Goal: Task Accomplishment & Management: Manage account settings

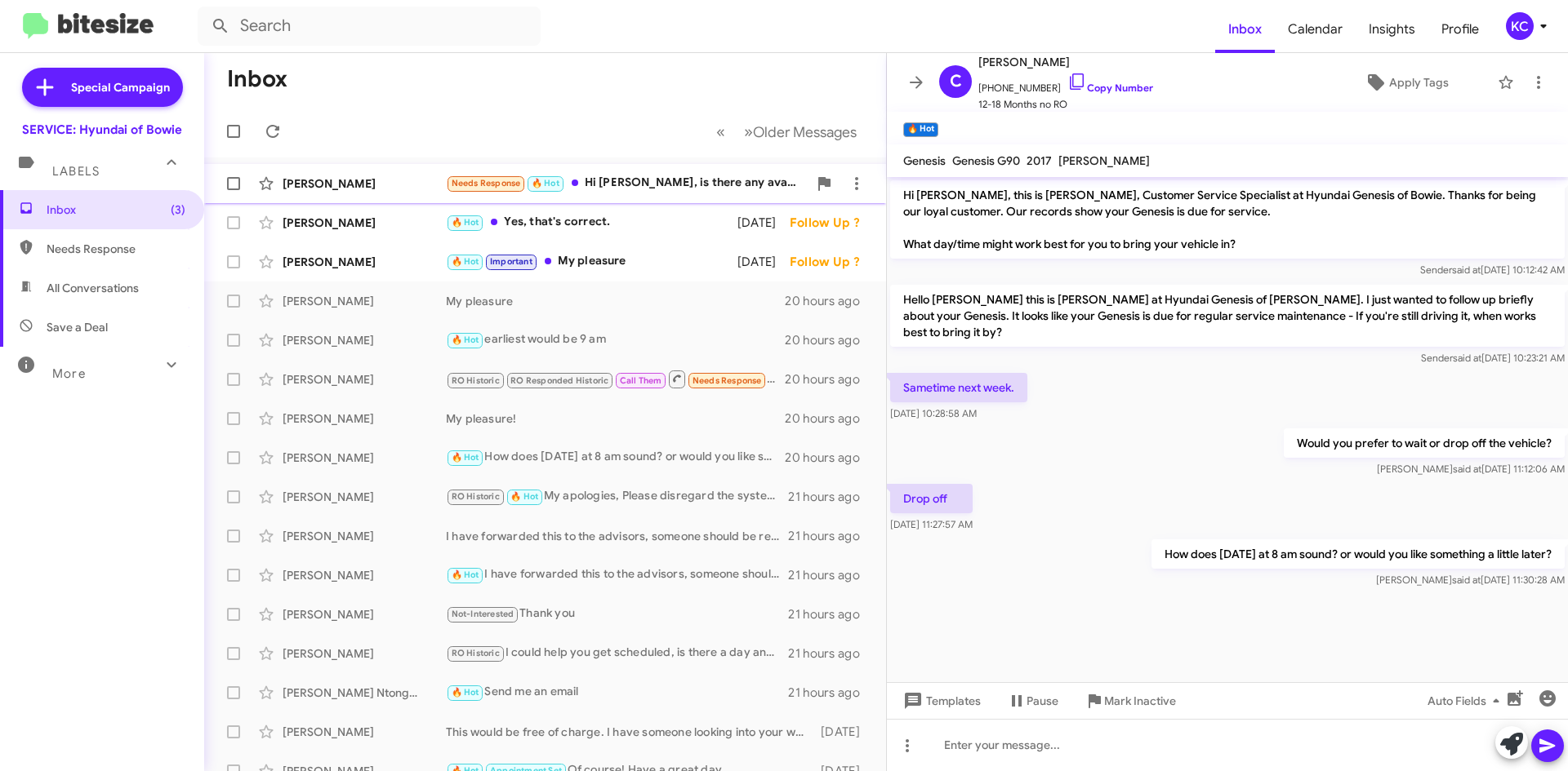
click at [612, 190] on div "Needs Response 🔥 Hot Hi Mia, is there any availability tomorrow or Friday ? Pre…" at bounding box center [627, 183] width 362 height 19
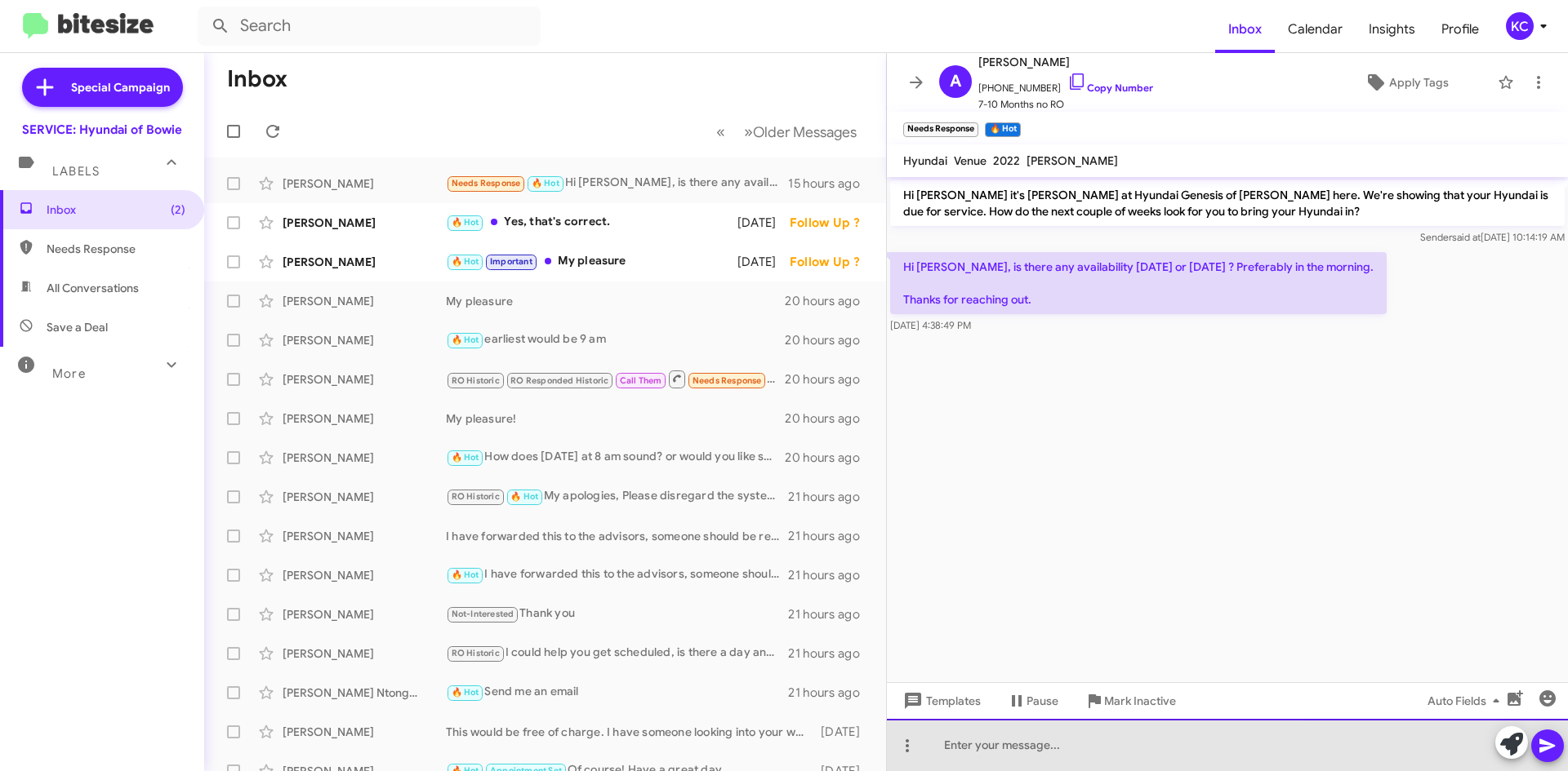
click at [1126, 751] on div at bounding box center [1227, 745] width 681 height 52
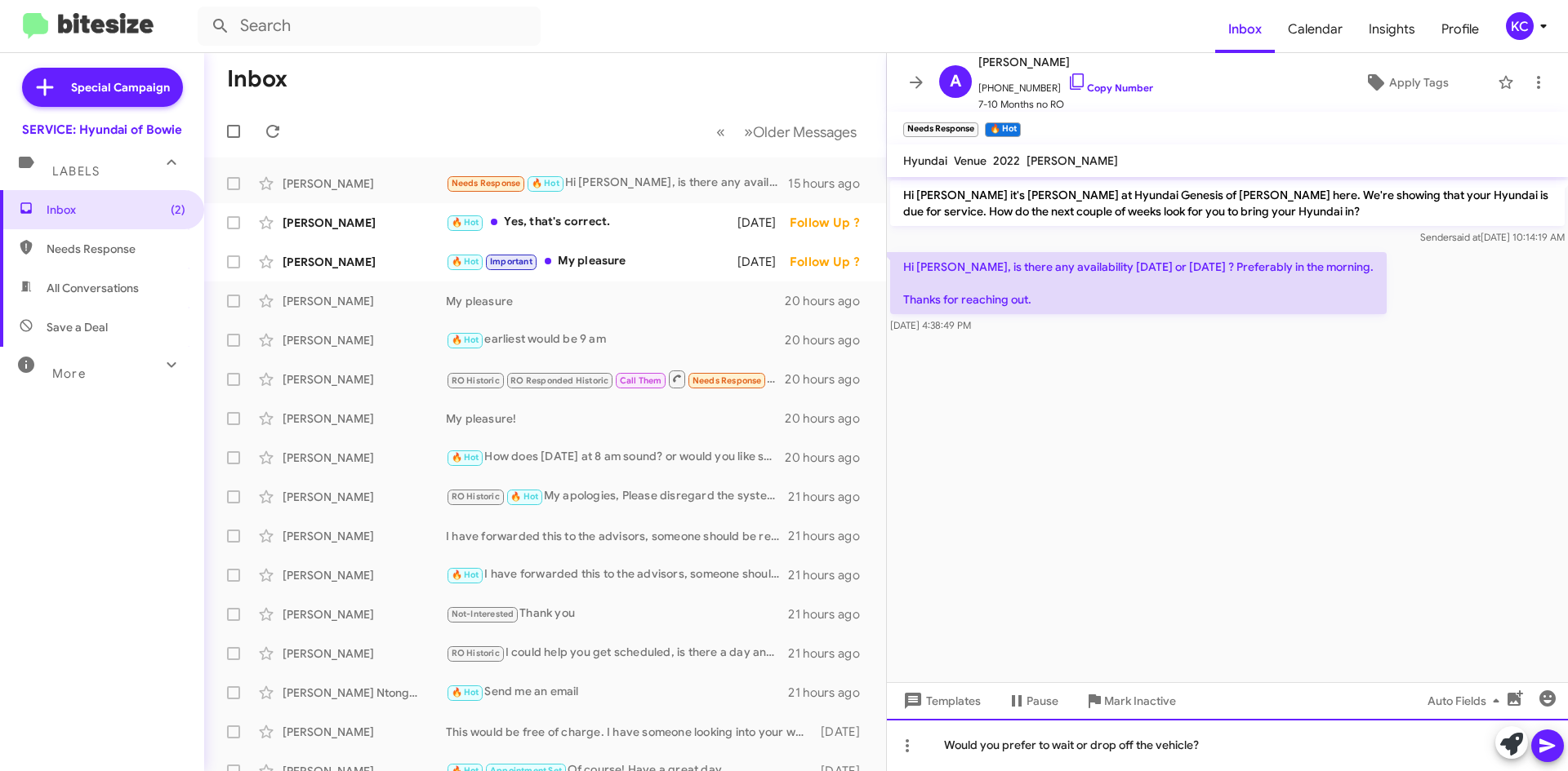
click at [945, 743] on div "Would you prefer to wait or drop off the vehicle?" at bounding box center [1227, 745] width 681 height 52
click at [1312, 743] on div "Good morning! Would you prefer to wait or drop off the vehicle?" at bounding box center [1227, 745] width 681 height 52
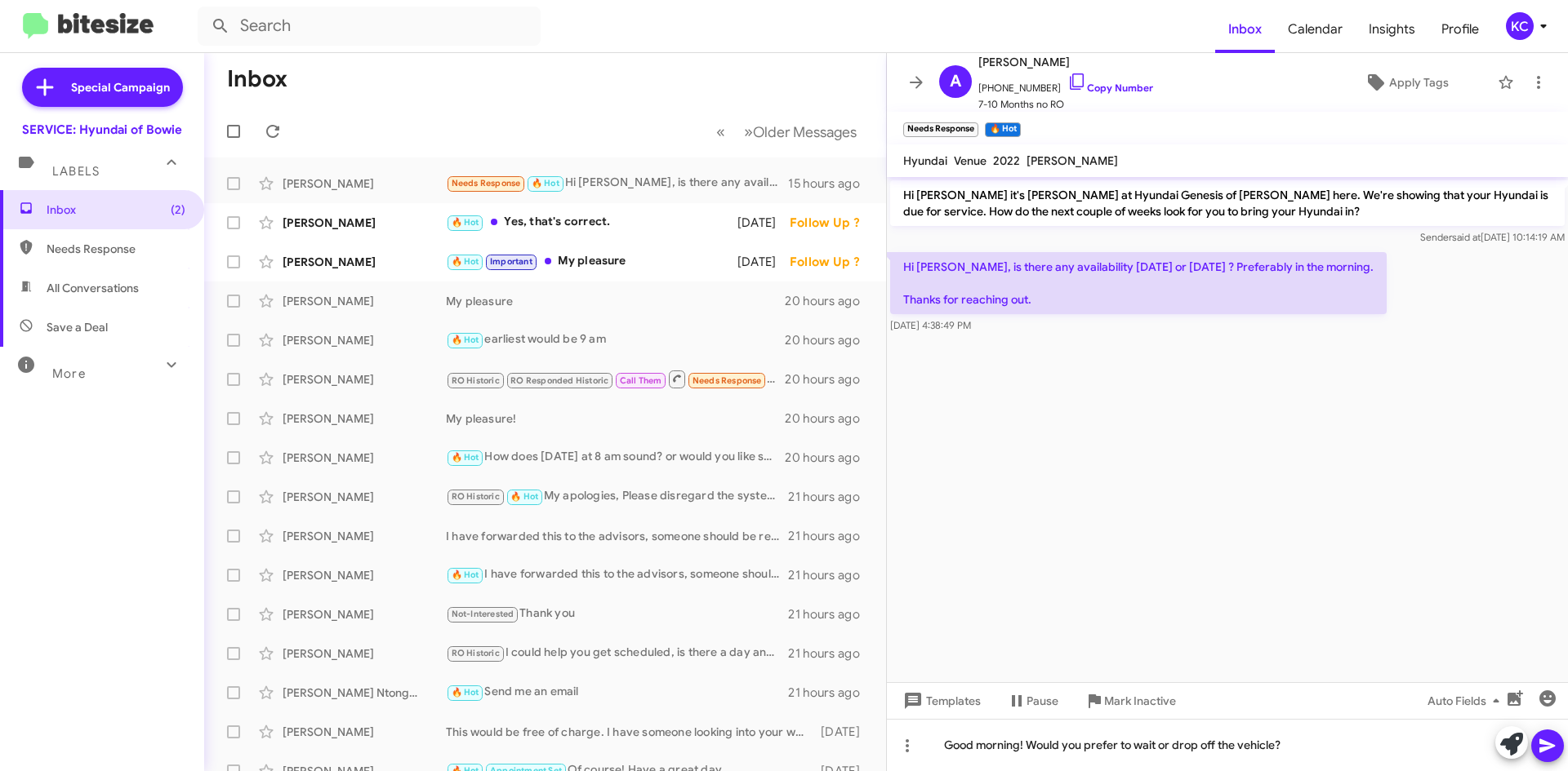
click at [1548, 748] on icon at bounding box center [1547, 746] width 16 height 14
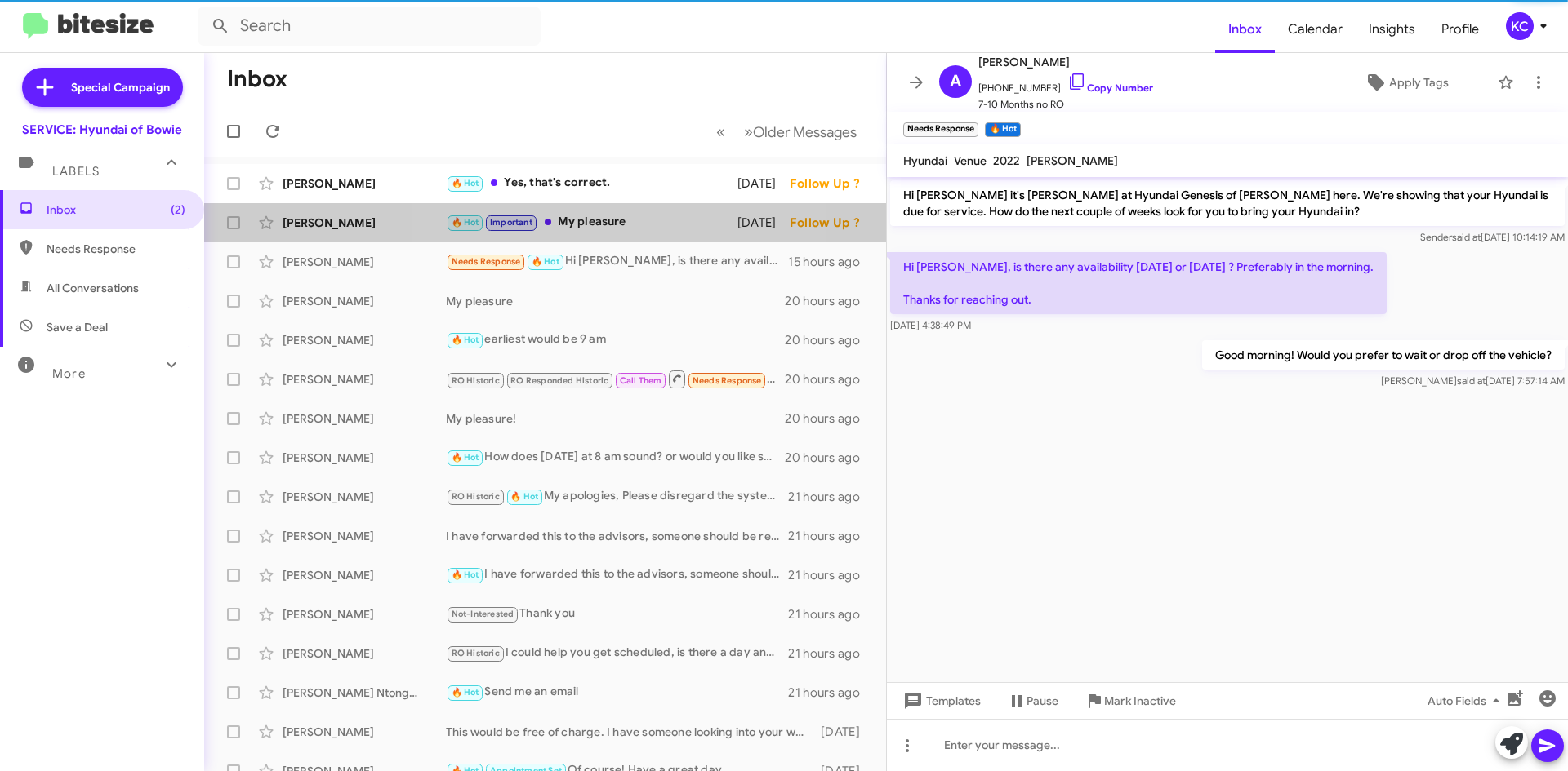
click at [566, 222] on div "🔥 Hot Important My pleasure" at bounding box center [591, 222] width 292 height 19
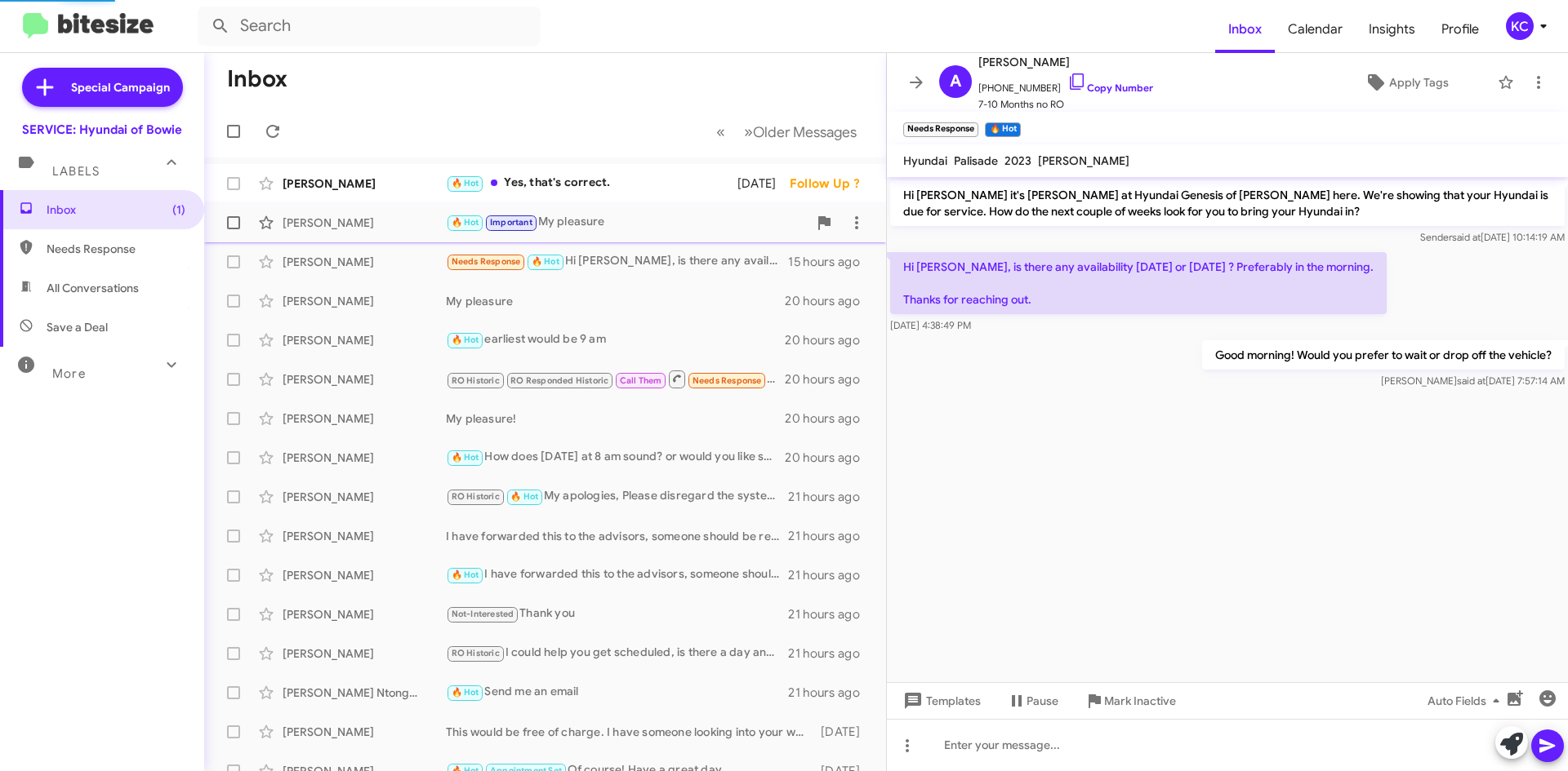
scroll to position [803, 0]
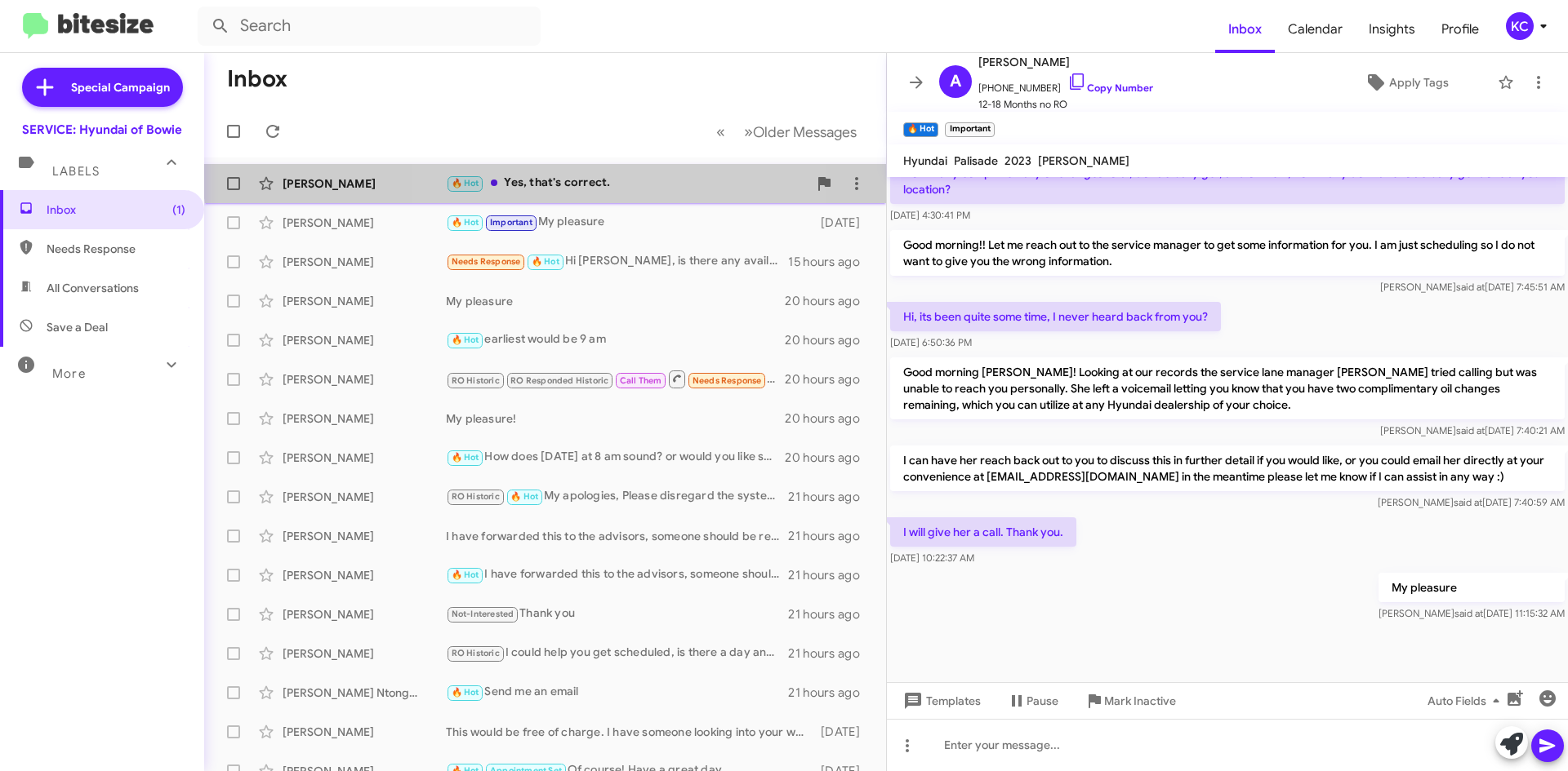
click at [580, 175] on div "🔥 Hot Yes, that's correct." at bounding box center [627, 183] width 362 height 19
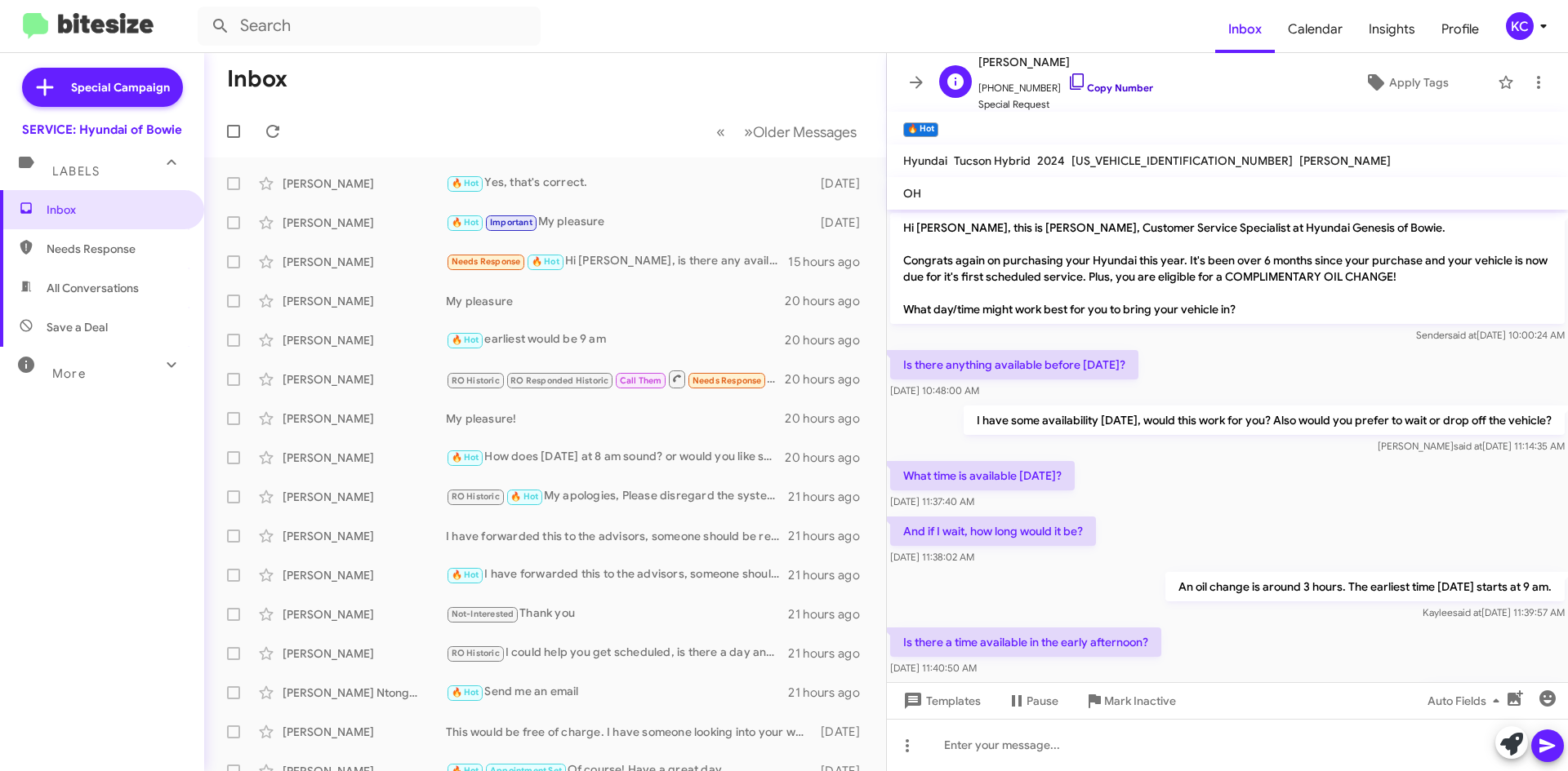
click at [1067, 77] on icon at bounding box center [1077, 82] width 20 height 20
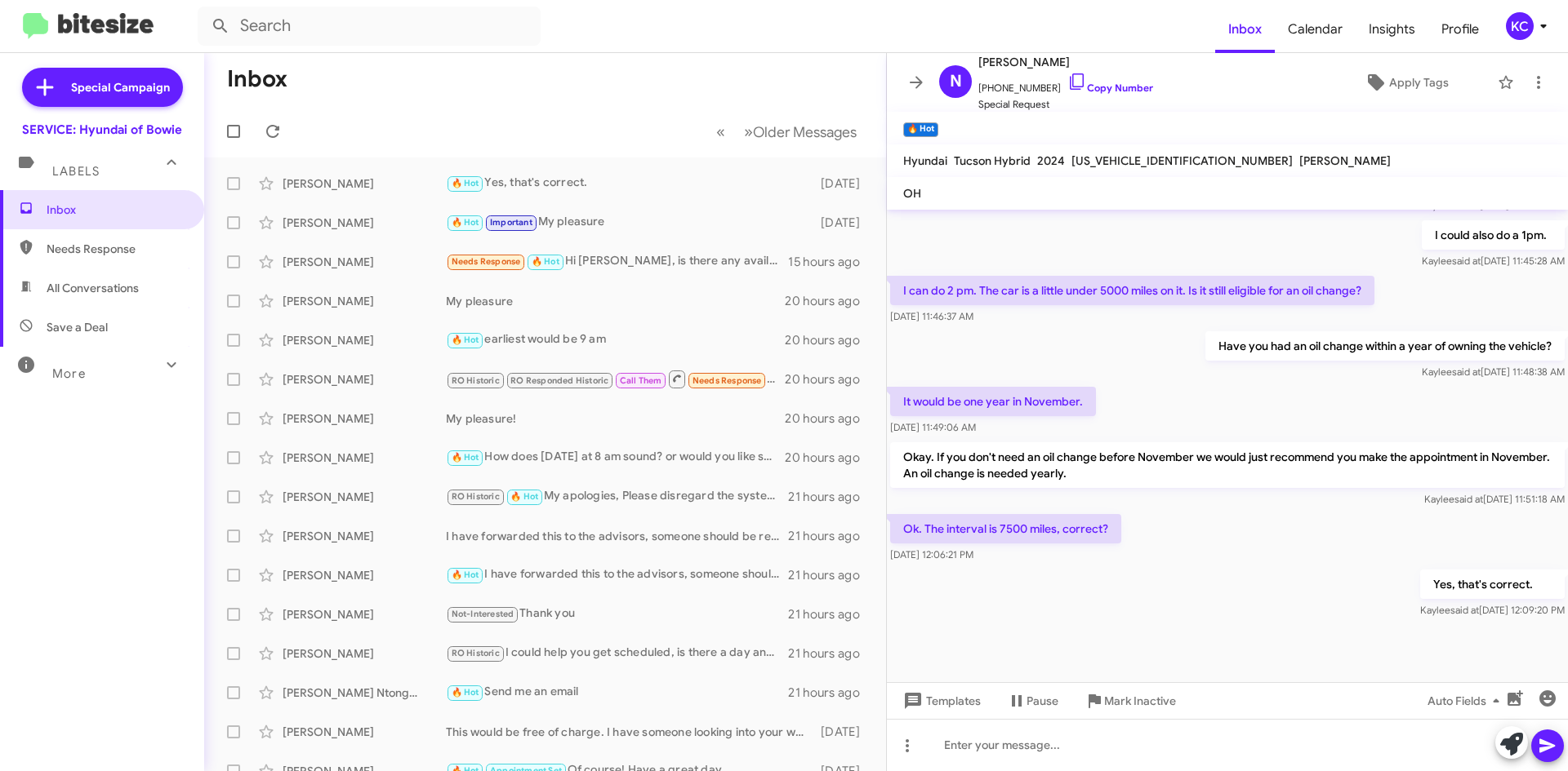
scroll to position [519, 0]
click at [76, 209] on span "Inbox" at bounding box center [116, 210] width 138 height 17
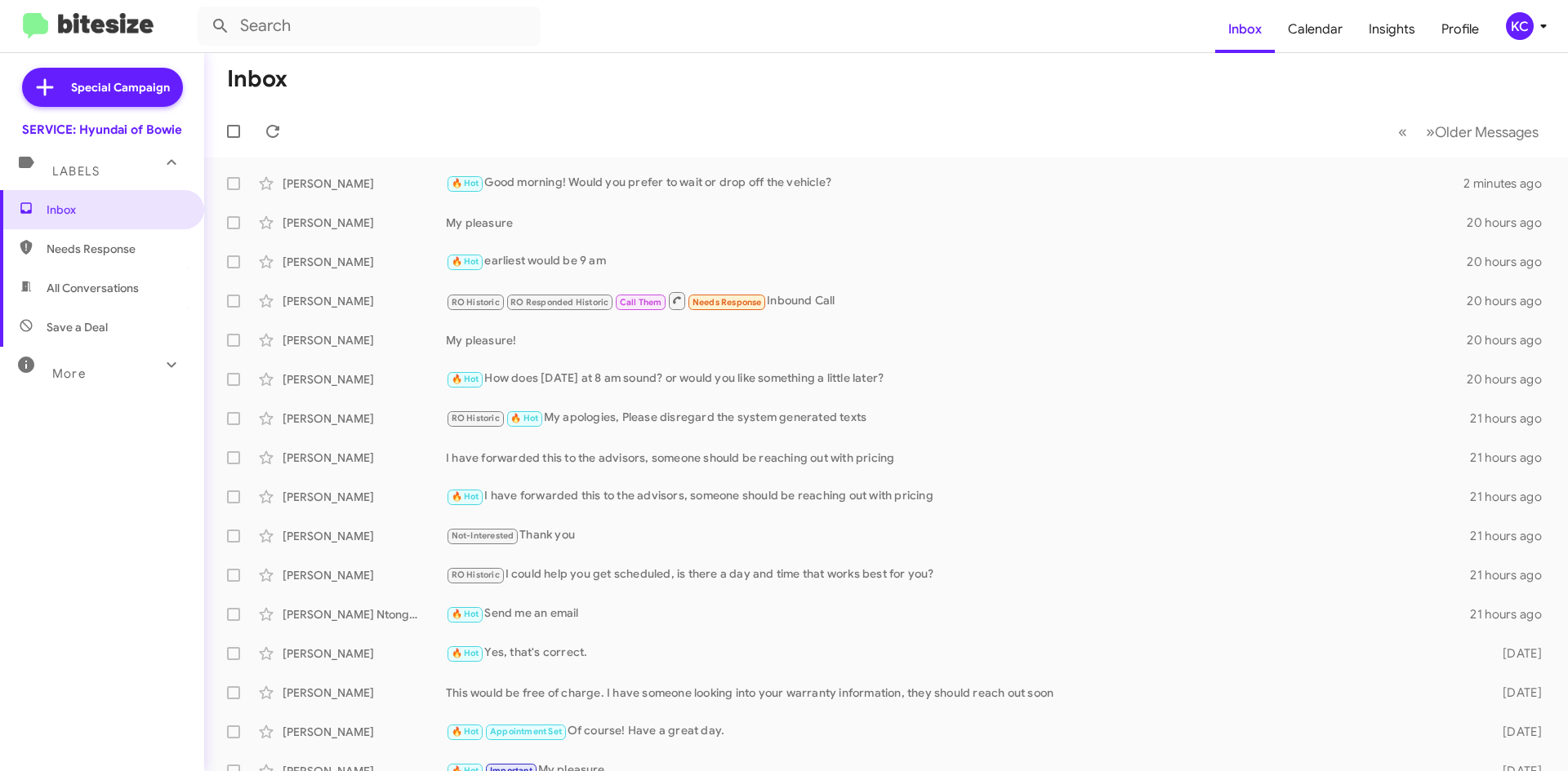
click at [177, 162] on icon at bounding box center [172, 162] width 20 height 20
click at [1527, 23] on div "KC" at bounding box center [1520, 26] width 28 height 28
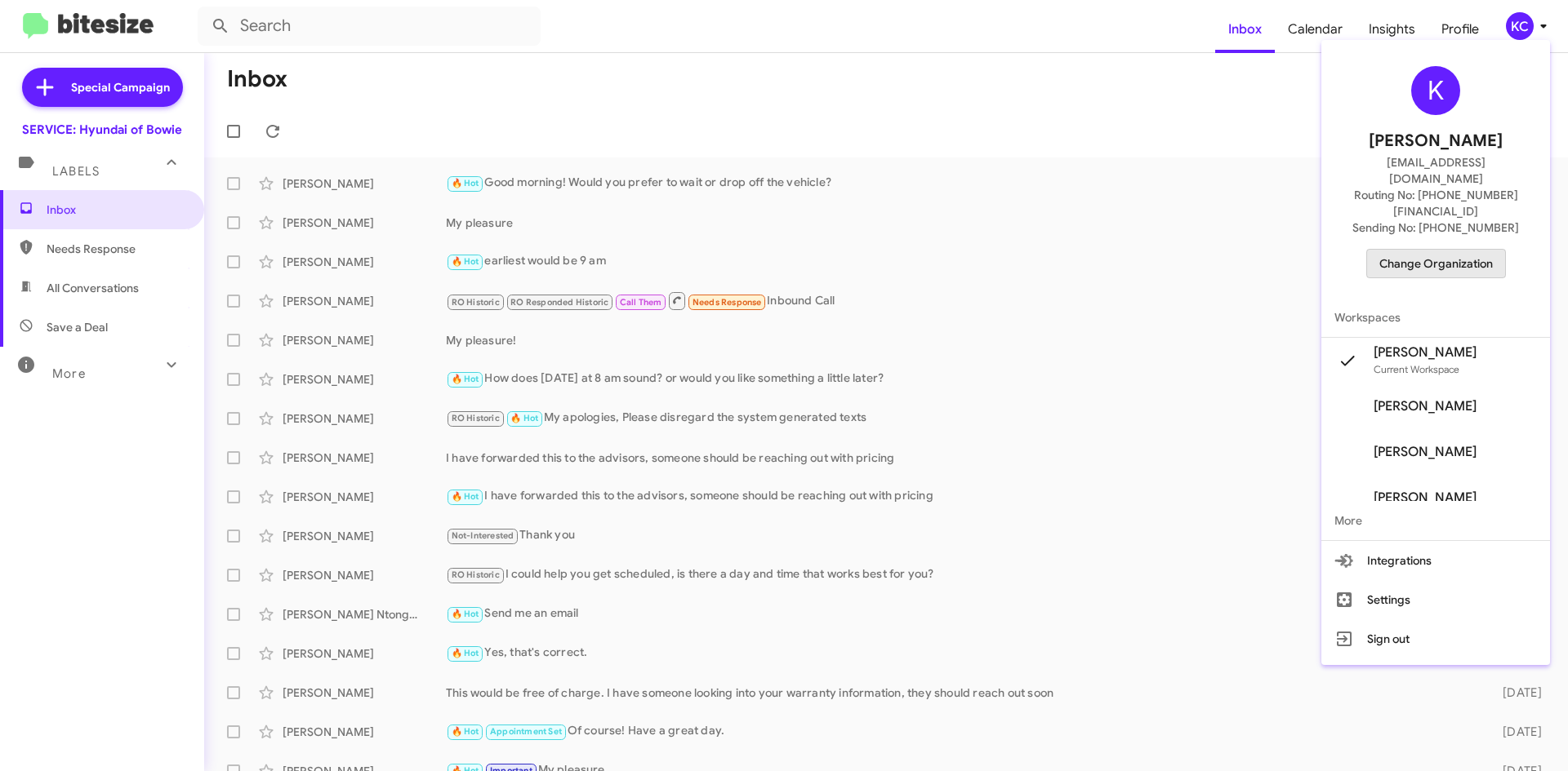
click at [1476, 250] on span "Change Organization" at bounding box center [1436, 264] width 114 height 28
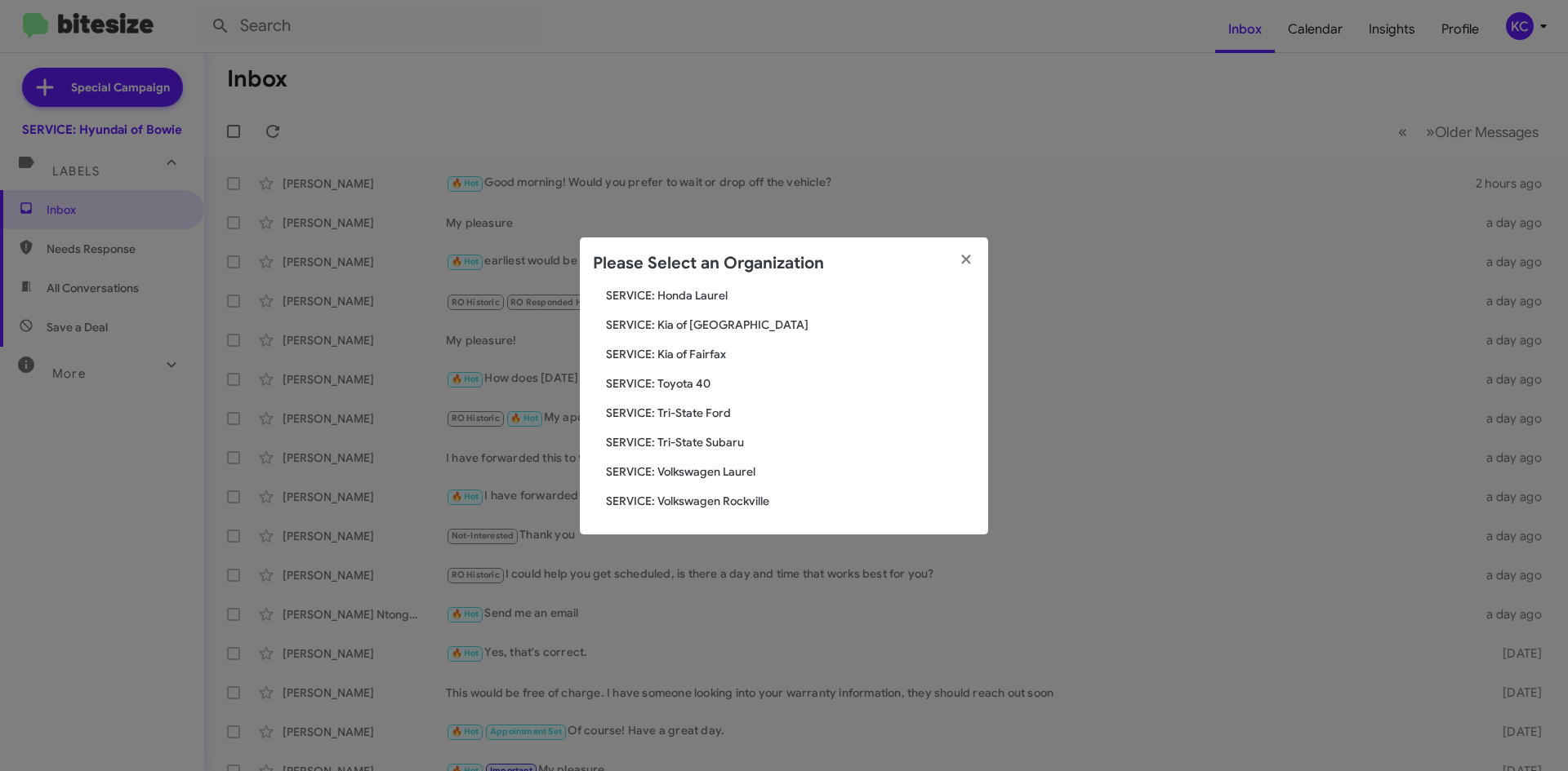
scroll to position [272, 0]
click at [717, 410] on span "SERVICE: Tri-State Ford" at bounding box center [790, 412] width 369 height 17
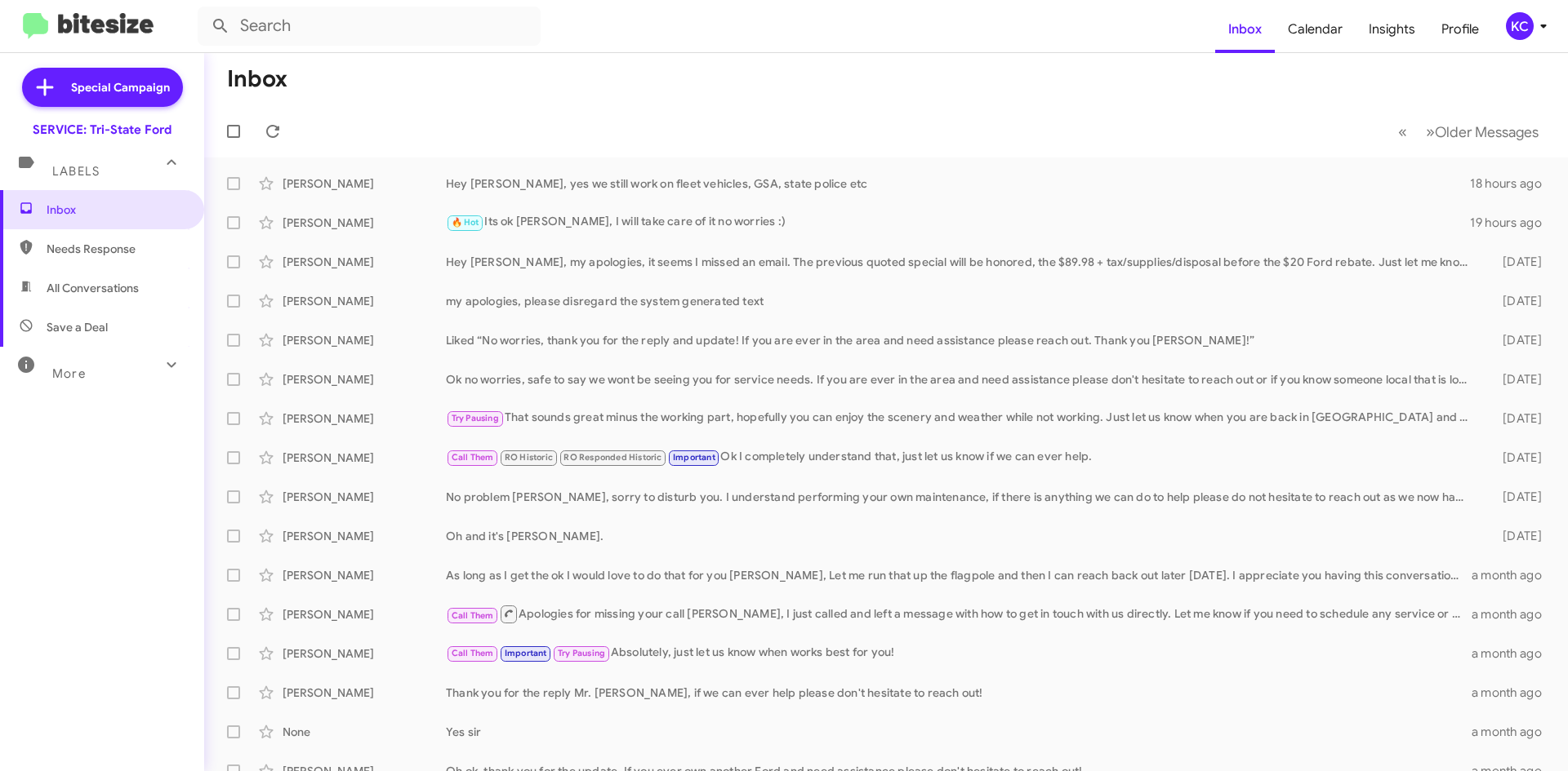
click at [1518, 25] on div "KC" at bounding box center [1520, 26] width 28 height 28
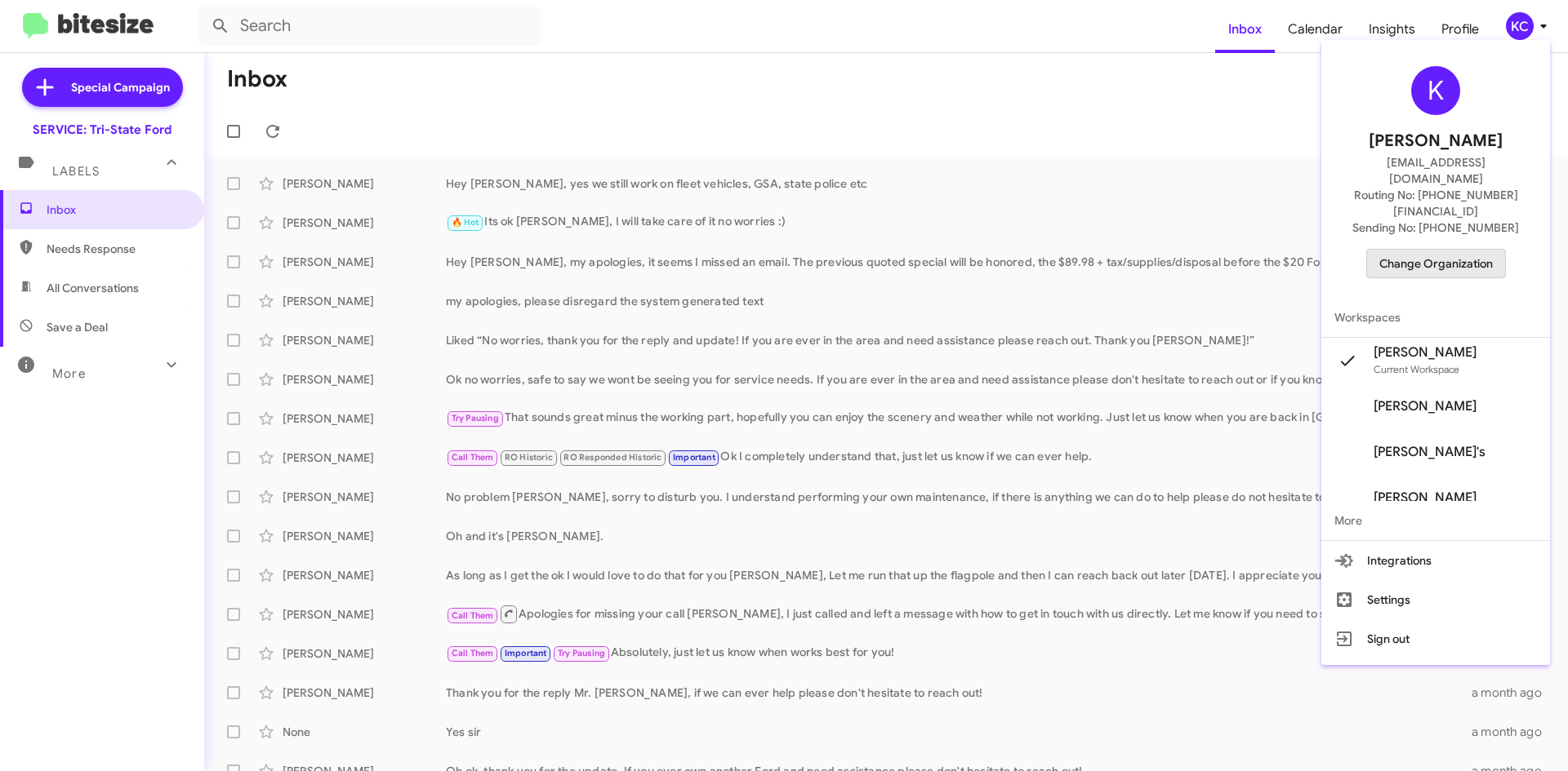
click at [1469, 250] on span "Change Organization" at bounding box center [1436, 264] width 114 height 28
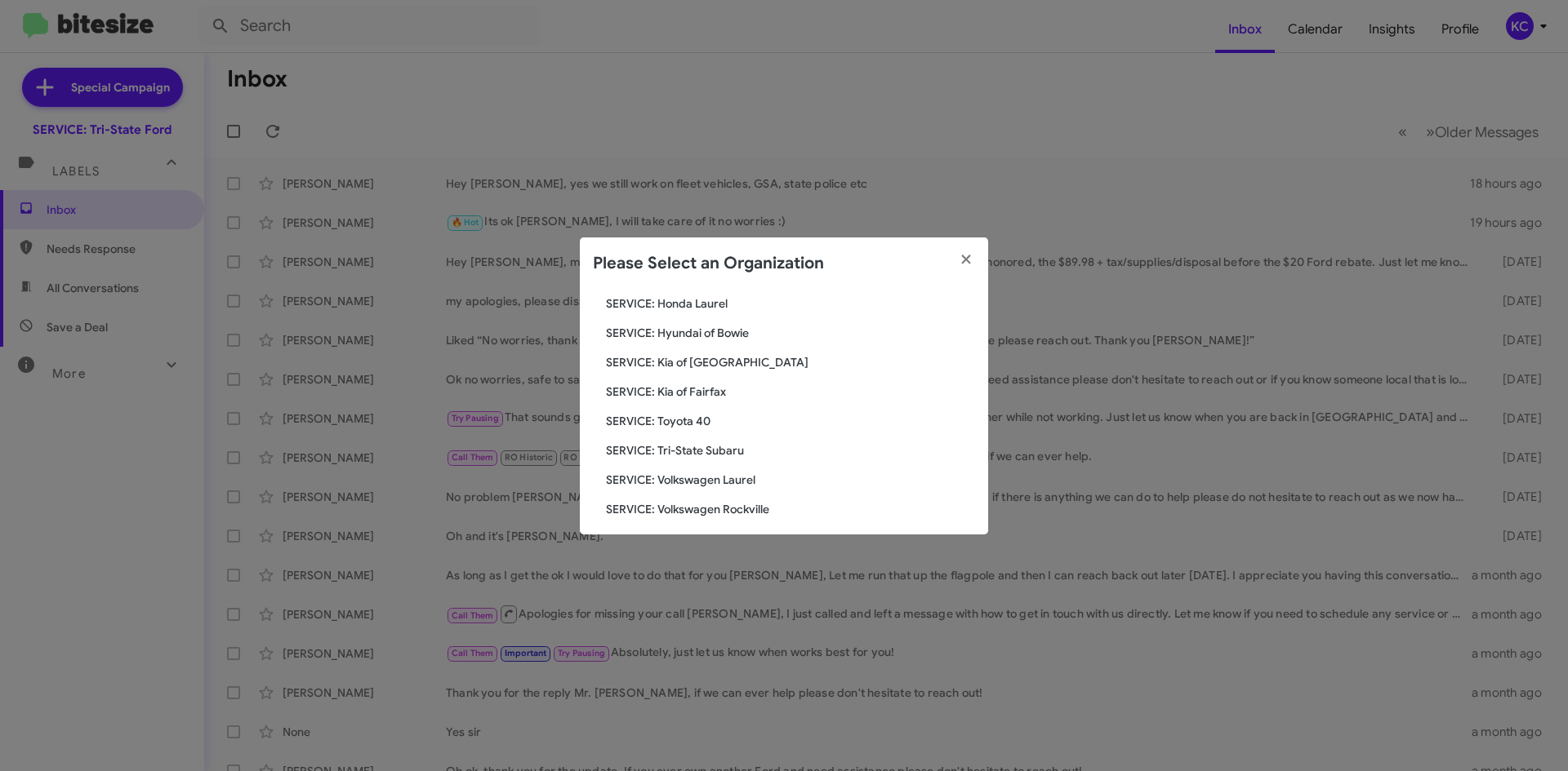
scroll to position [272, 0]
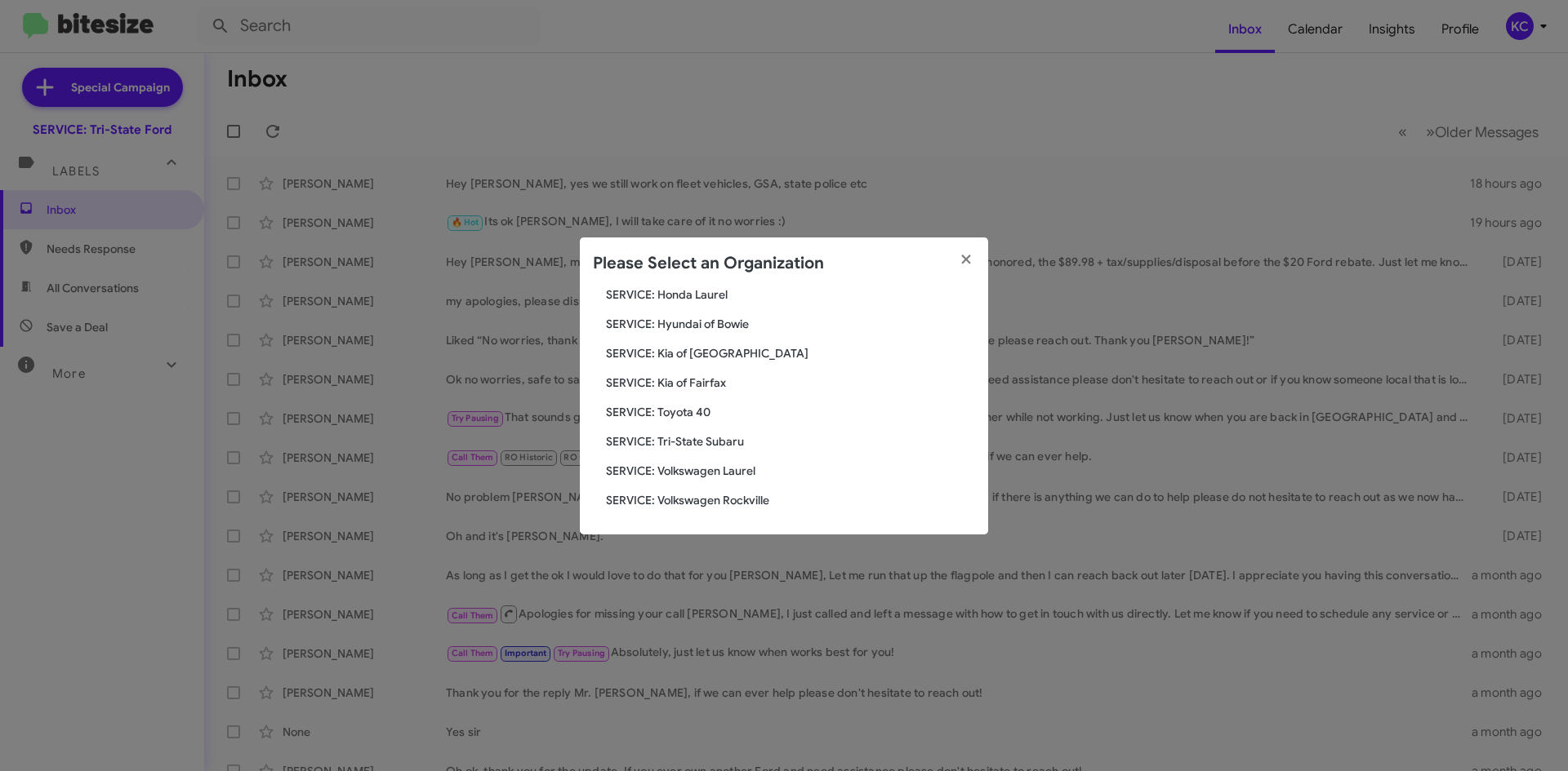
click at [697, 378] on span "SERVICE: Kia of Fairfax" at bounding box center [790, 383] width 369 height 17
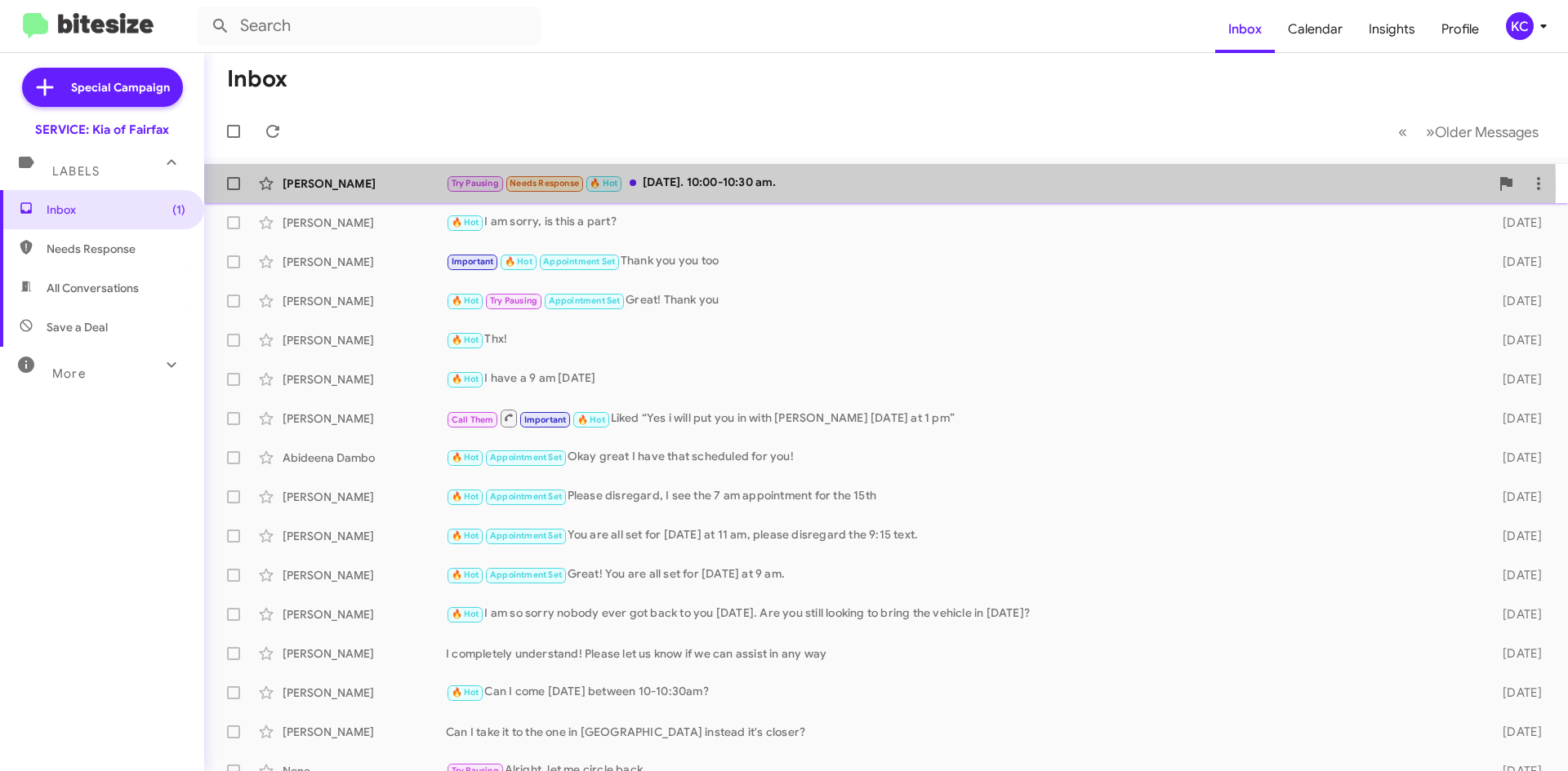
click at [811, 187] on div "Try Pausing Needs Response 🔥 Hot Next Wed. 10:00-10:30 am." at bounding box center [967, 183] width 1043 height 19
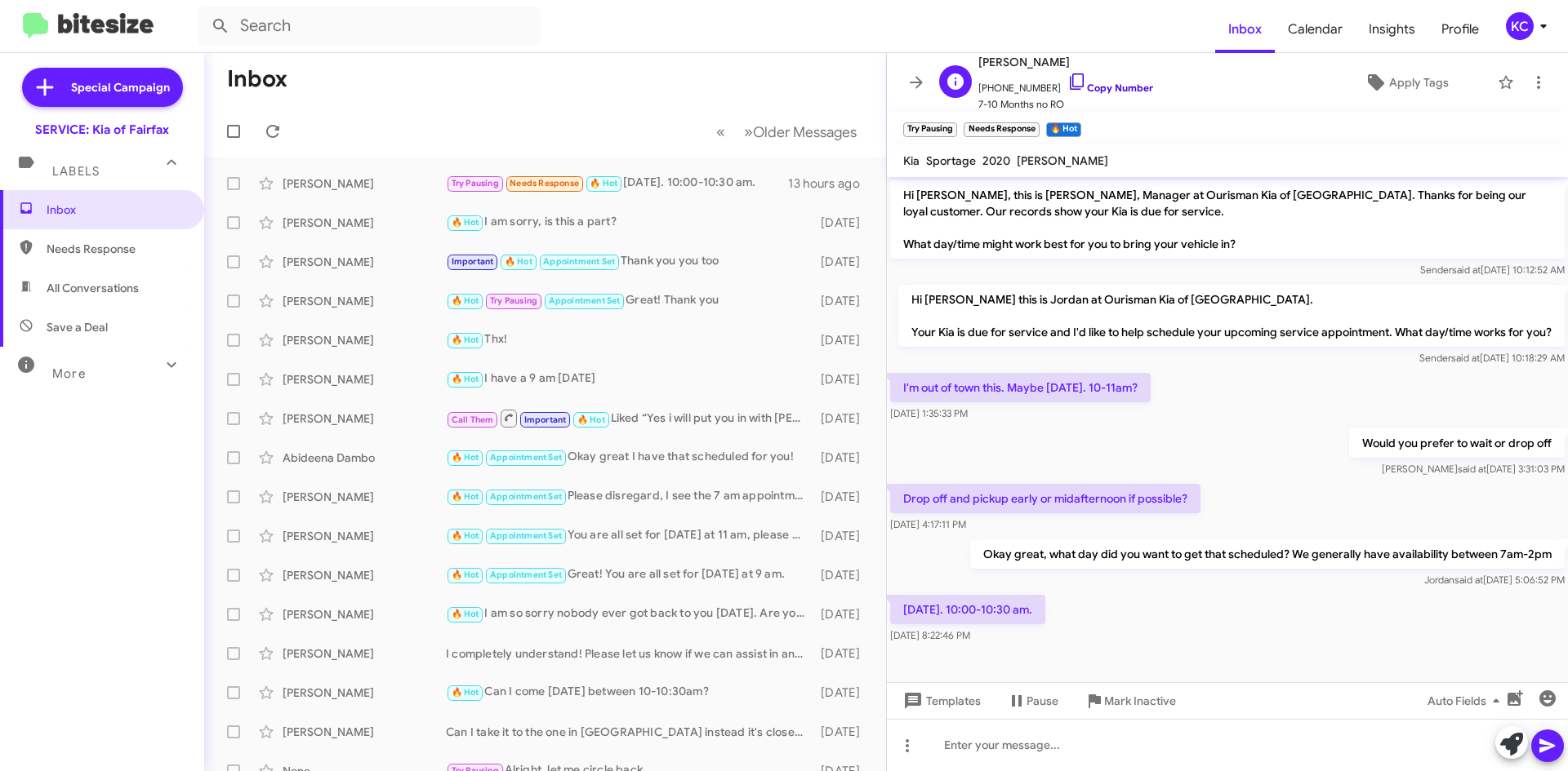
click at [1069, 73] on icon at bounding box center [1077, 82] width 20 height 20
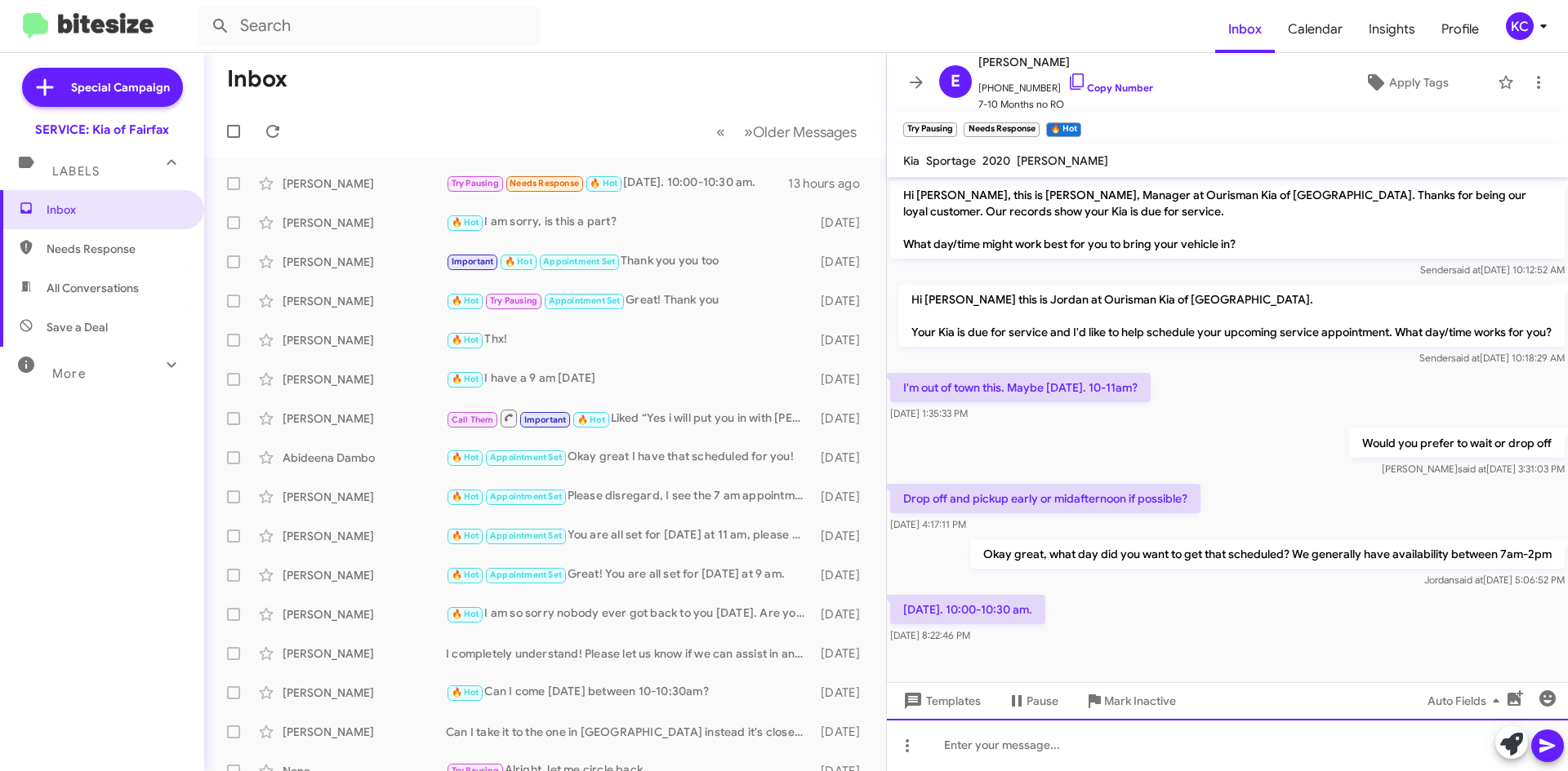
click at [1215, 763] on div at bounding box center [1227, 745] width 681 height 52
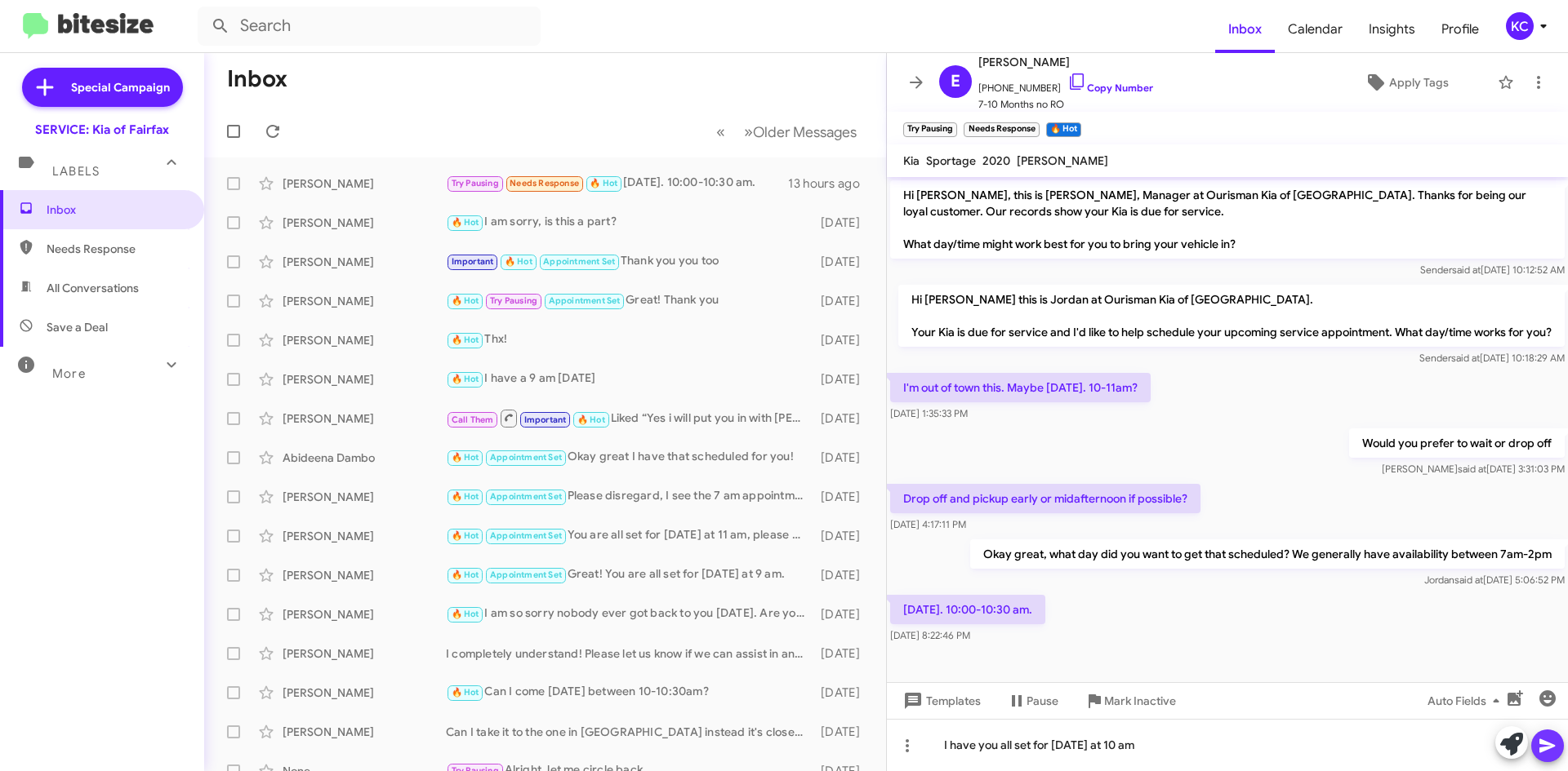
click at [1537, 740] on icon at bounding box center [1547, 746] width 20 height 20
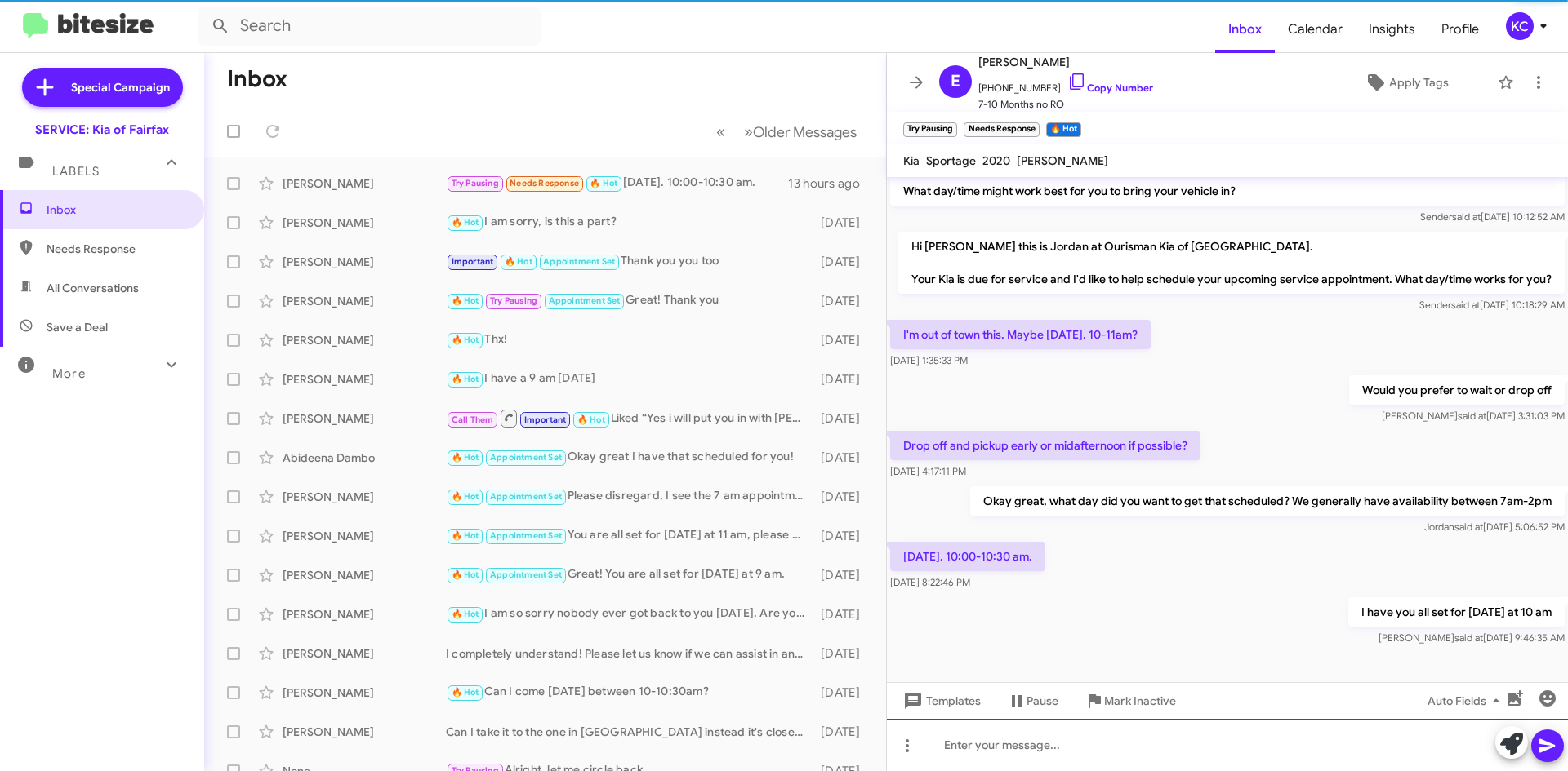
scroll to position [69, 0]
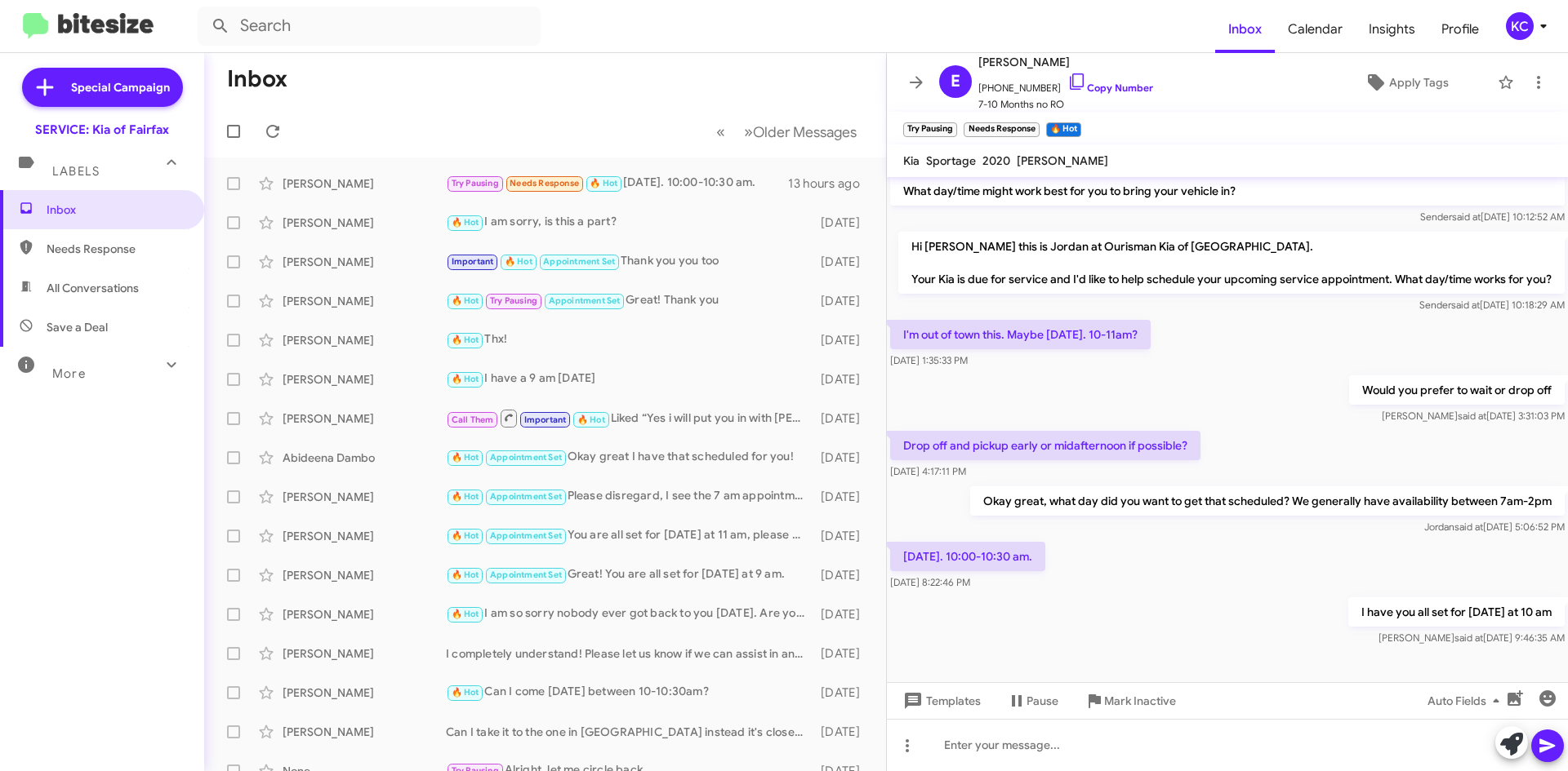
click at [1518, 26] on div "KC" at bounding box center [1520, 26] width 28 height 28
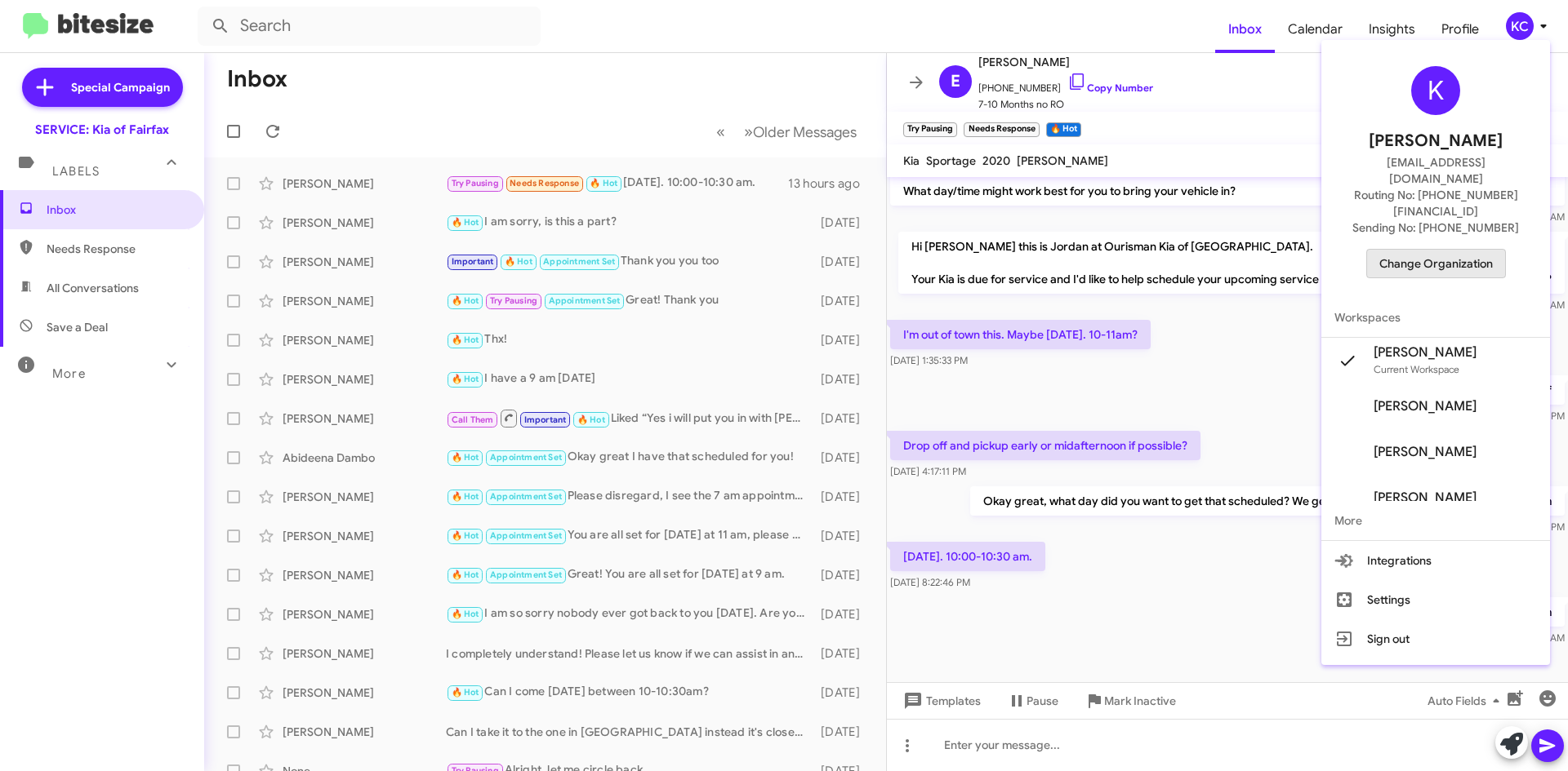
click at [1451, 250] on span "Change Organization" at bounding box center [1436, 264] width 114 height 28
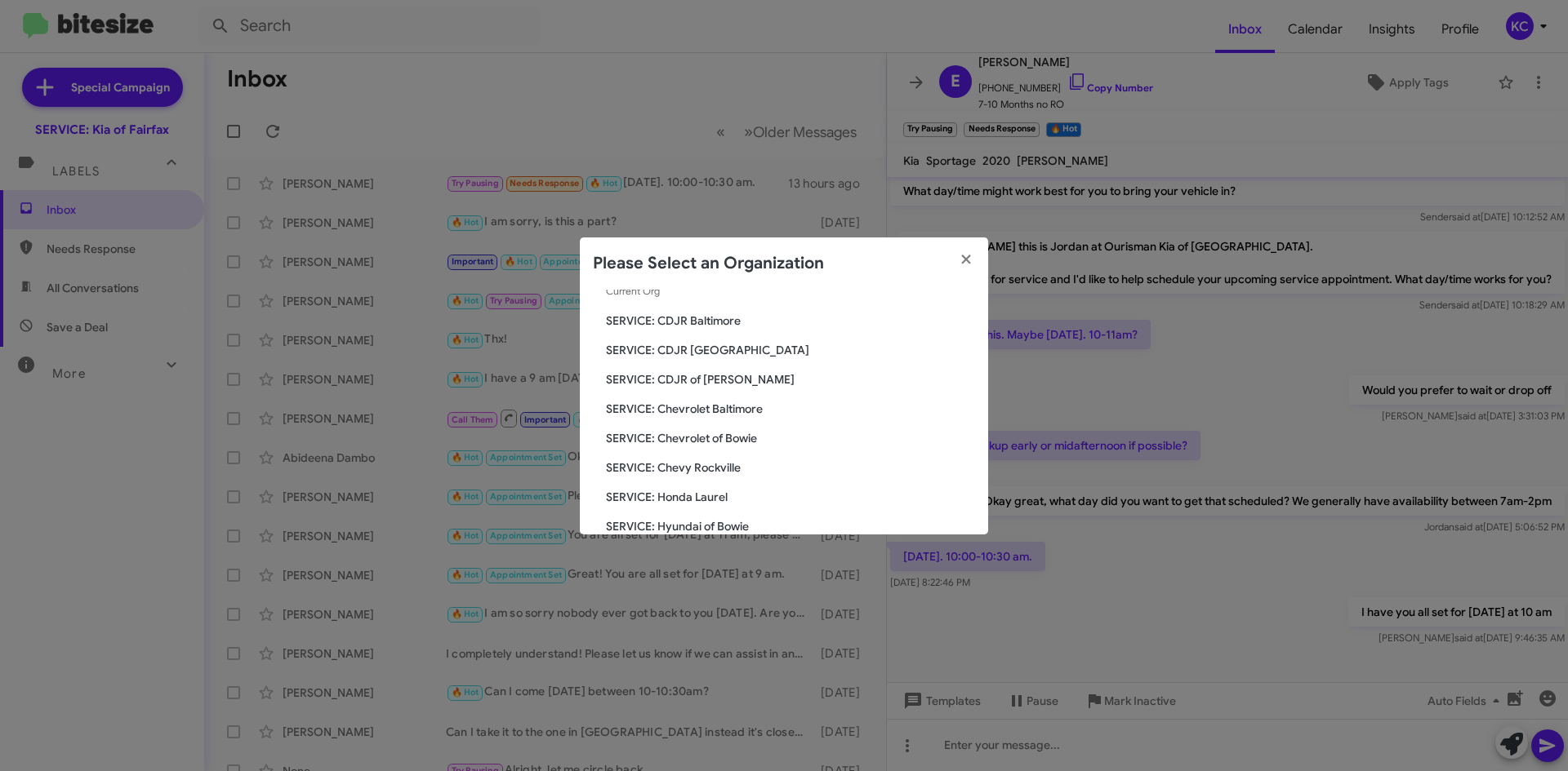
scroll to position [245, 0]
click at [720, 442] on span "SERVICE: Tri-State Ford" at bounding box center [790, 439] width 369 height 17
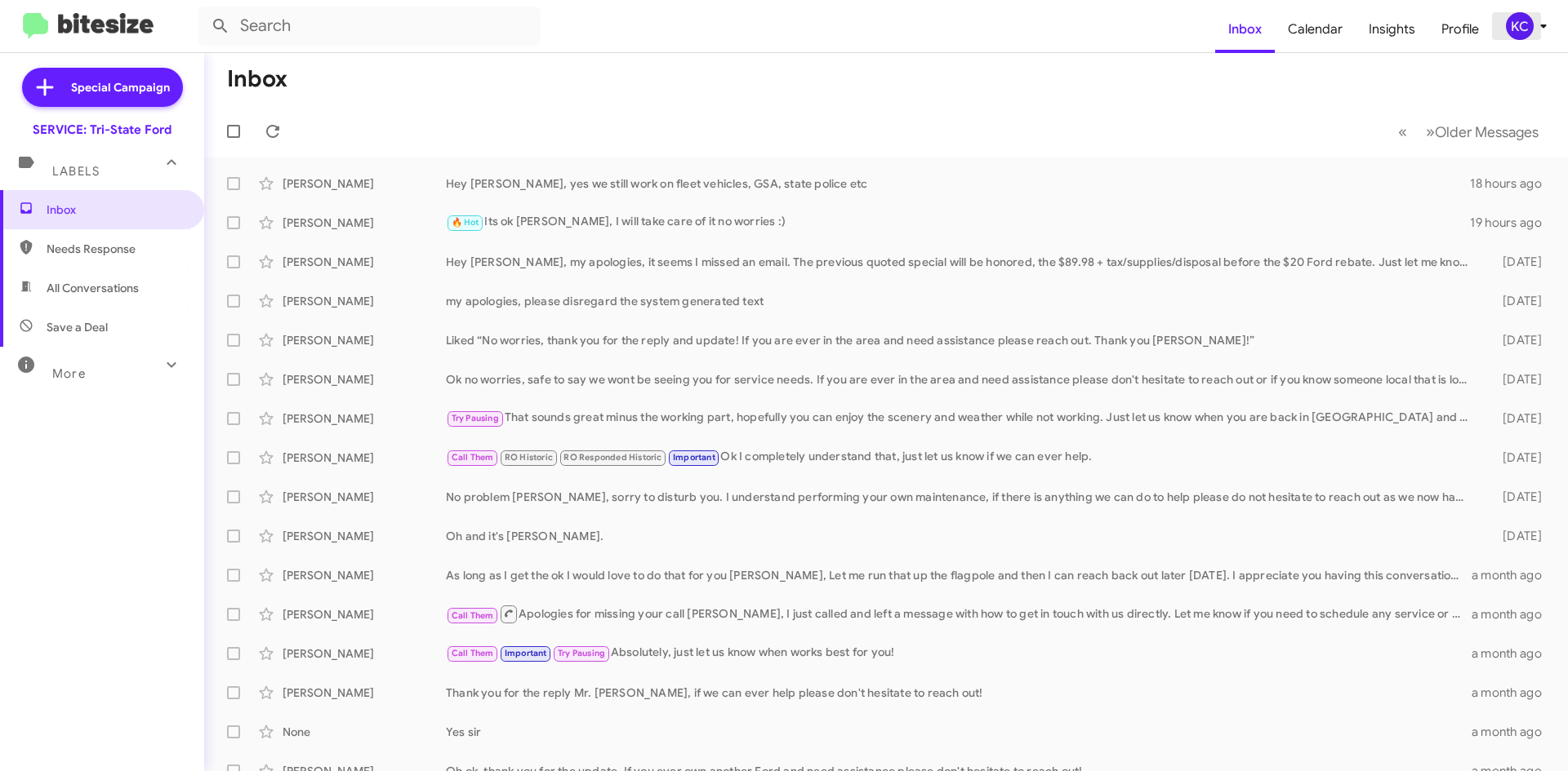
click at [1516, 35] on div "KC" at bounding box center [1520, 26] width 28 height 28
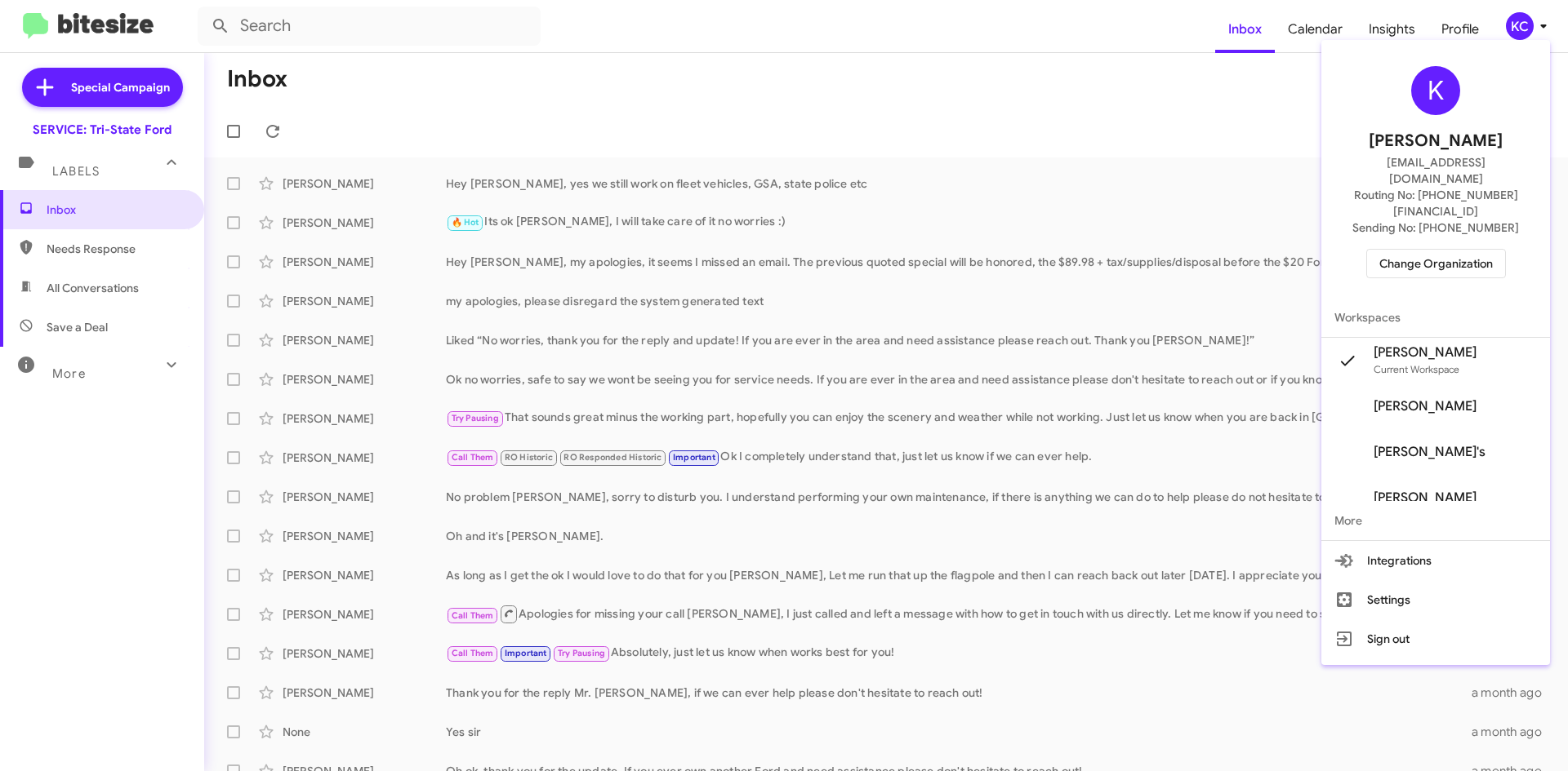
click at [1437, 250] on span "Change Organization" at bounding box center [1436, 264] width 114 height 28
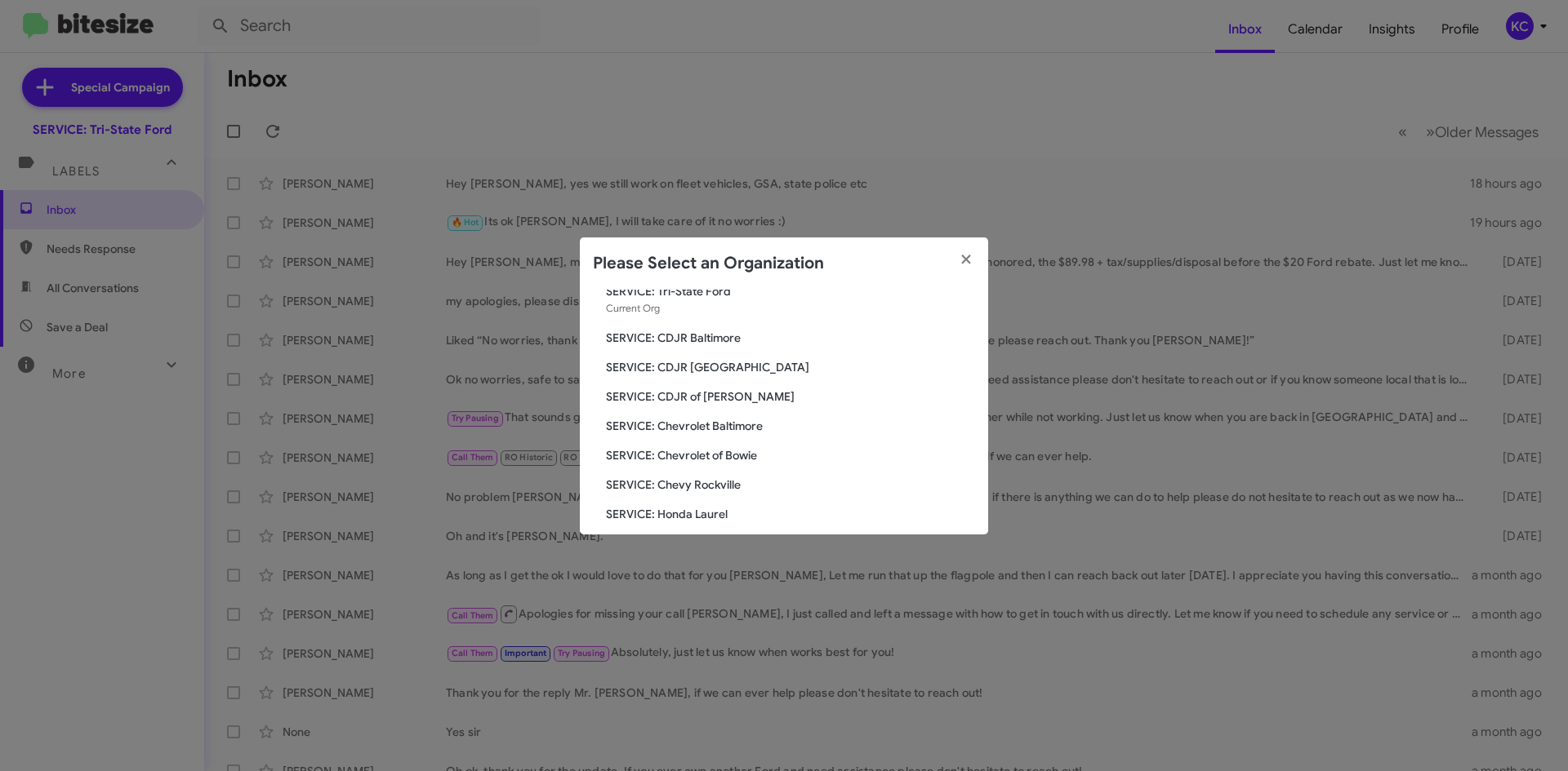
scroll to position [82, 0]
click at [712, 307] on span "SERVICE: CDJR Baltimore" at bounding box center [790, 308] width 369 height 17
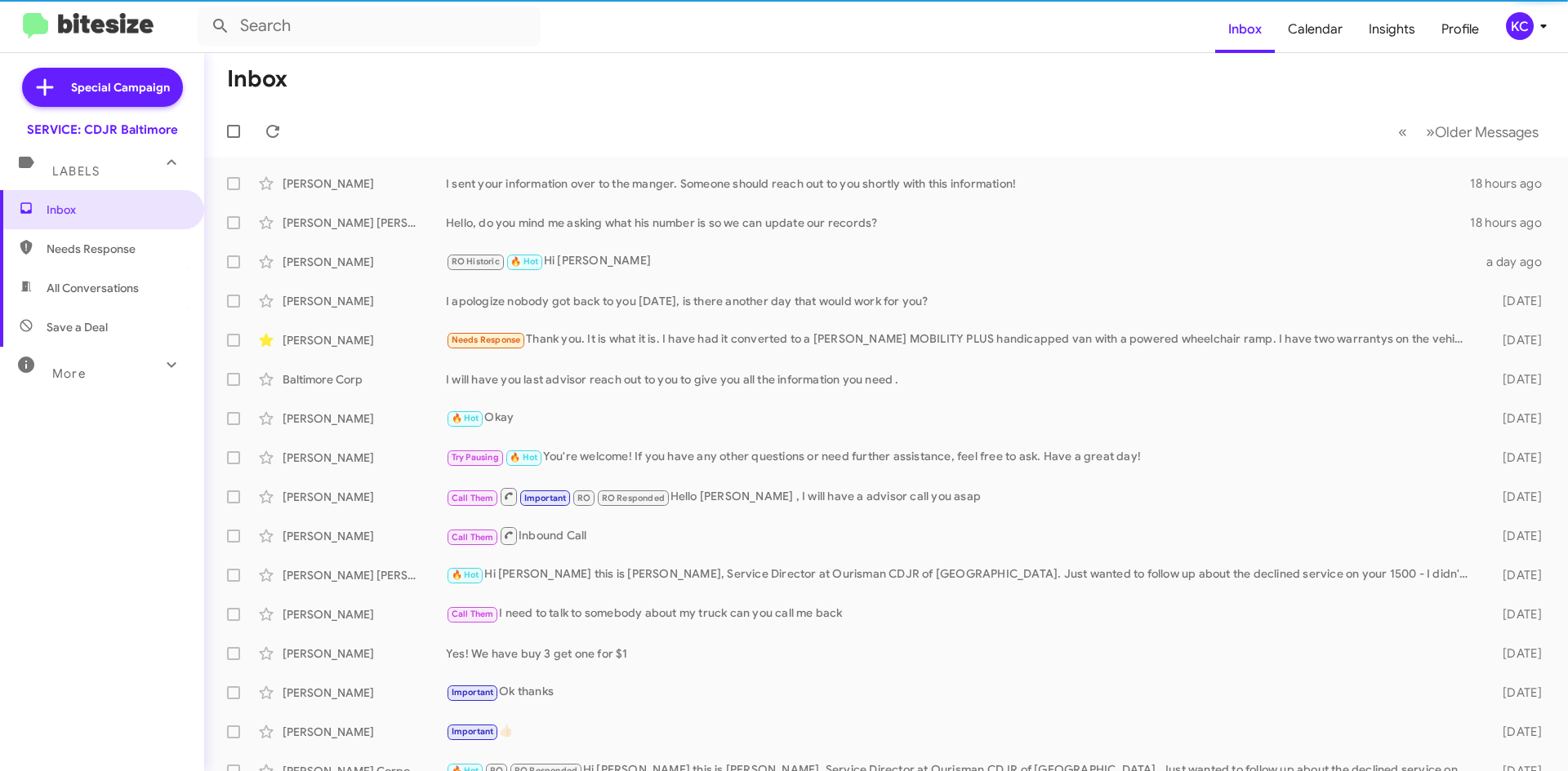
click at [1515, 28] on div "KC" at bounding box center [1520, 26] width 28 height 28
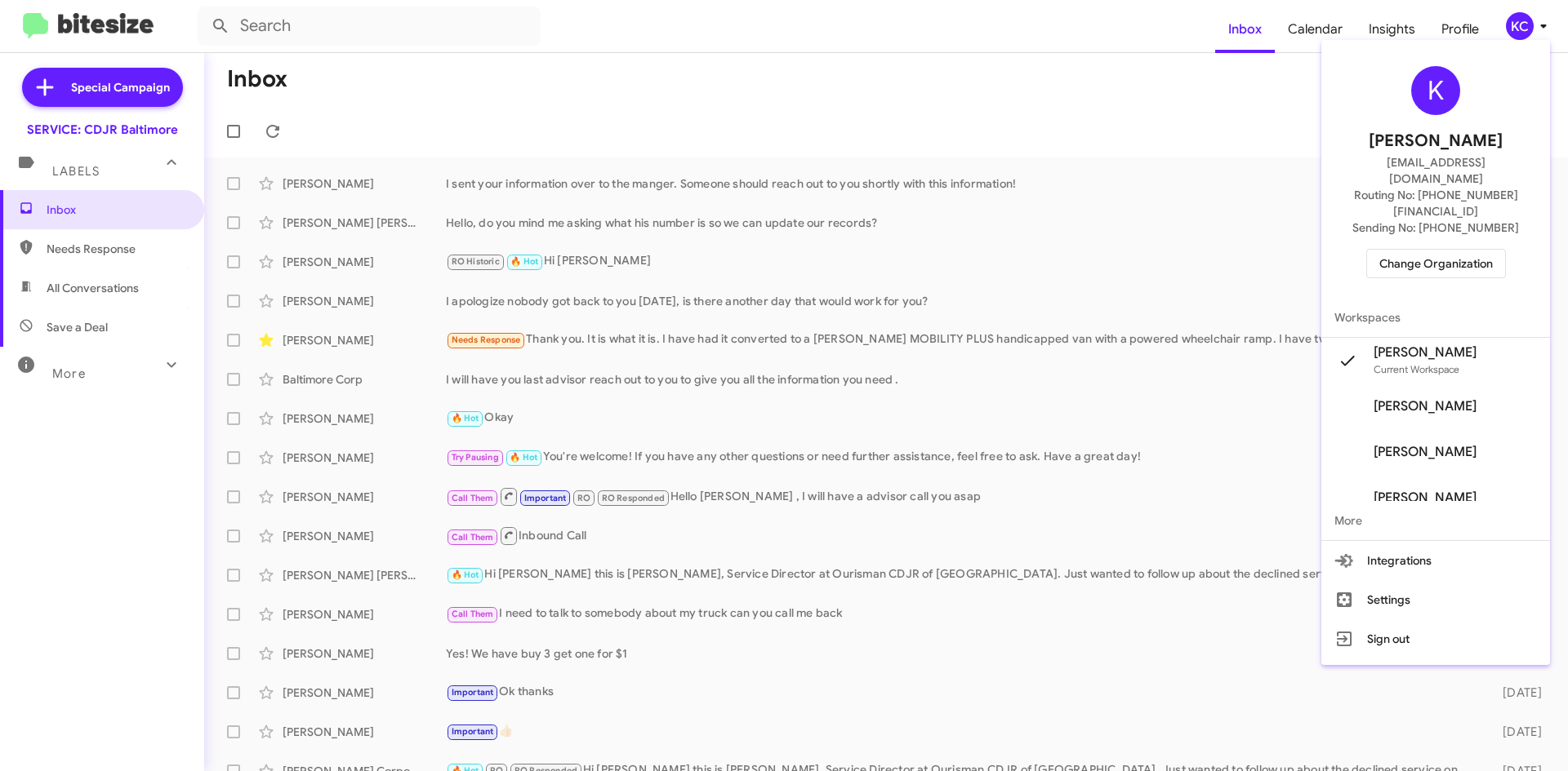
click at [1485, 250] on span "Change Organization" at bounding box center [1436, 264] width 114 height 28
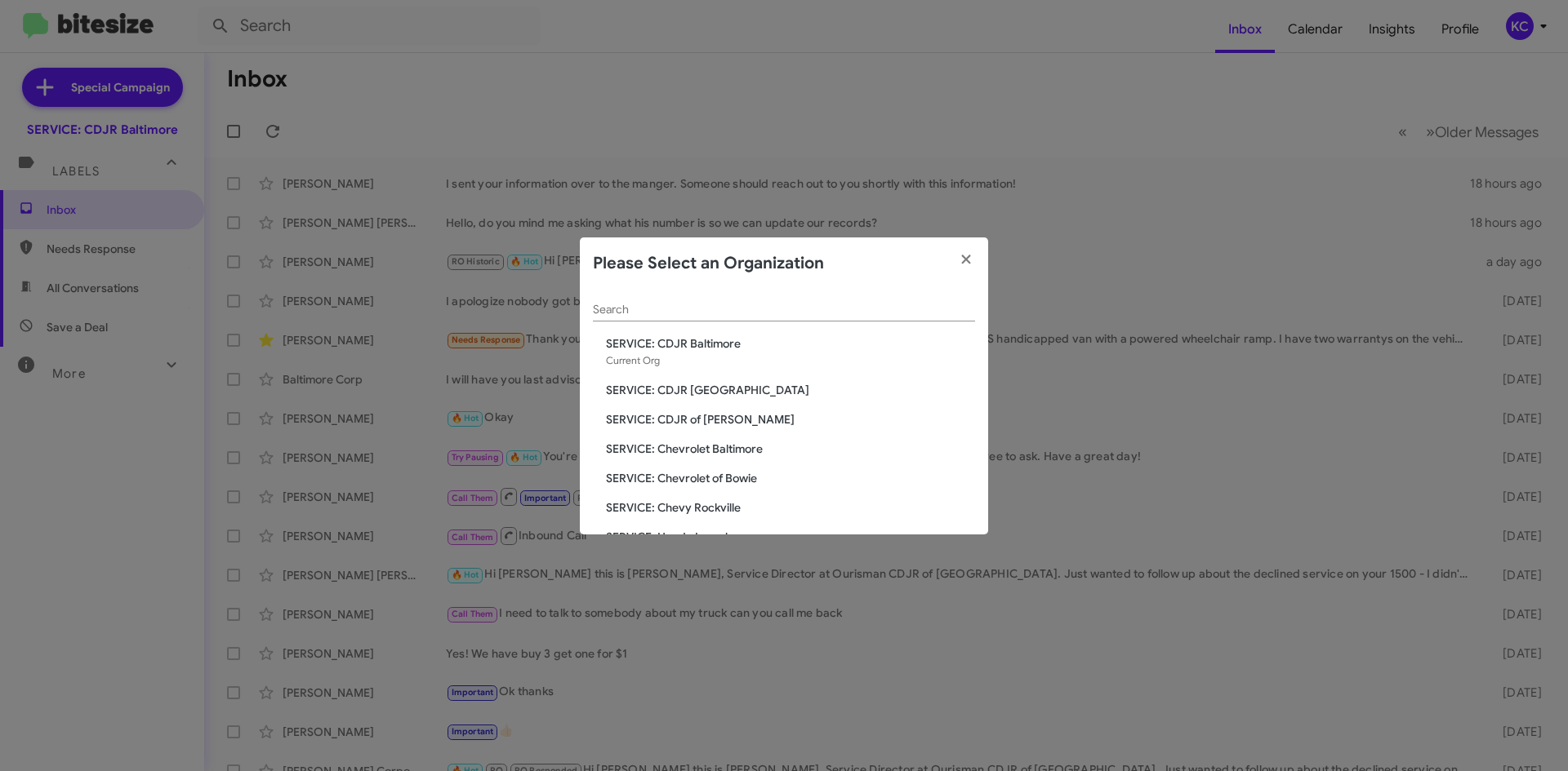
click at [704, 409] on div "Search SERVICE: CDJR Baltimore Current Org SERVICE: CDJR Clarksville SERVICE: C…" at bounding box center [783, 412] width 408 height 245
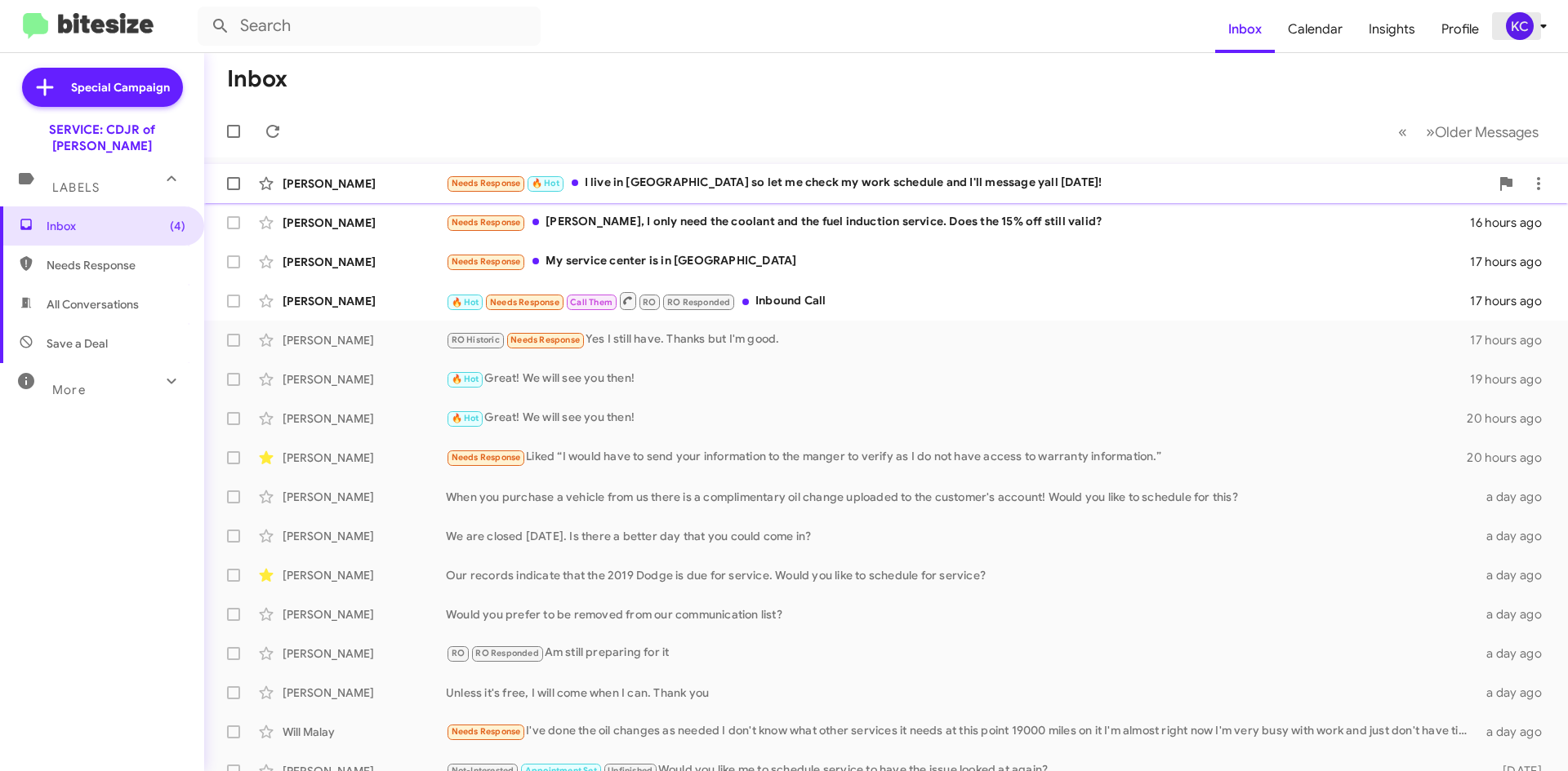
drag, startPoint x: 1521, startPoint y: 22, endPoint x: 1256, endPoint y: 195, distance: 316.5
click at [1429, 145] on div "Inbox Calendar Insights Profile KC Special Campaign SERVICE: CDJR of Bowie Labe…" at bounding box center [784, 386] width 1568 height 771
click at [881, 189] on div "Needs Response 🔥 Hot I live in [GEOGRAPHIC_DATA] so let me check my work schedu…" at bounding box center [967, 183] width 1043 height 19
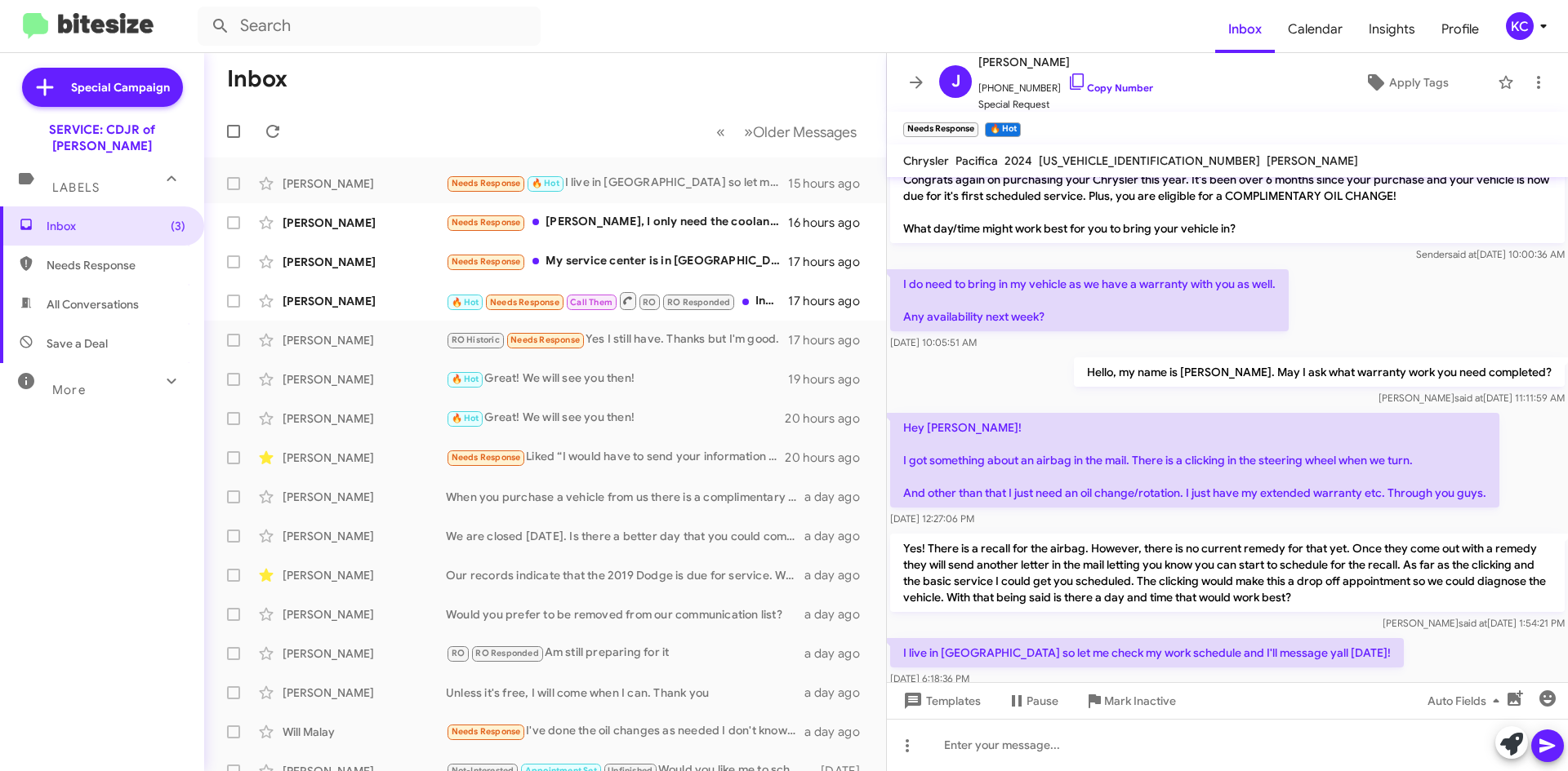
scroll to position [81, 0]
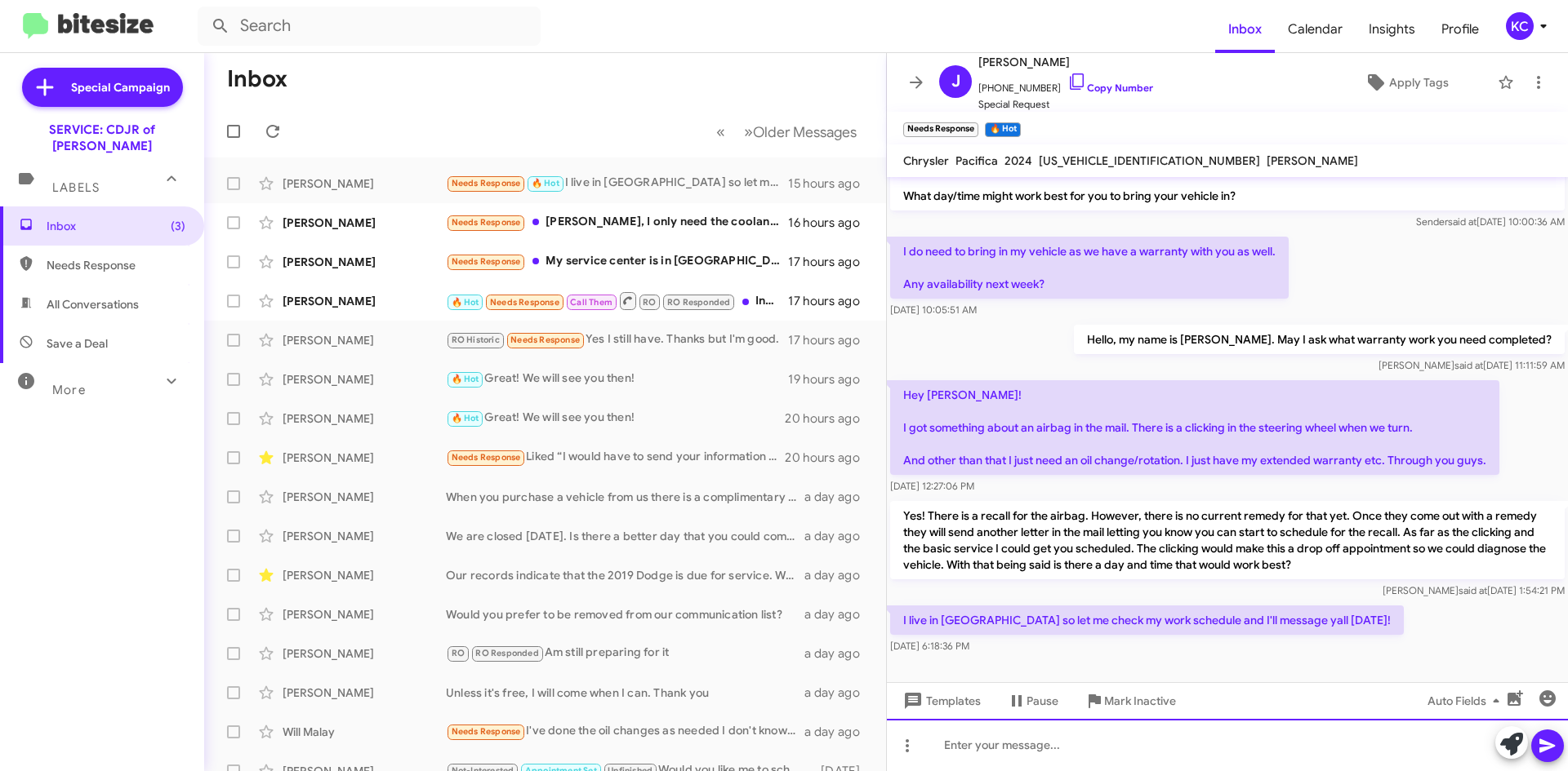
click at [1039, 746] on div at bounding box center [1227, 745] width 681 height 52
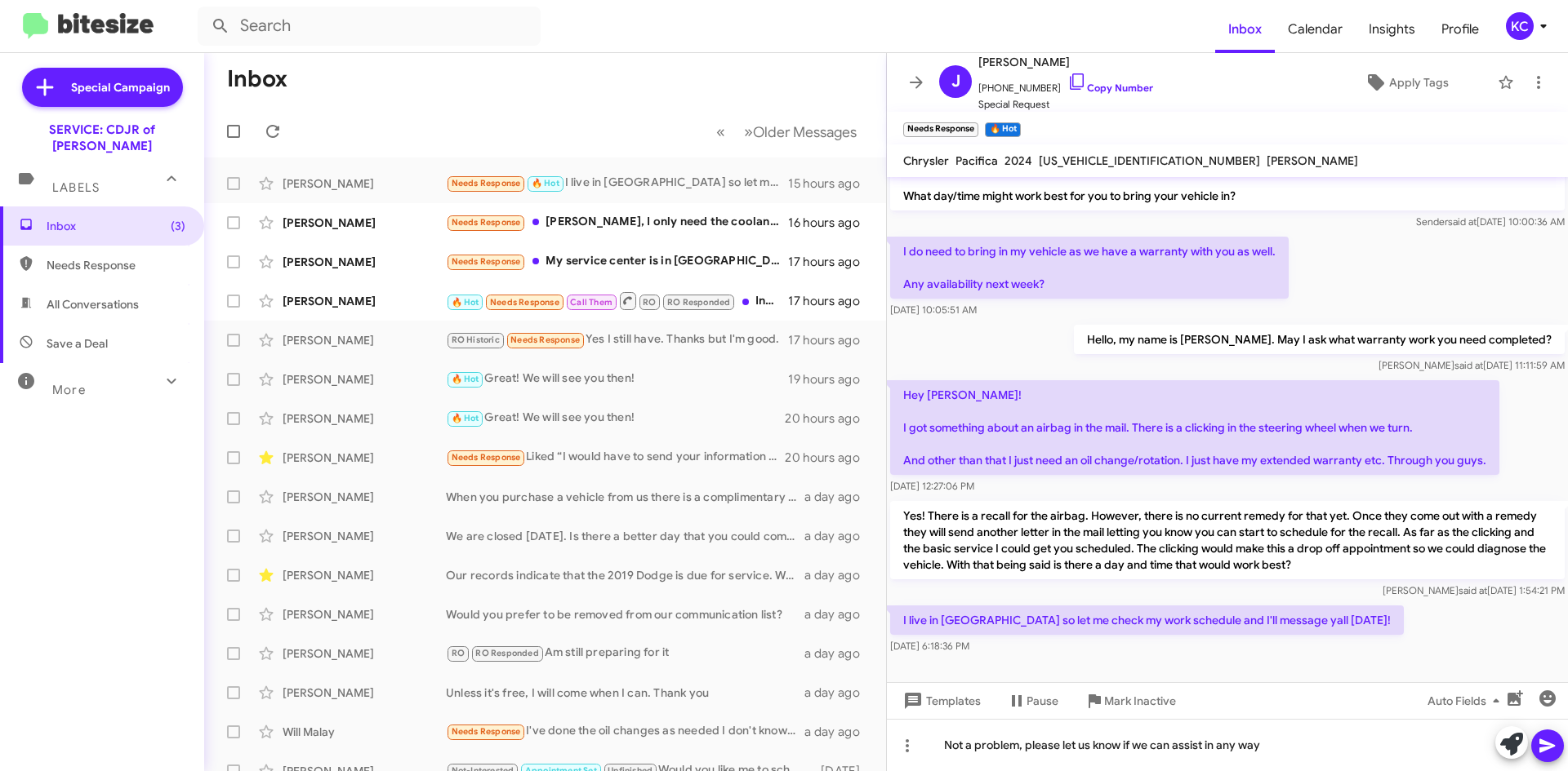
click at [1554, 741] on icon at bounding box center [1547, 746] width 20 height 20
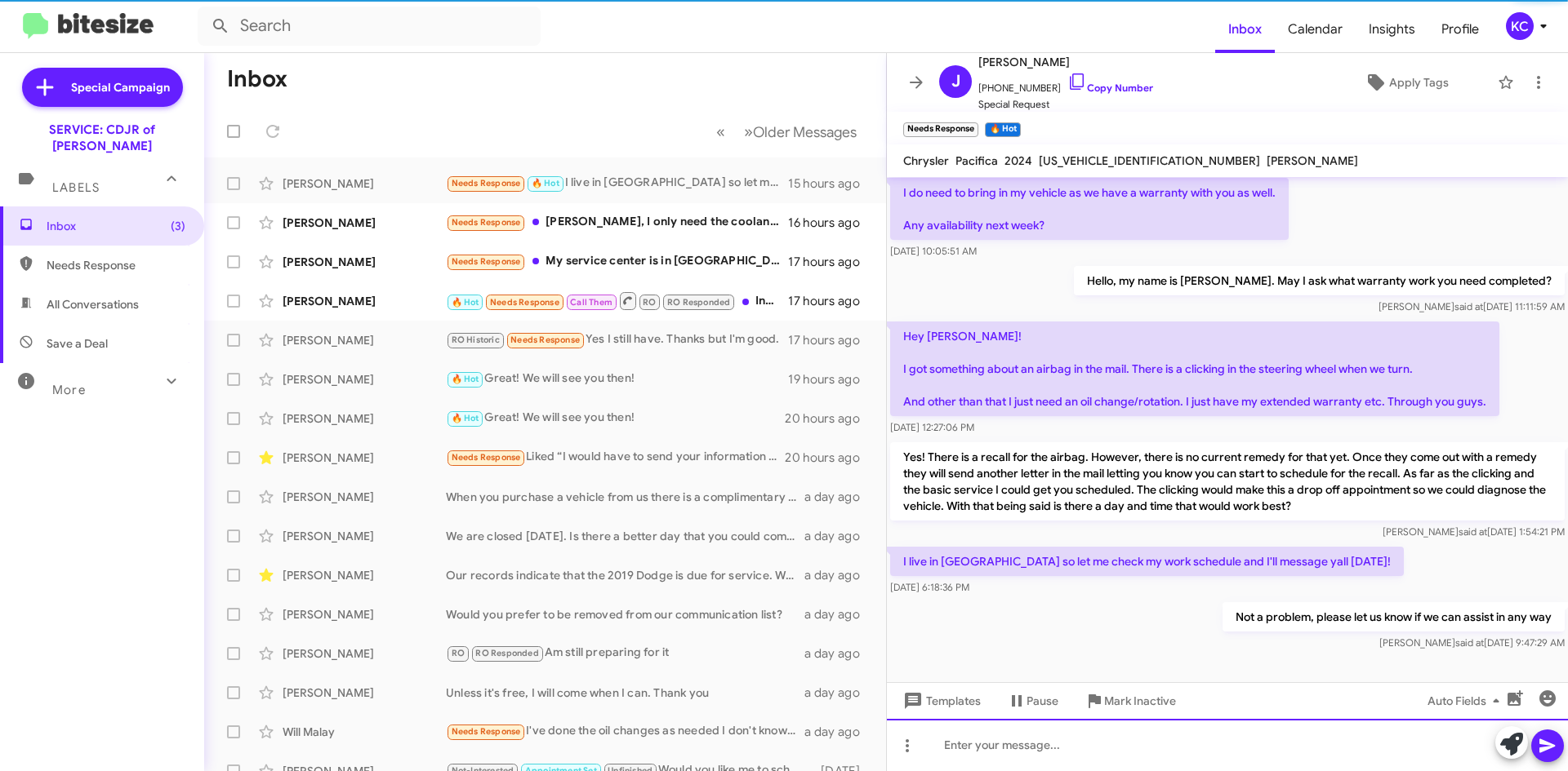
scroll to position [140, 0]
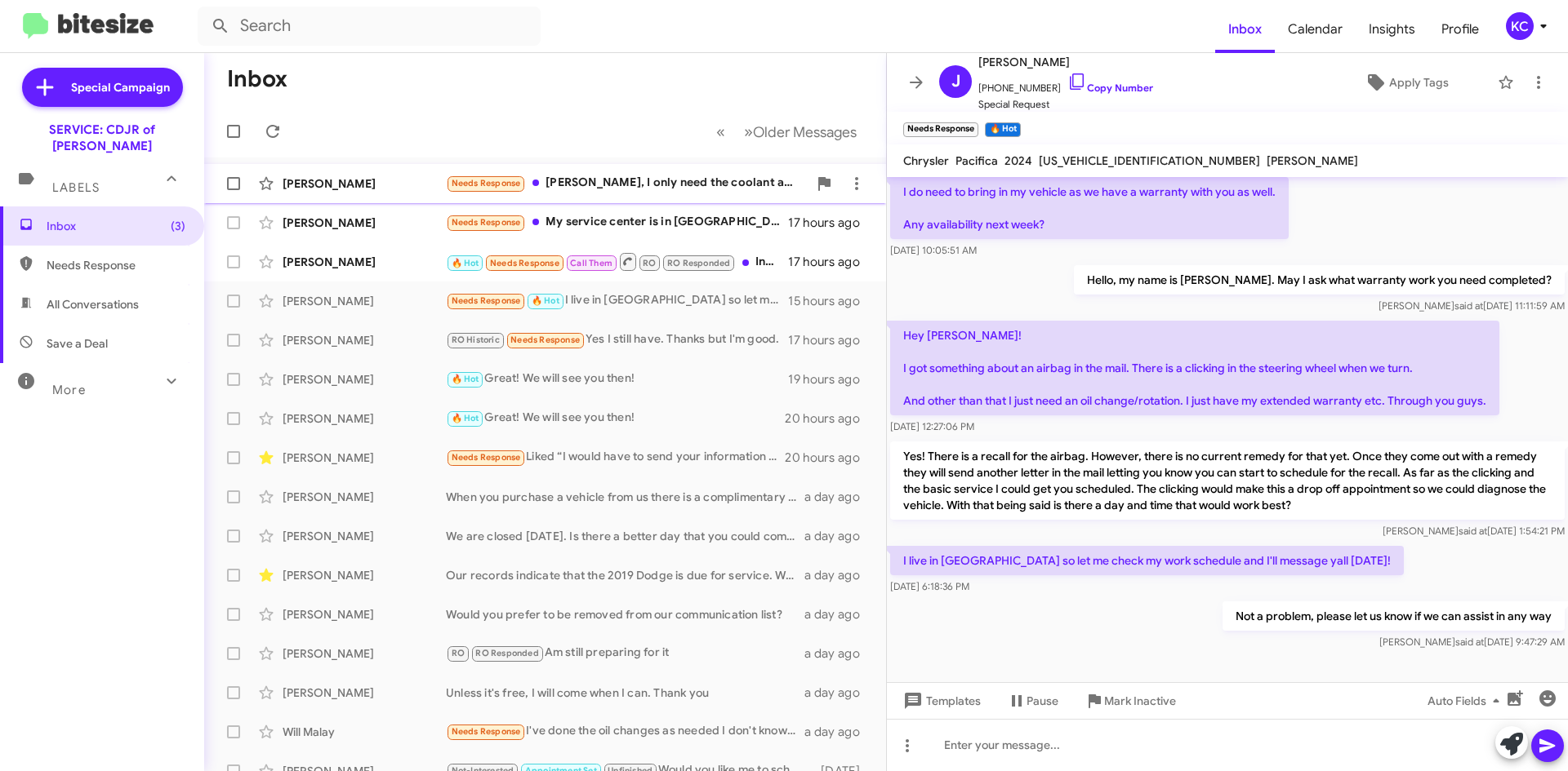
click at [624, 181] on div "Needs Response [PERSON_NAME], I only need the coolant and the fuel induction se…" at bounding box center [627, 183] width 362 height 19
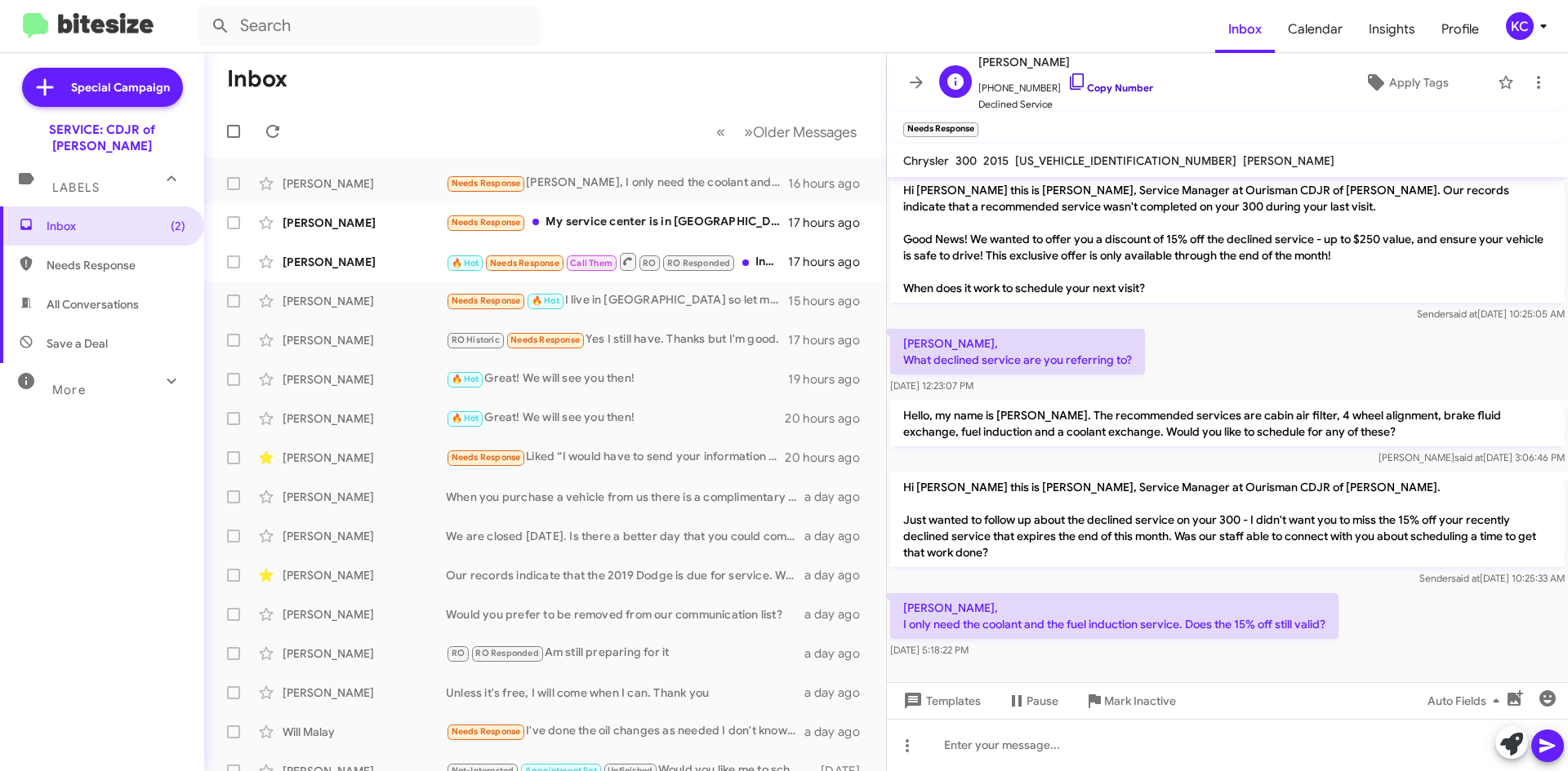
click at [1070, 73] on icon at bounding box center [1077, 81] width 14 height 17
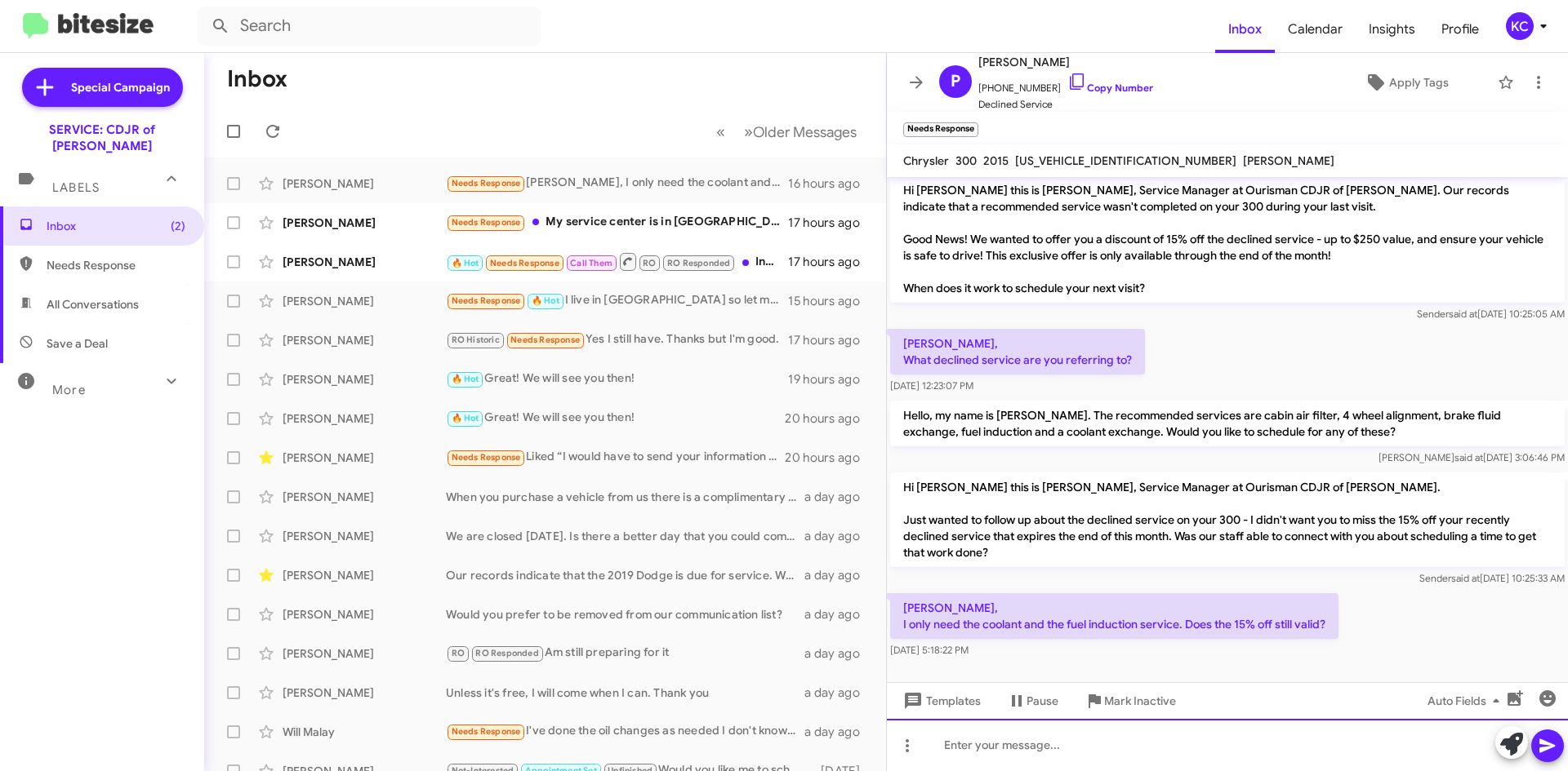
click at [1110, 733] on div at bounding box center [1227, 745] width 681 height 52
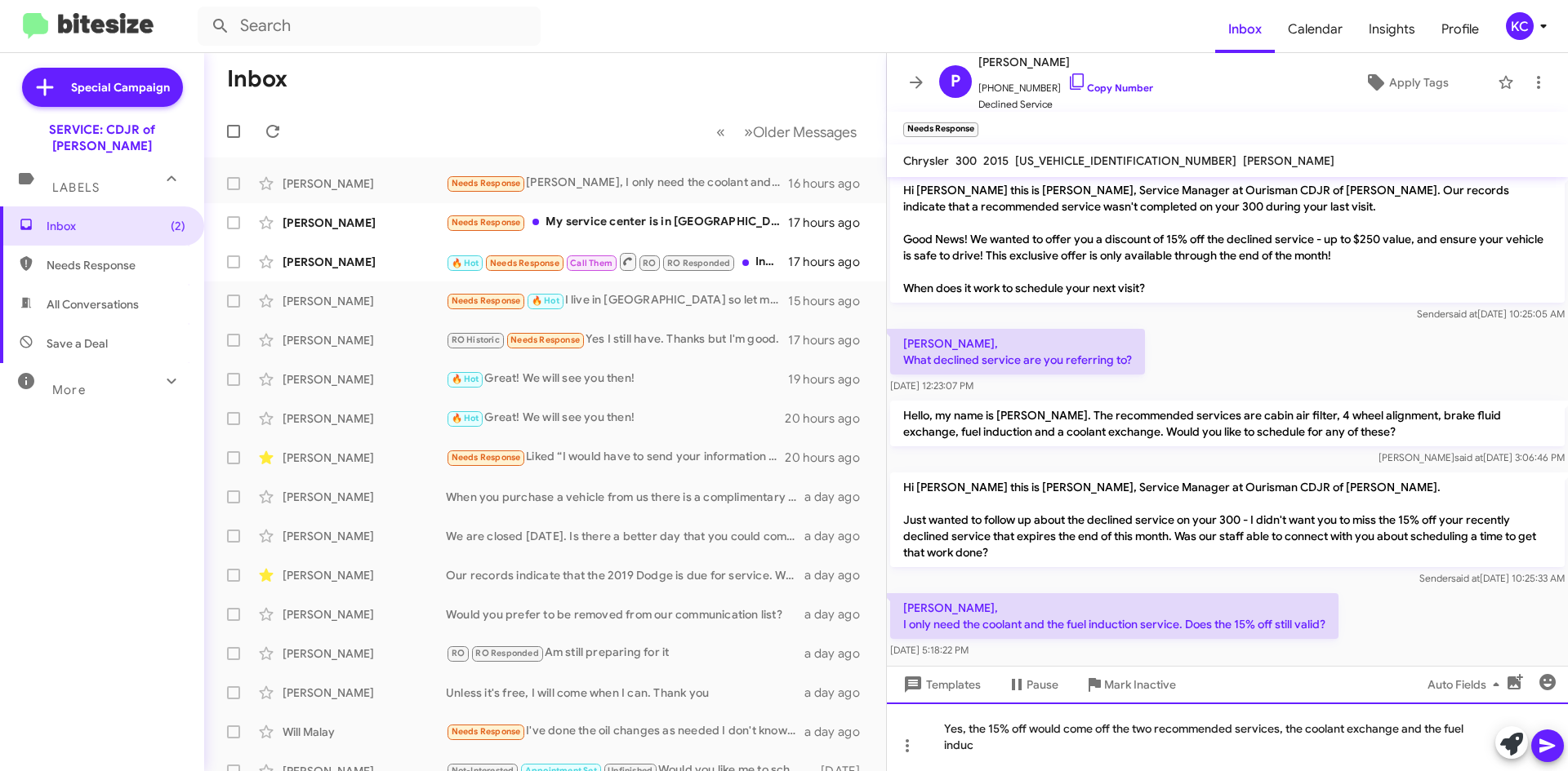
scroll to position [21, 0]
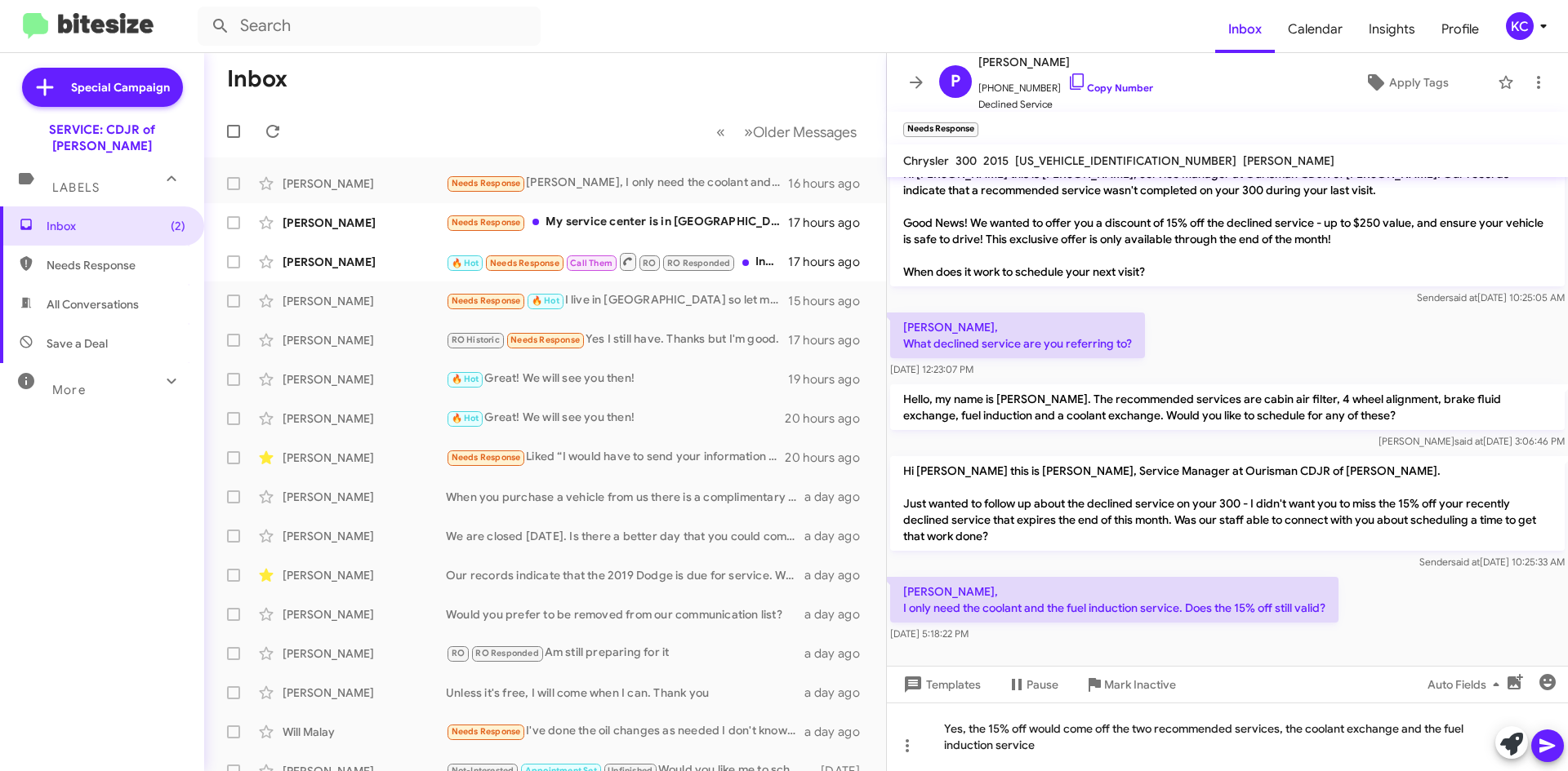
click at [1554, 747] on icon at bounding box center [1547, 746] width 20 height 20
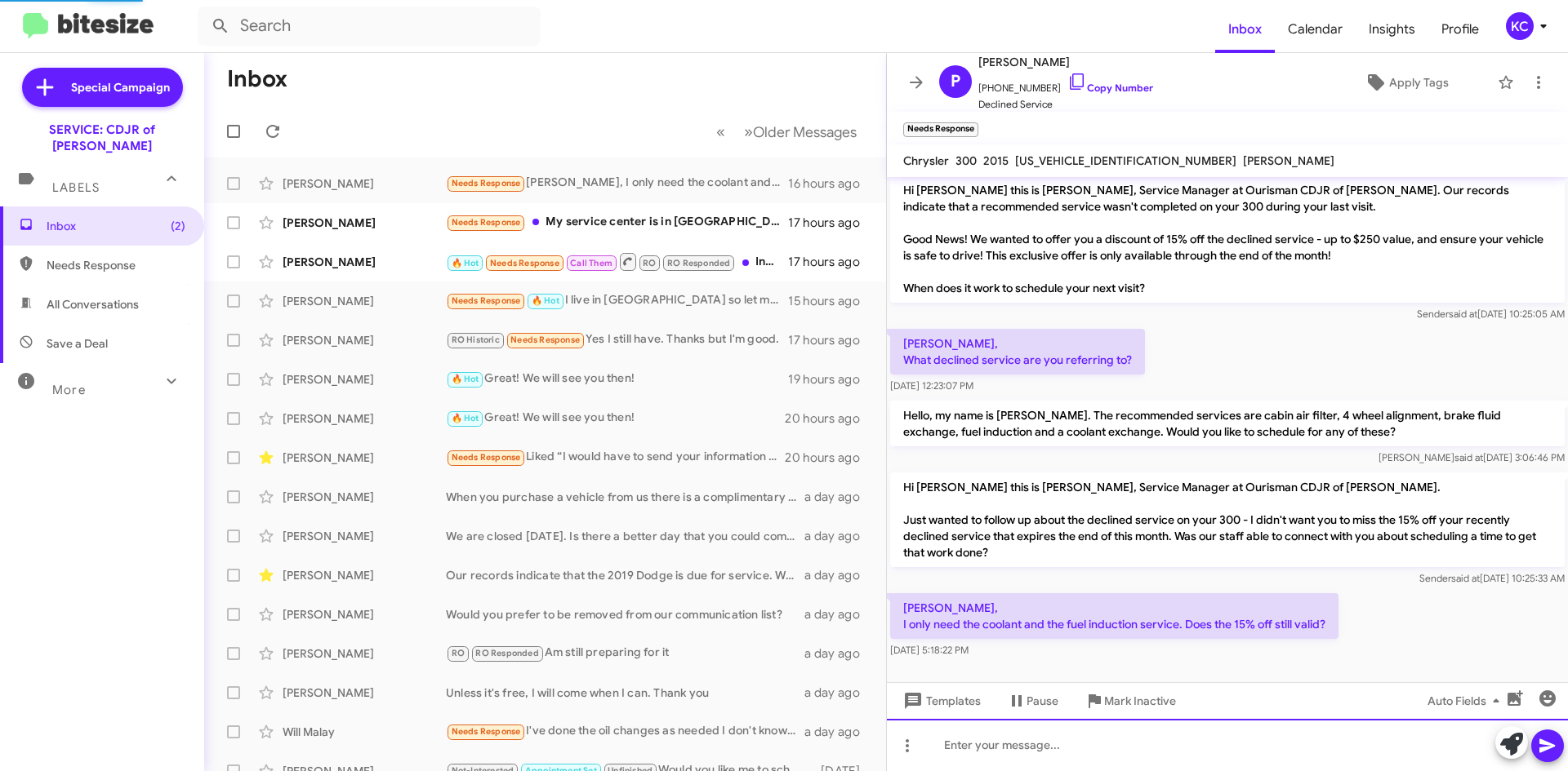
scroll to position [64, 0]
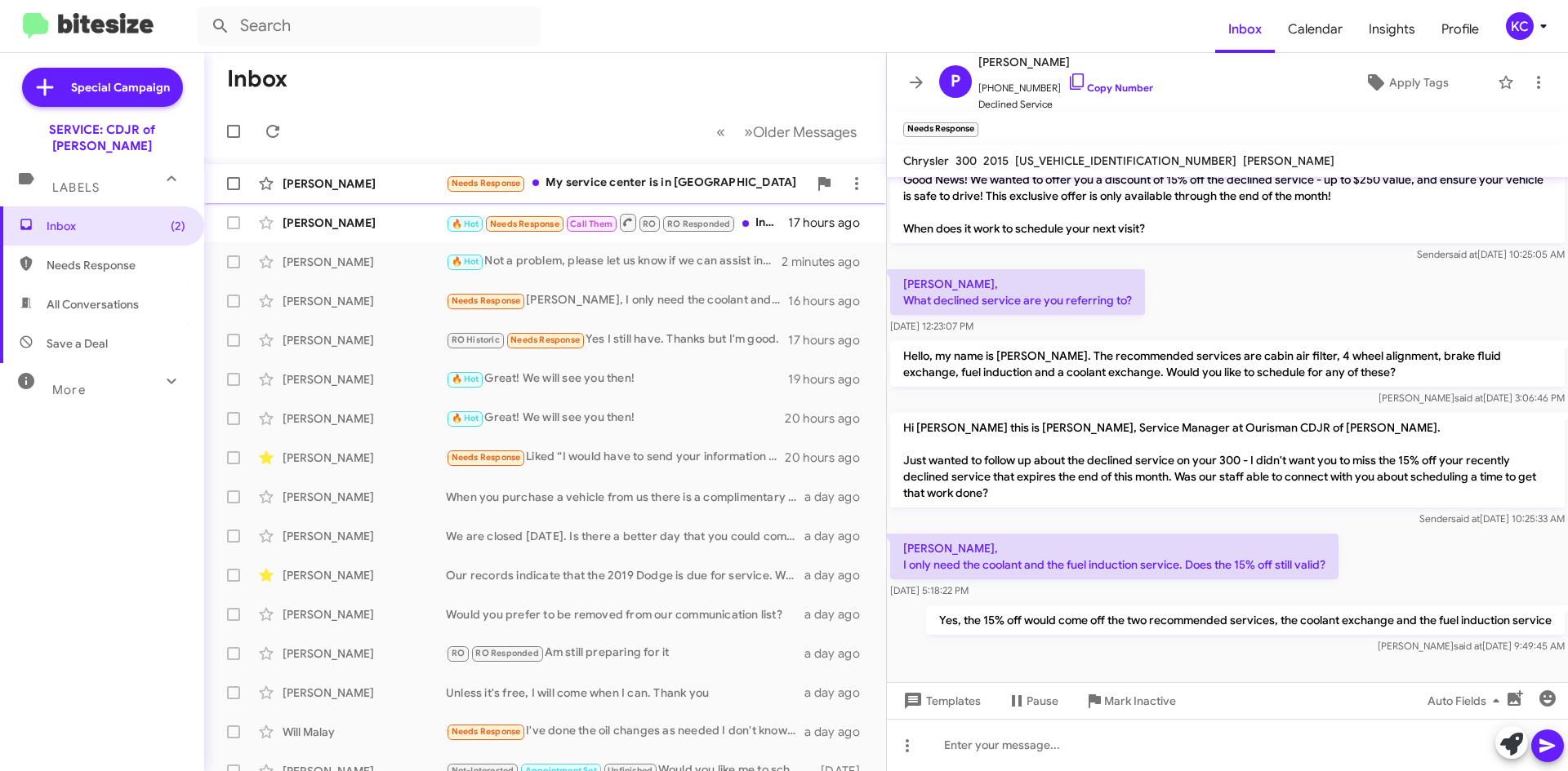
click at [603, 176] on div "Needs Response My service center is in [GEOGRAPHIC_DATA]" at bounding box center [627, 183] width 362 height 19
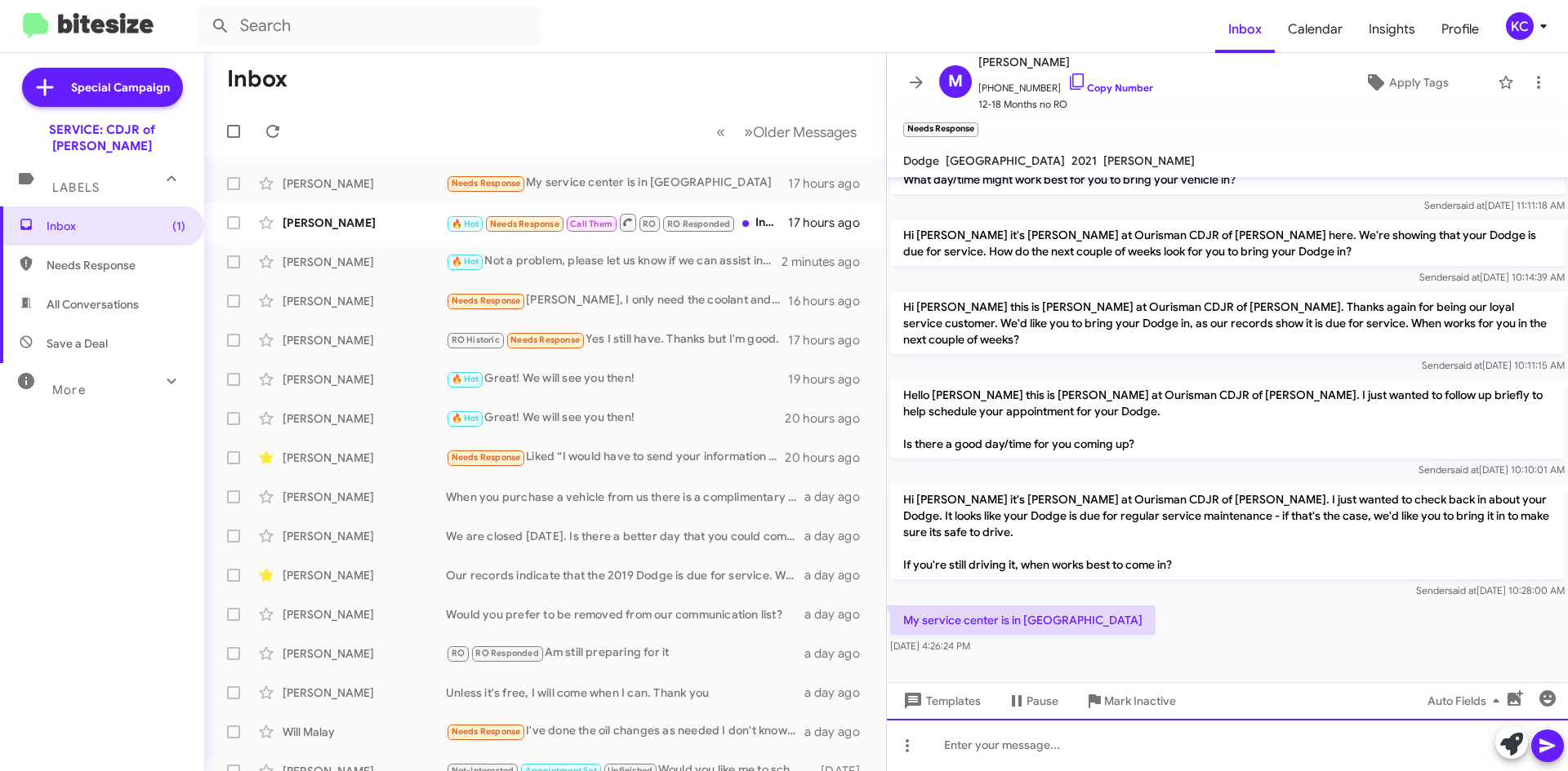
click at [1131, 762] on div at bounding box center [1227, 745] width 681 height 52
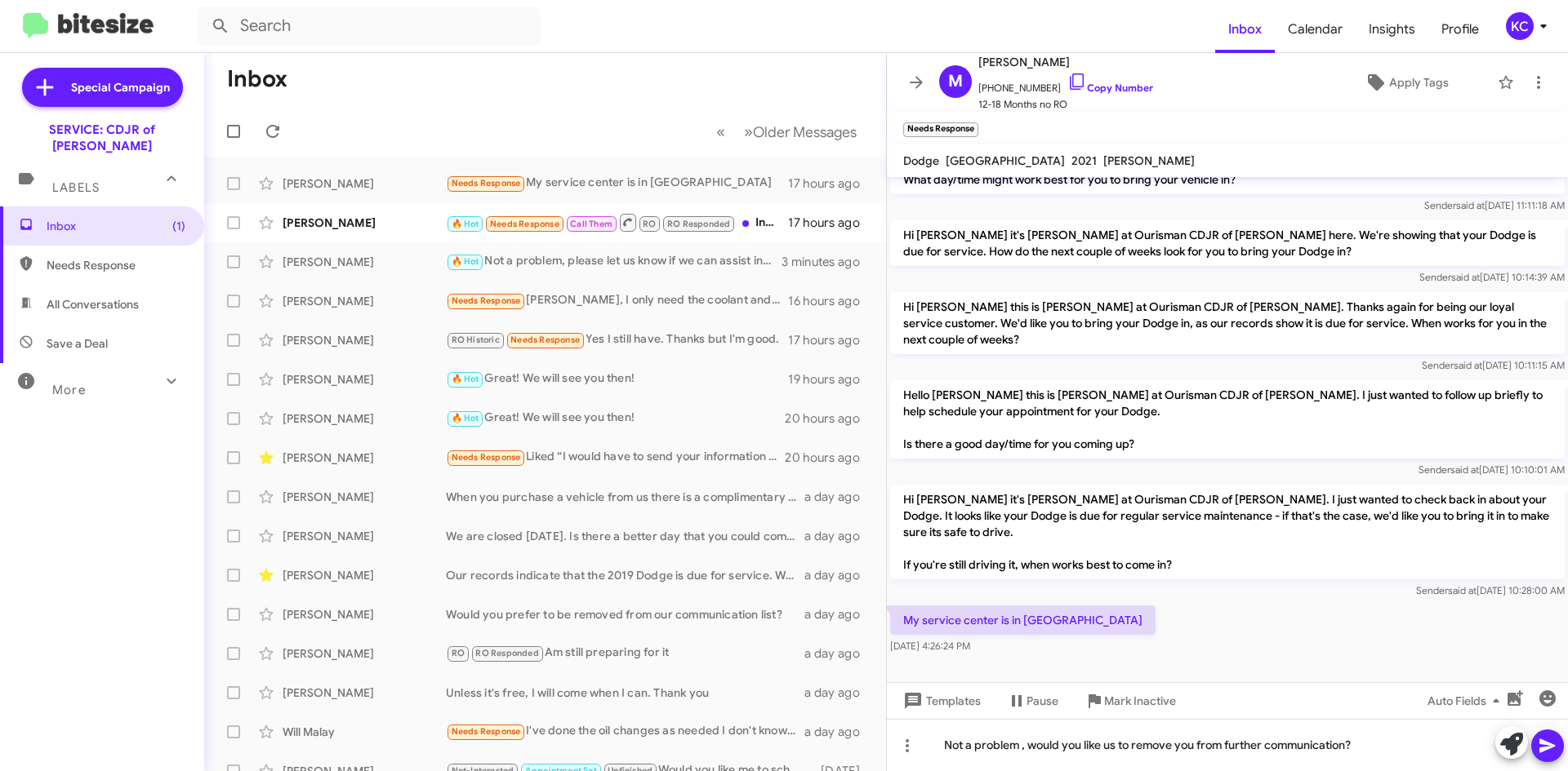
click at [1550, 743] on icon at bounding box center [1547, 746] width 20 height 20
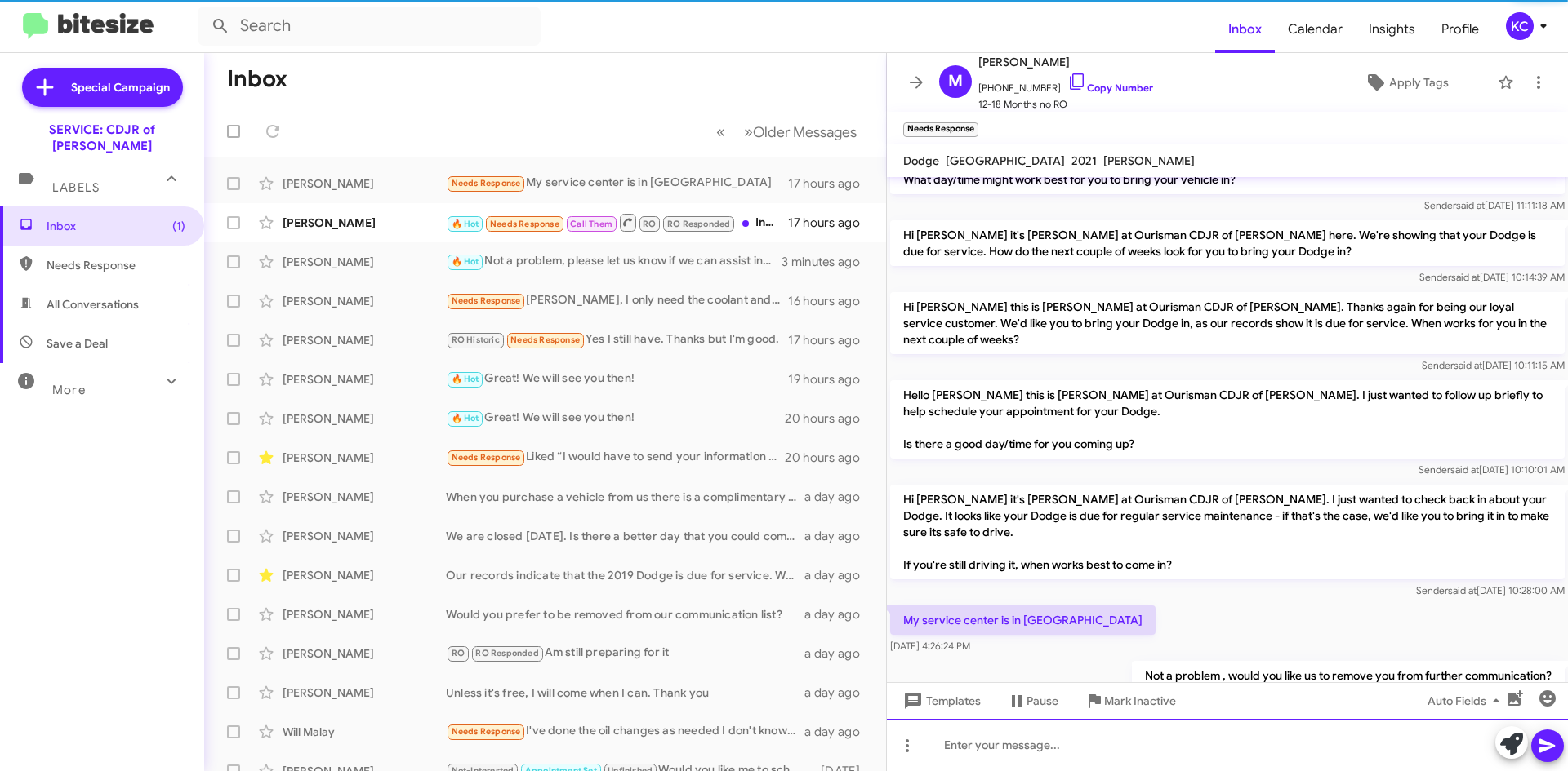
scroll to position [125, 0]
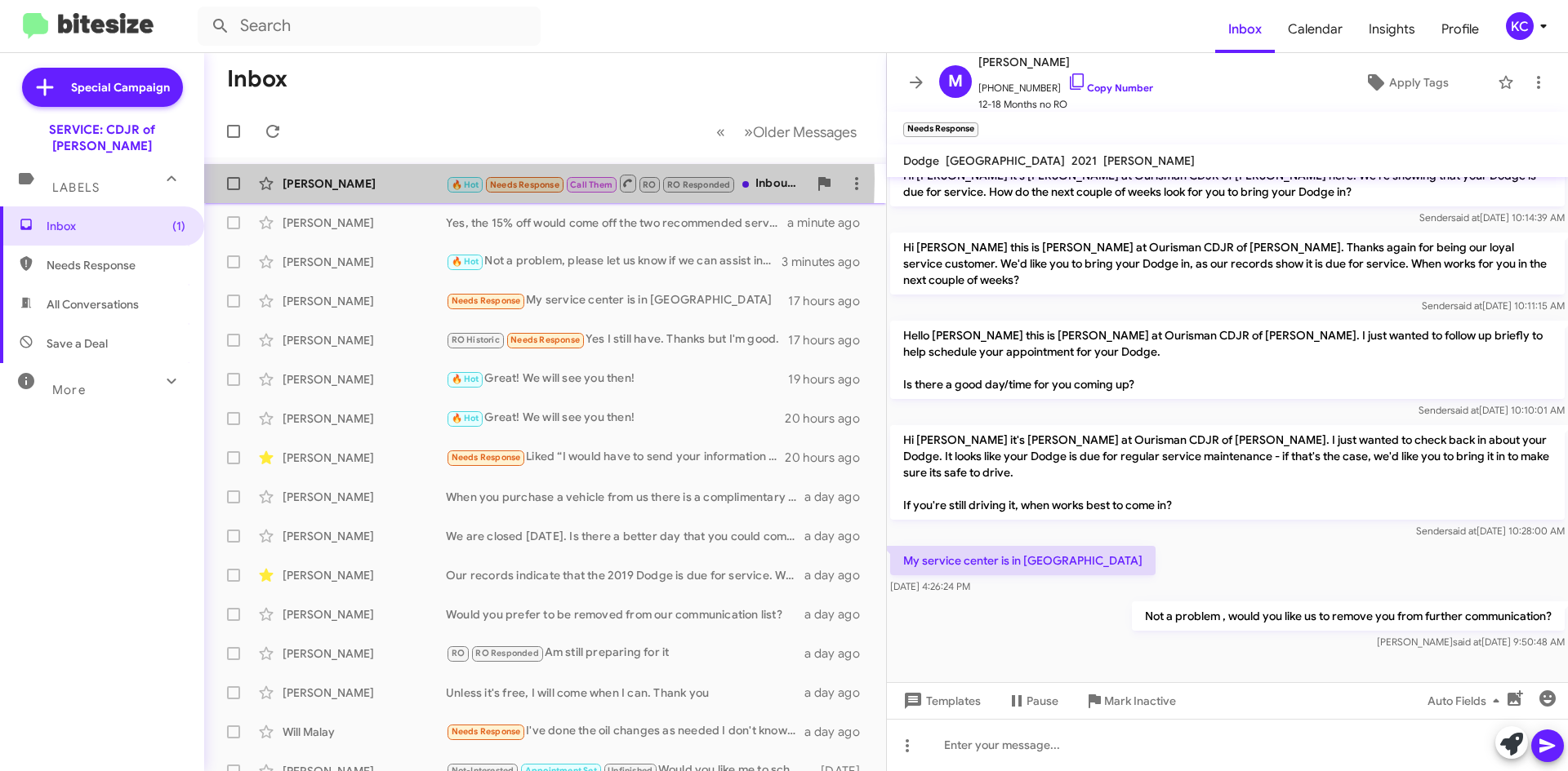
click at [387, 179] on div "Augusta Williams" at bounding box center [364, 184] width 163 height 17
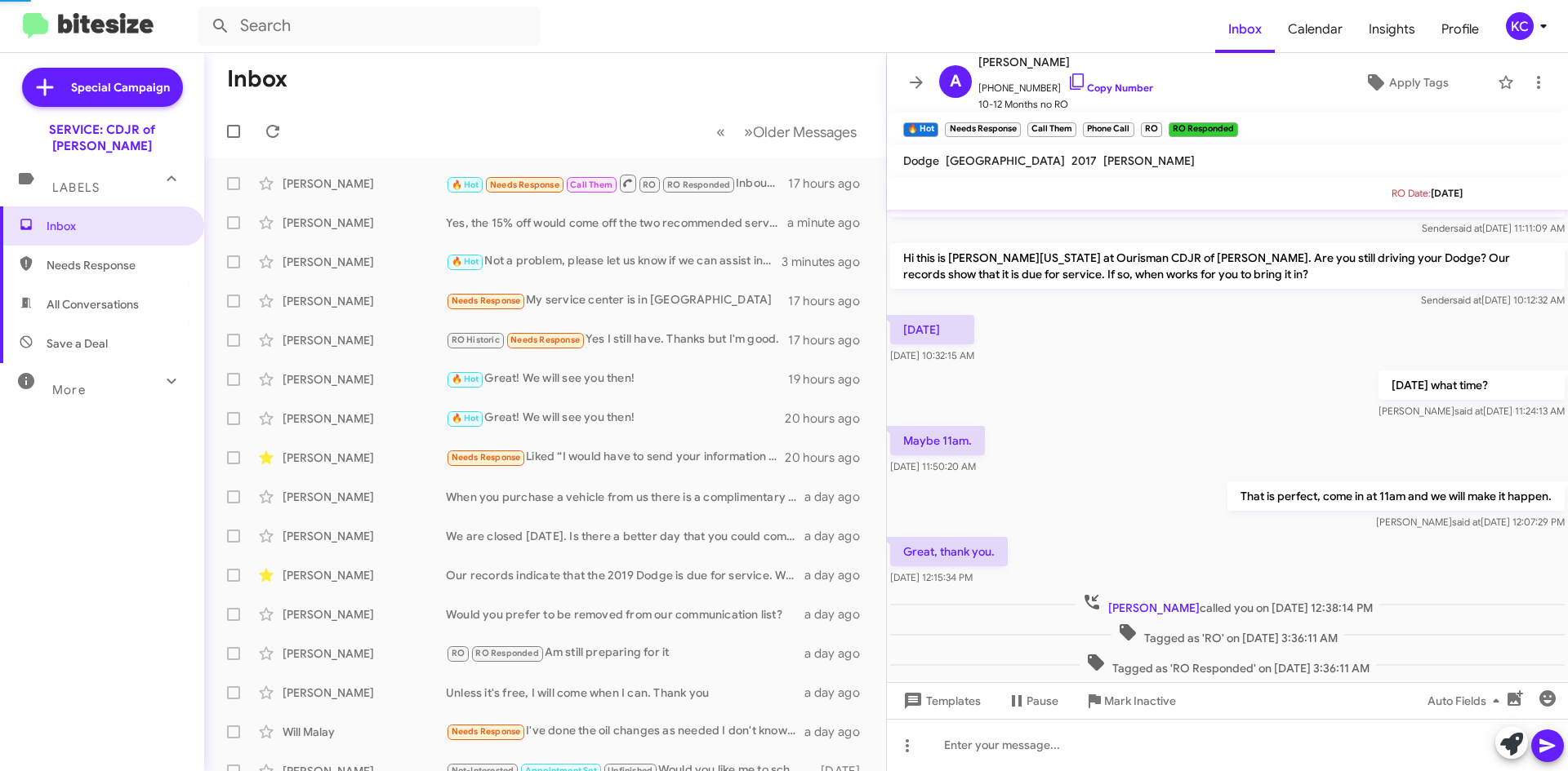
scroll to position [147, 0]
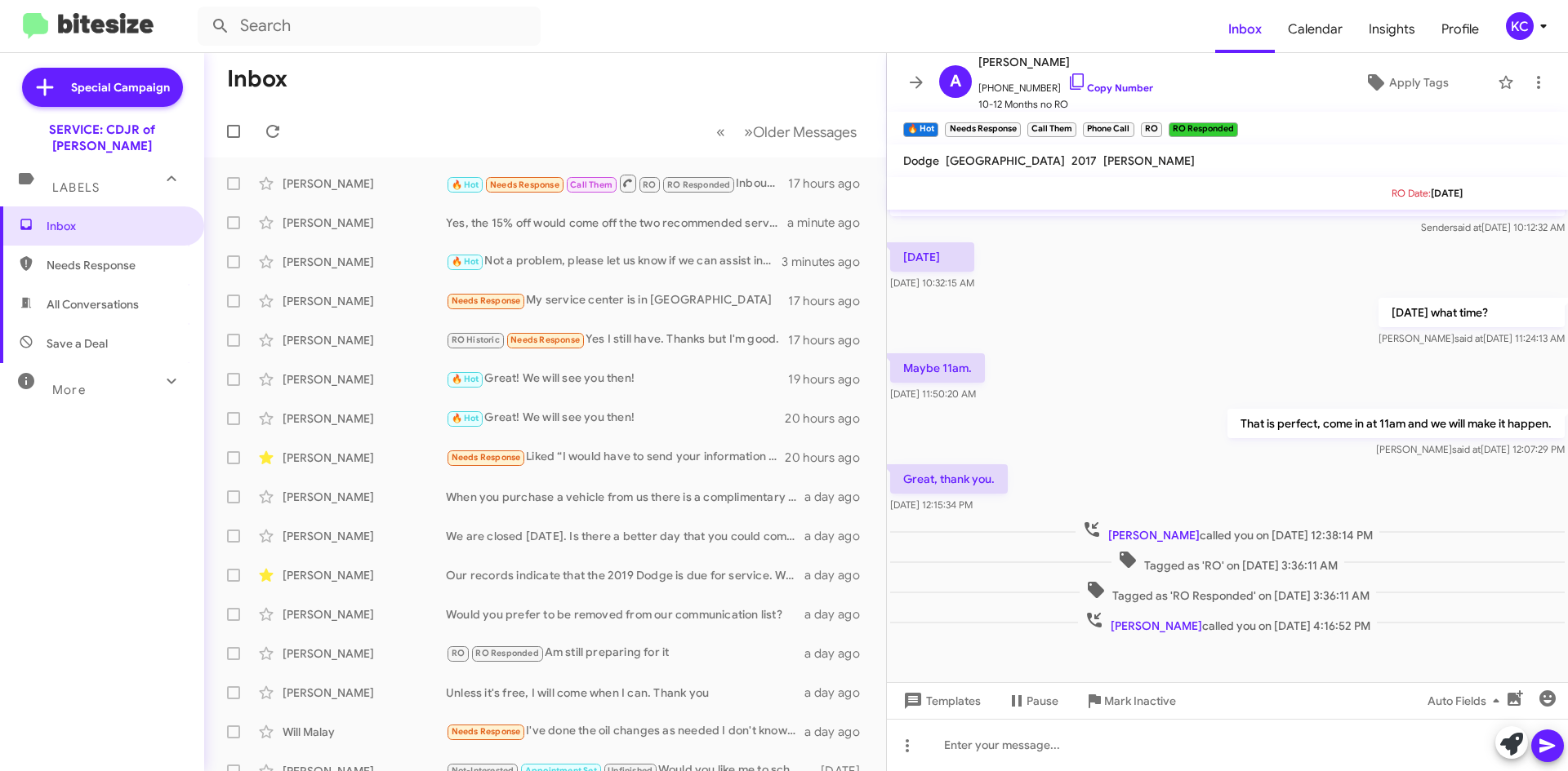
click at [1512, 19] on div "KC" at bounding box center [1520, 26] width 28 height 28
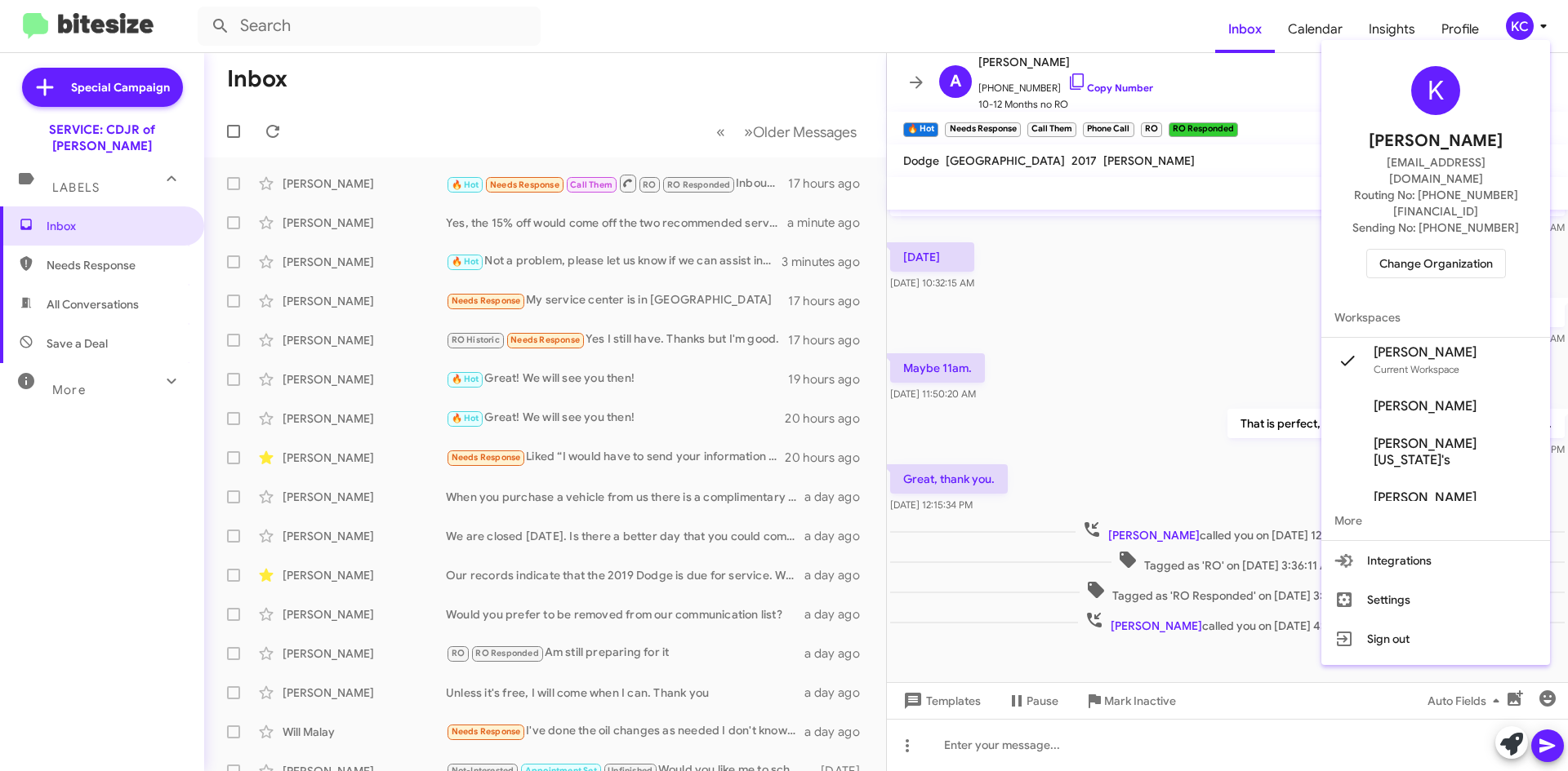
click at [1469, 250] on span "Change Organization" at bounding box center [1436, 264] width 114 height 28
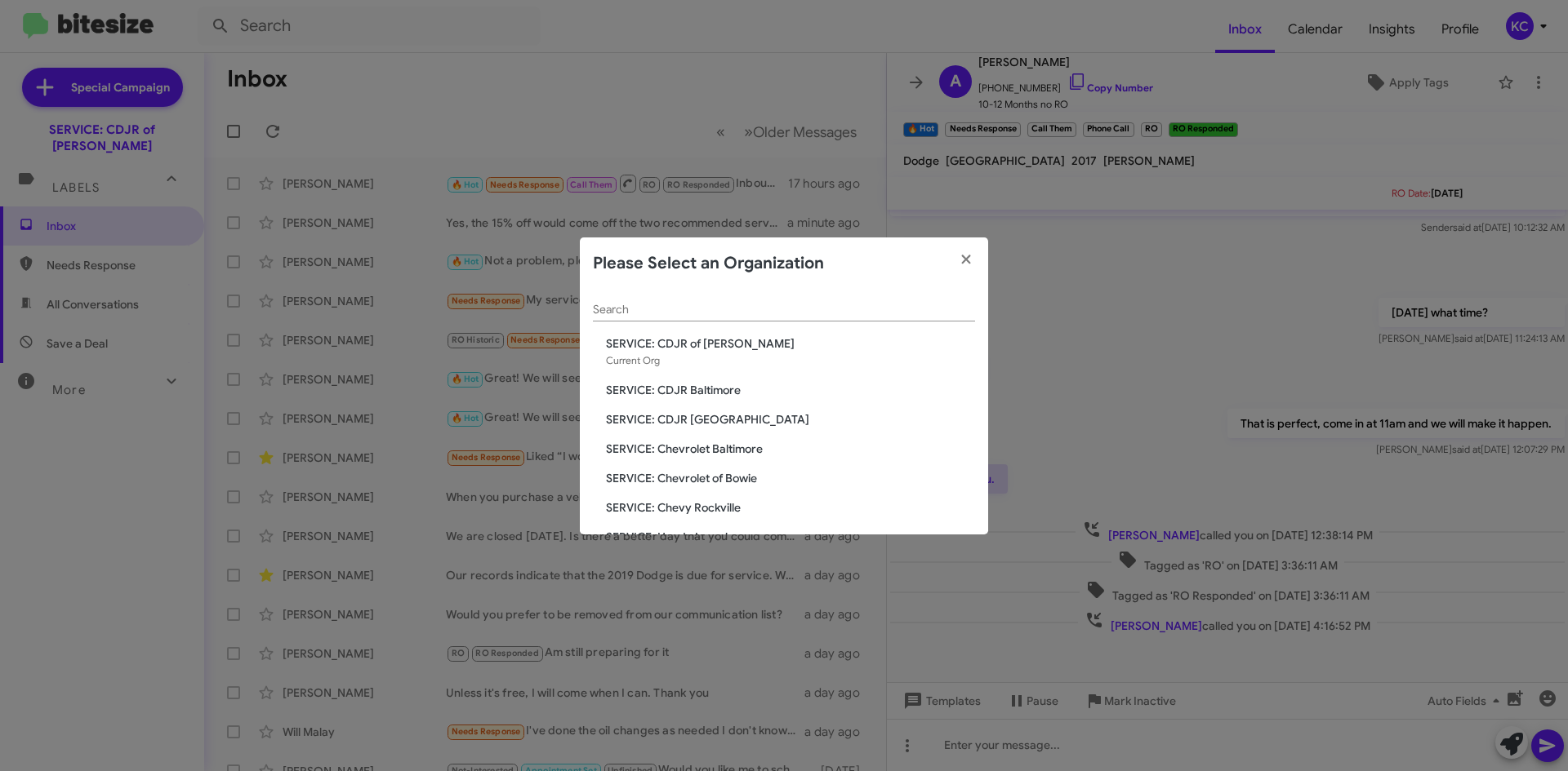
click at [732, 392] on span "SERVICE: CDJR Baltimore" at bounding box center [790, 389] width 369 height 17
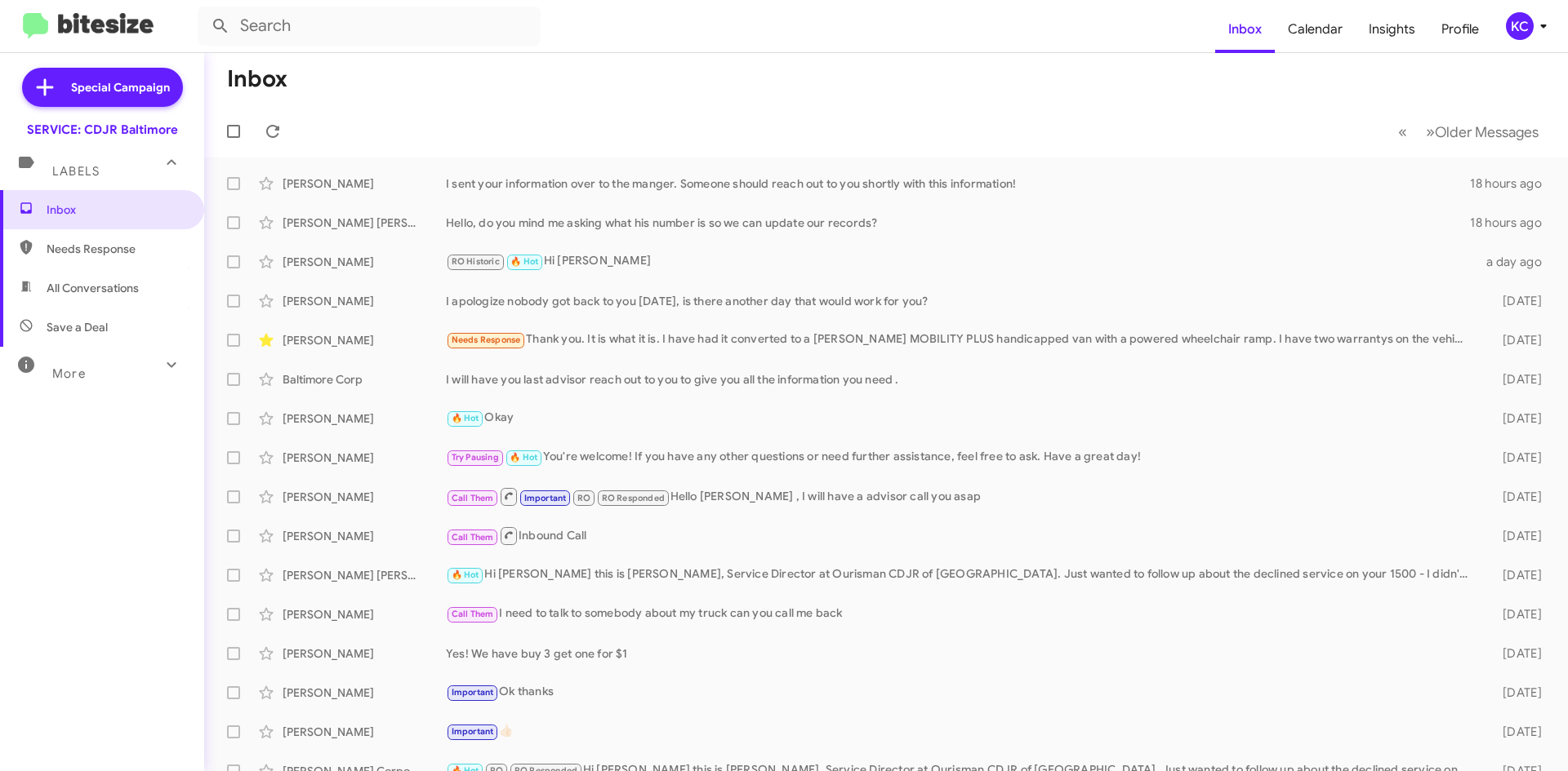
click at [1519, 32] on div "KC" at bounding box center [1520, 26] width 28 height 28
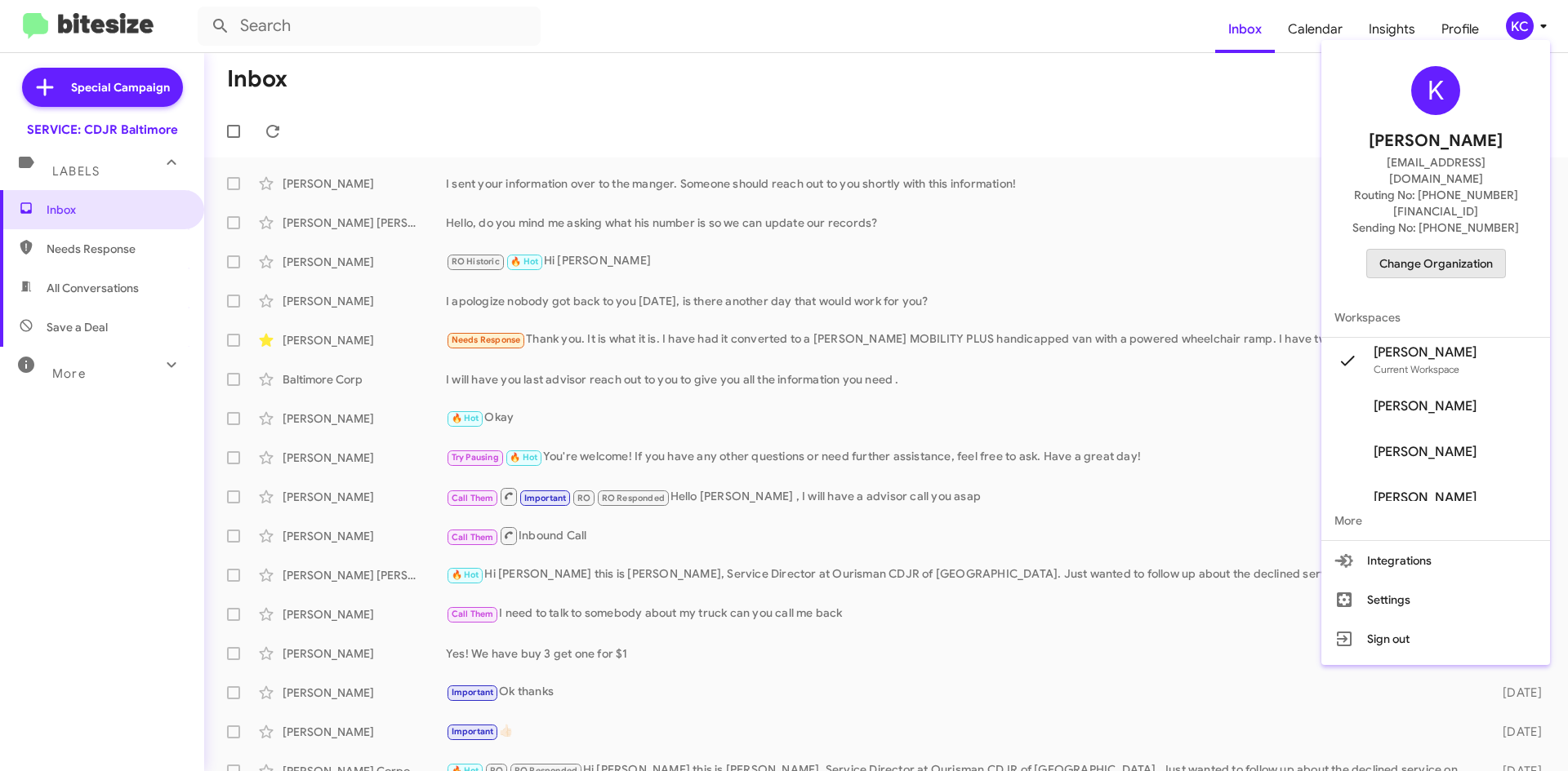
click at [1466, 250] on span "Change Organization" at bounding box center [1436, 264] width 114 height 28
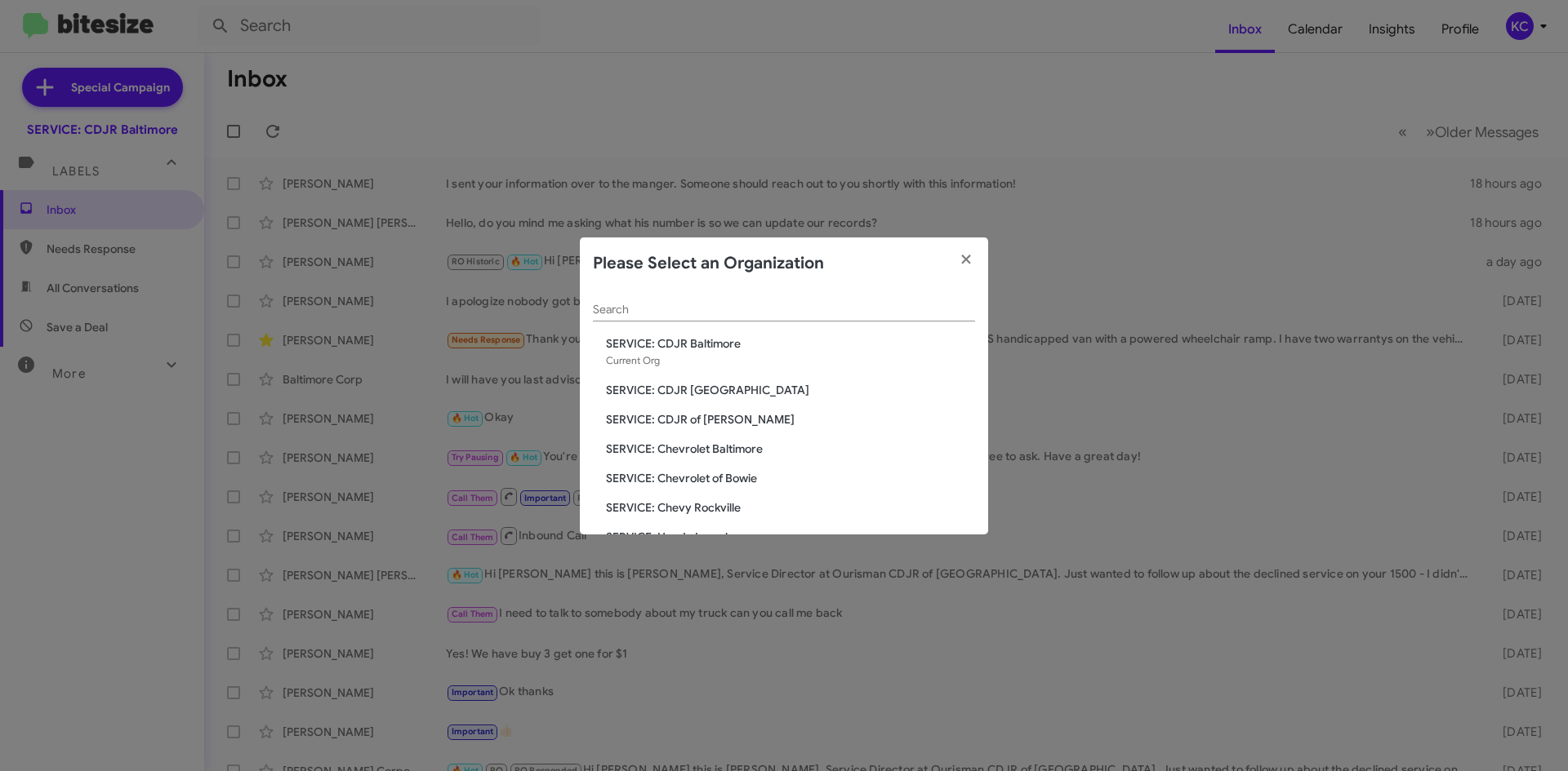
click at [701, 393] on span "SERVICE: CDJR [GEOGRAPHIC_DATA]" at bounding box center [790, 389] width 369 height 17
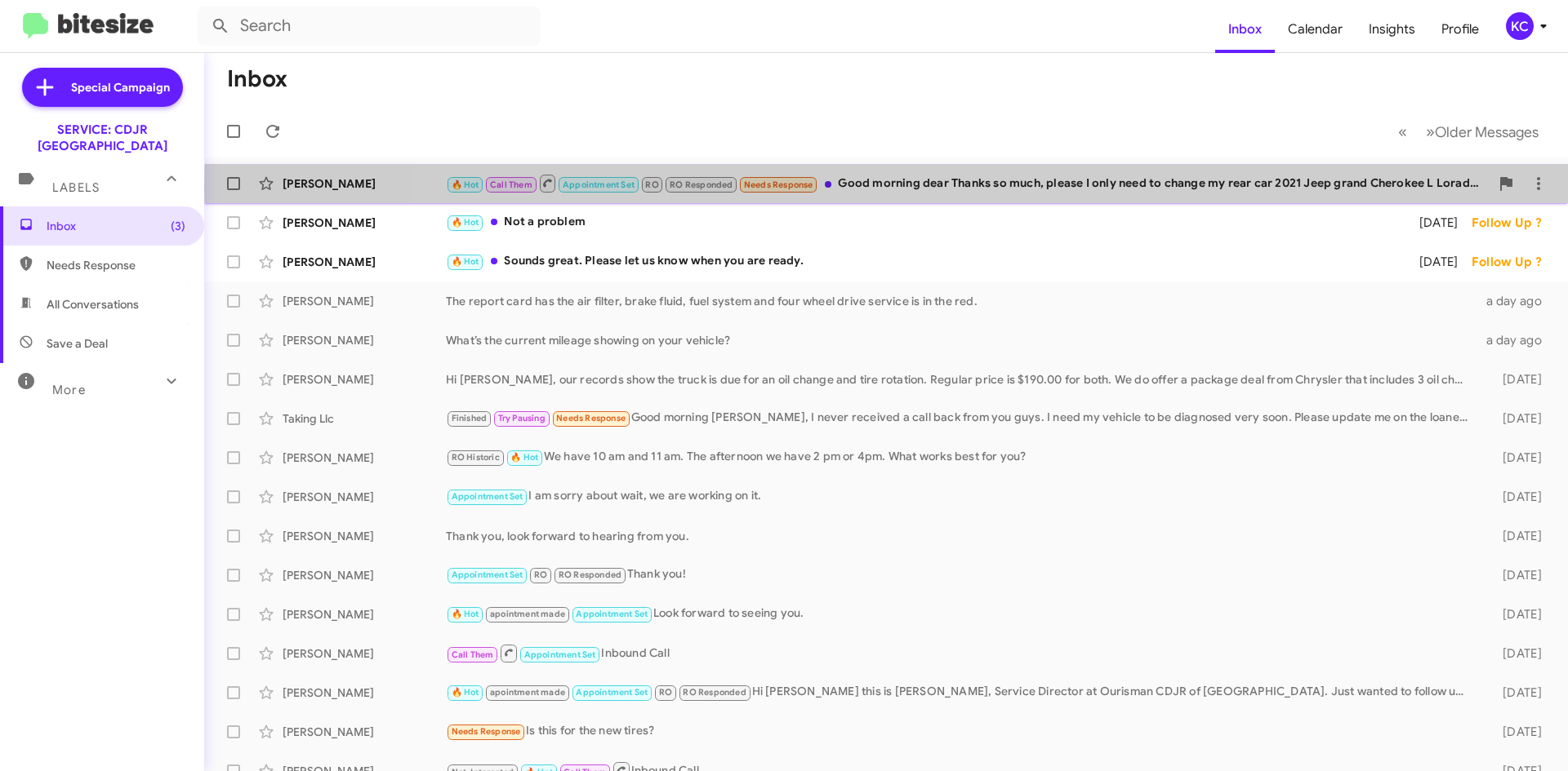
click at [957, 189] on div "🔥 Hot Call Them Appointment Set RO RO Responded Needs Response Good morning dea…" at bounding box center [967, 183] width 1043 height 21
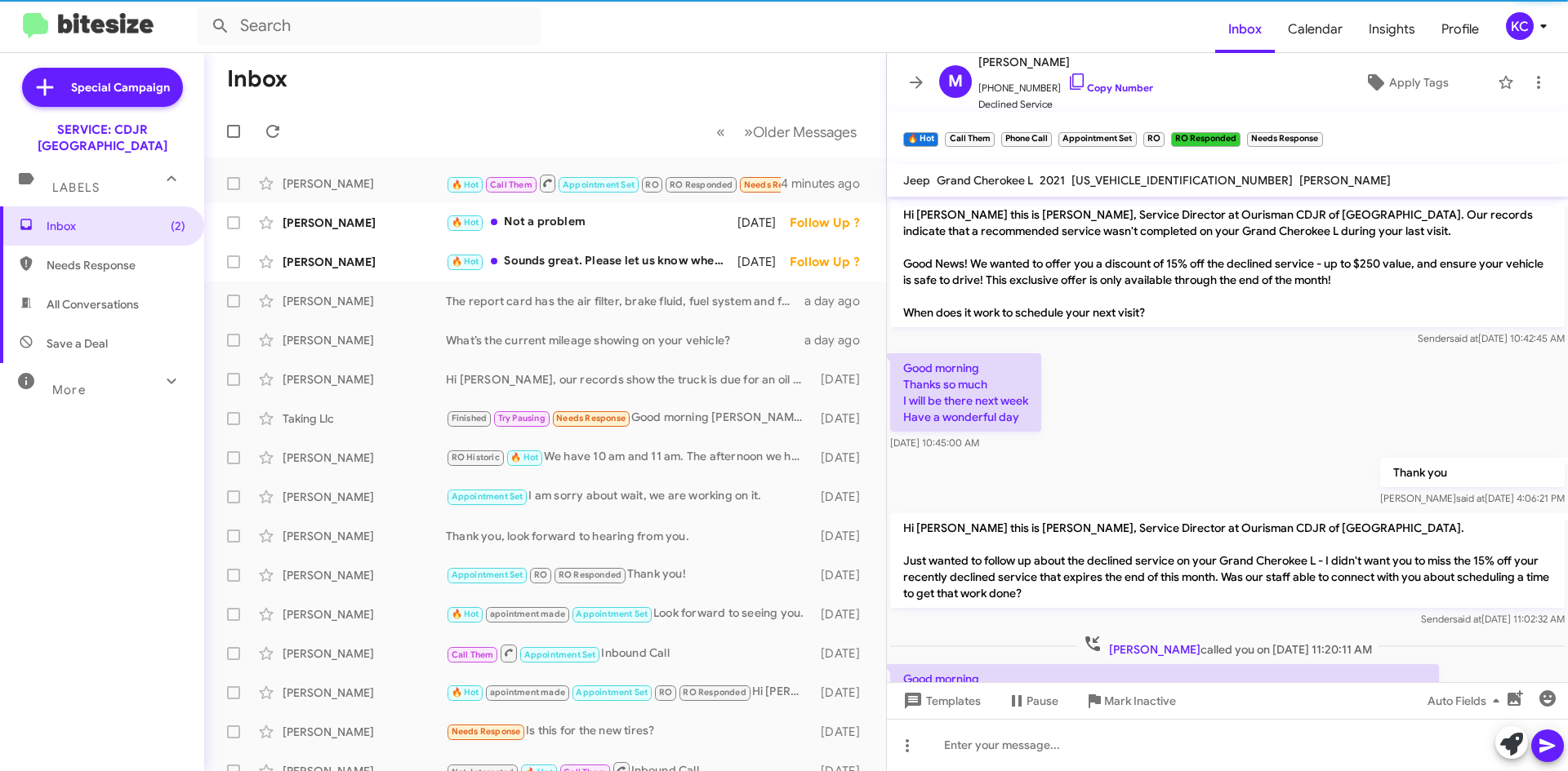
scroll to position [444, 0]
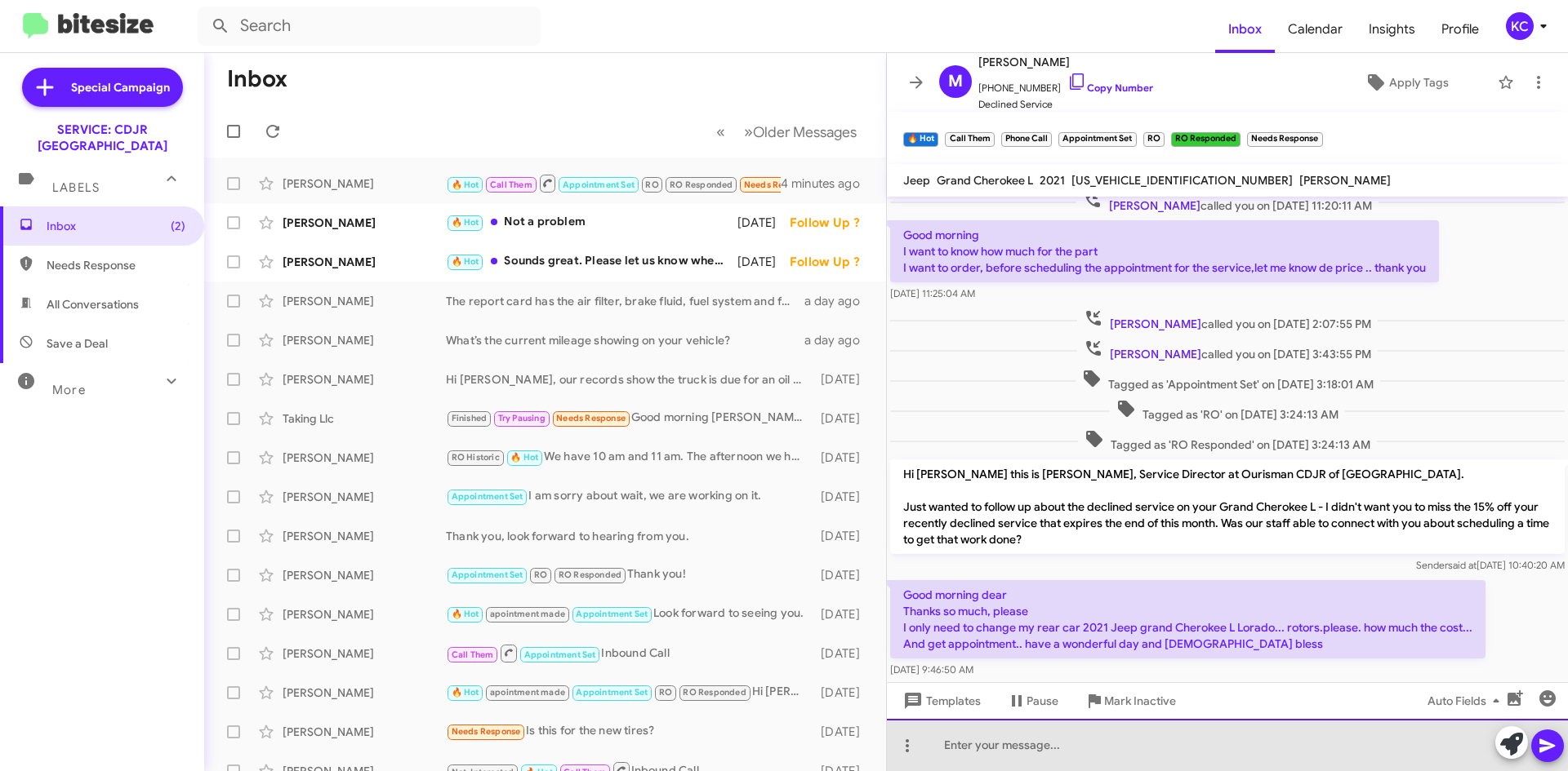
click at [1219, 735] on div at bounding box center [1227, 745] width 681 height 52
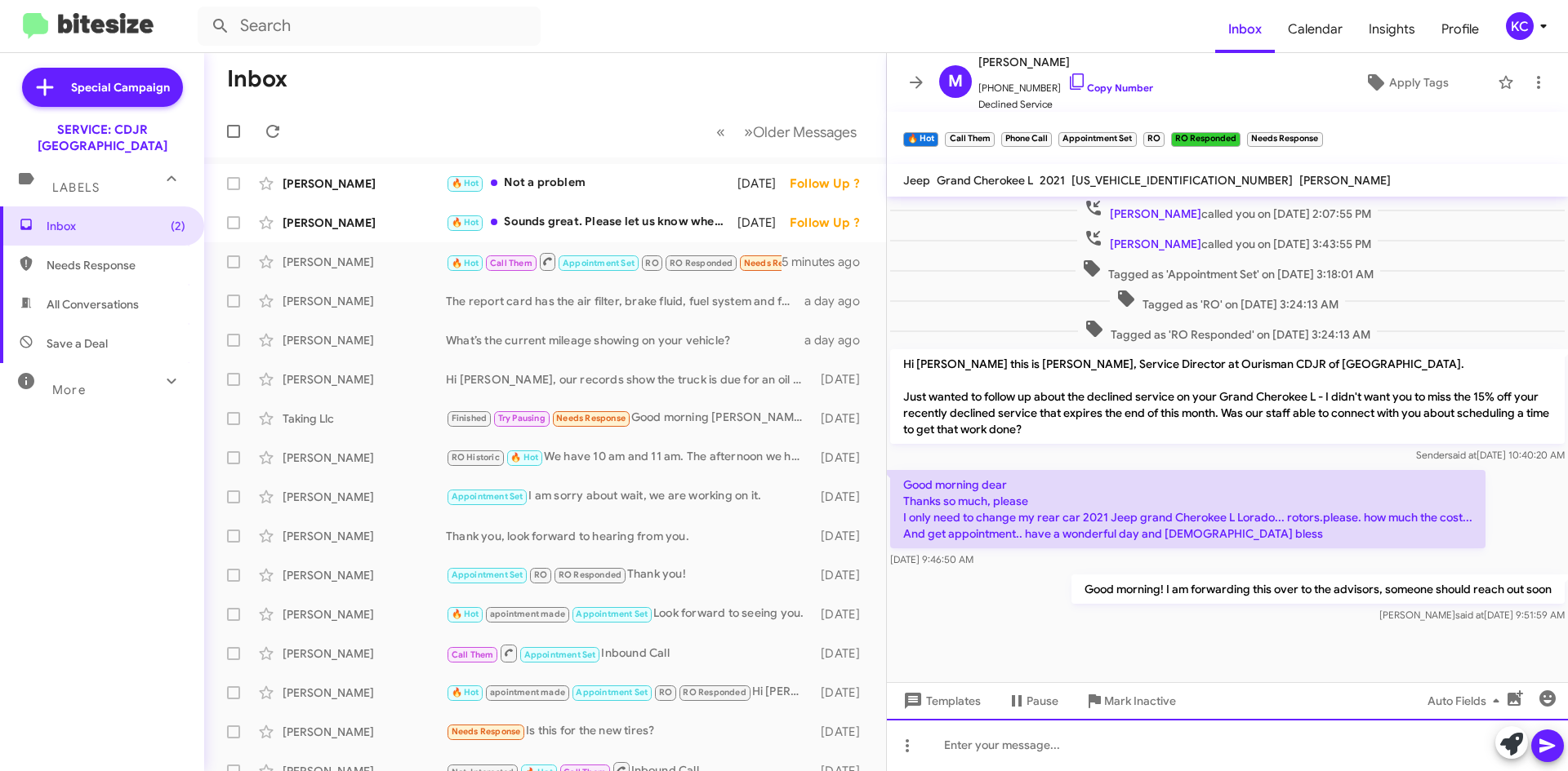
scroll to position [556, 0]
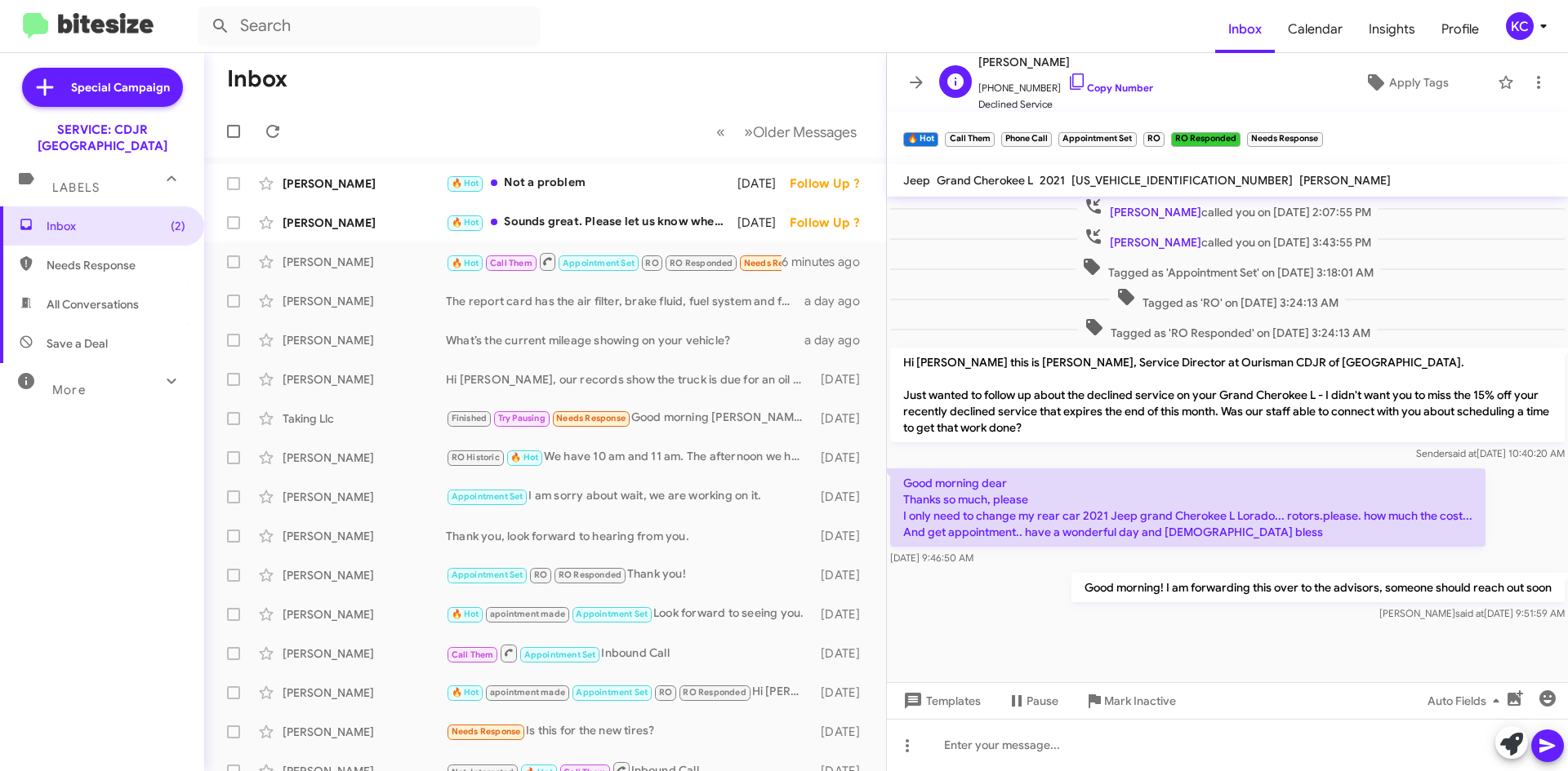
click at [1057, 71] on span "Michel Mvogo" at bounding box center [1065, 62] width 175 height 20
click at [1067, 75] on icon at bounding box center [1077, 82] width 20 height 20
click at [1067, 77] on icon at bounding box center [1077, 82] width 20 height 20
click at [547, 174] on div "🔥 Hot Not a problem" at bounding box center [627, 183] width 362 height 19
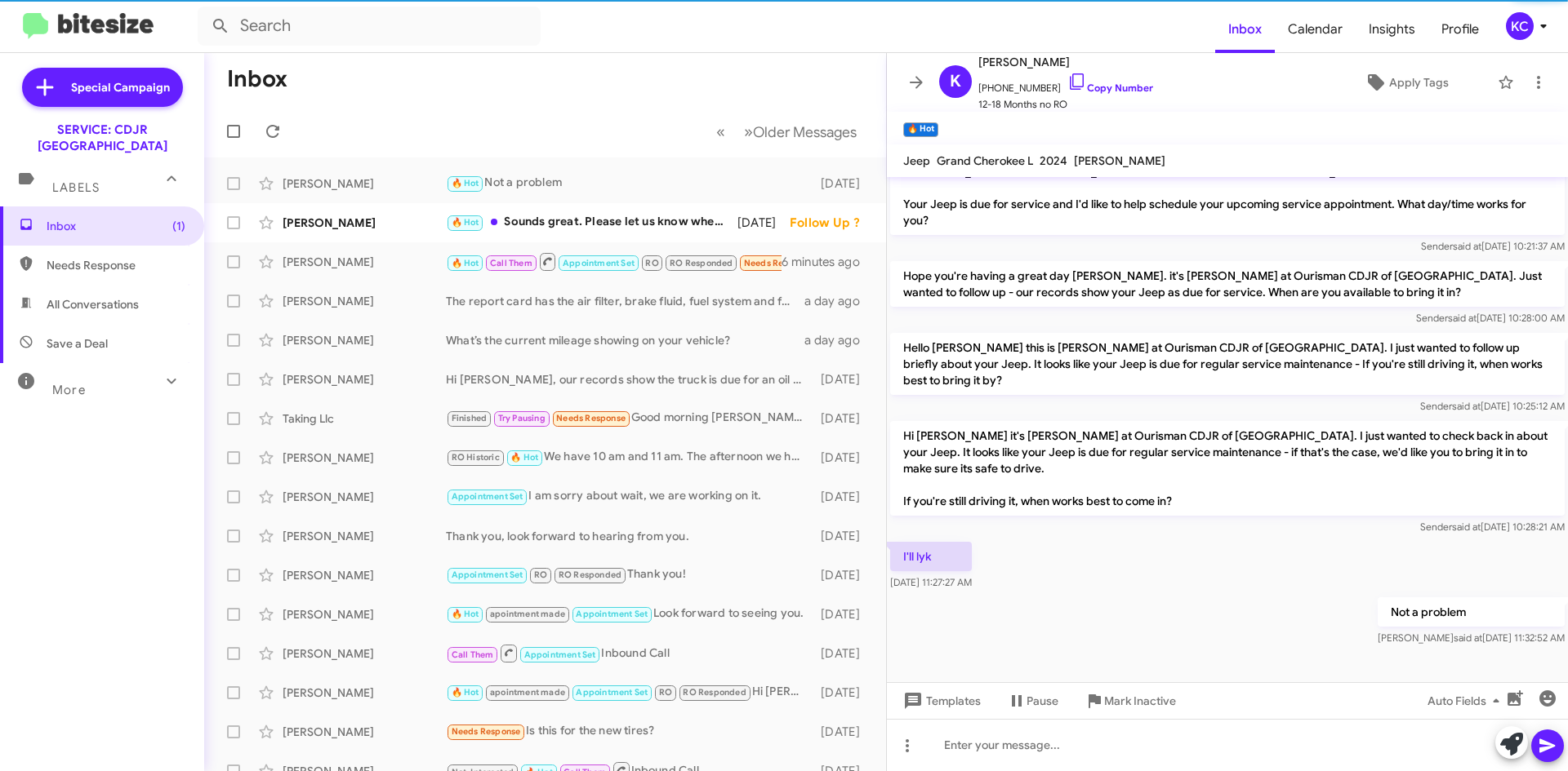
scroll to position [184, 0]
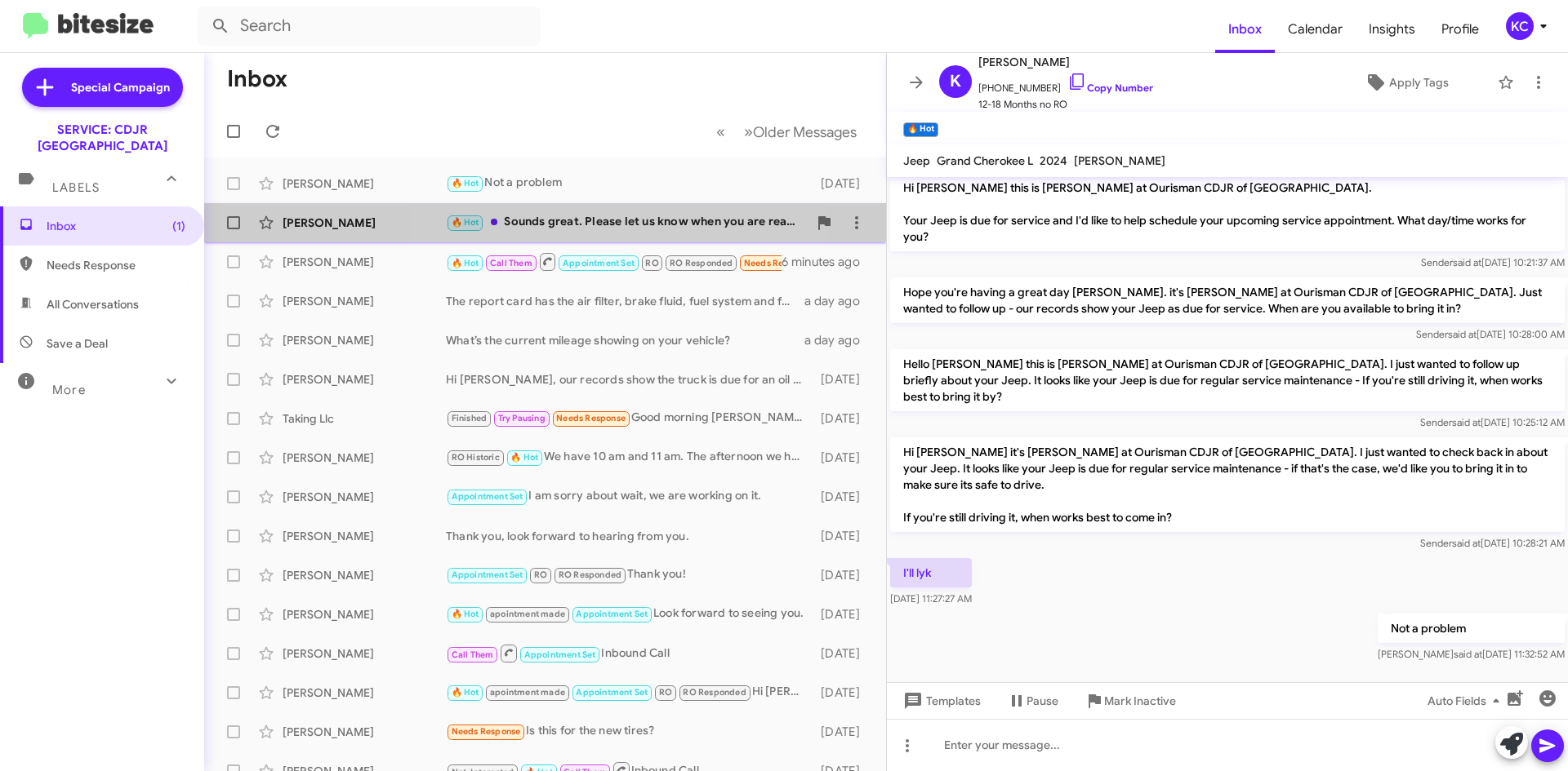
click at [614, 228] on div "🔥 Hot Sounds great. Please let us know when you are ready." at bounding box center [627, 222] width 362 height 19
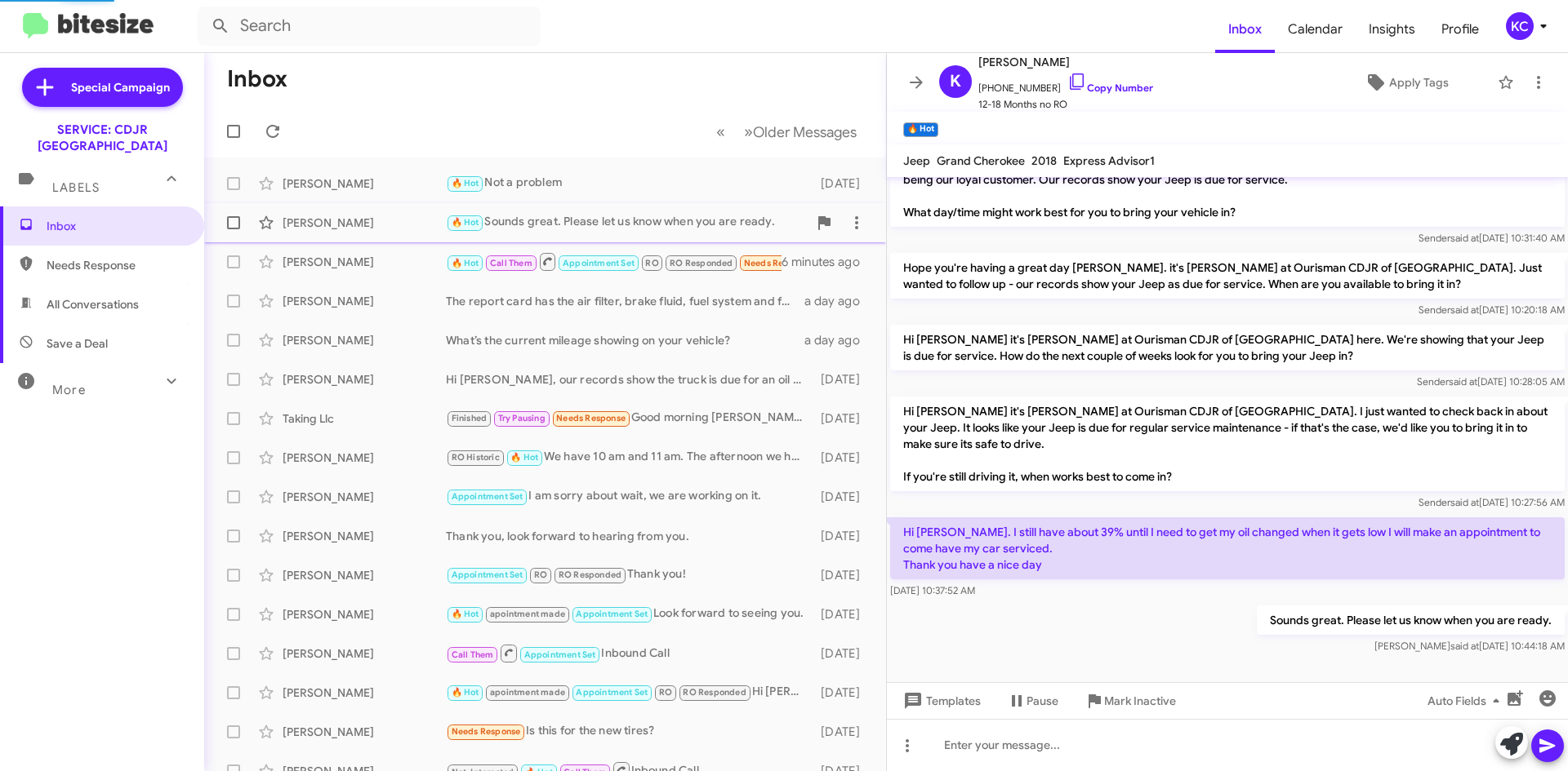
scroll to position [32, 0]
click at [1515, 26] on div "KC" at bounding box center [1520, 26] width 28 height 28
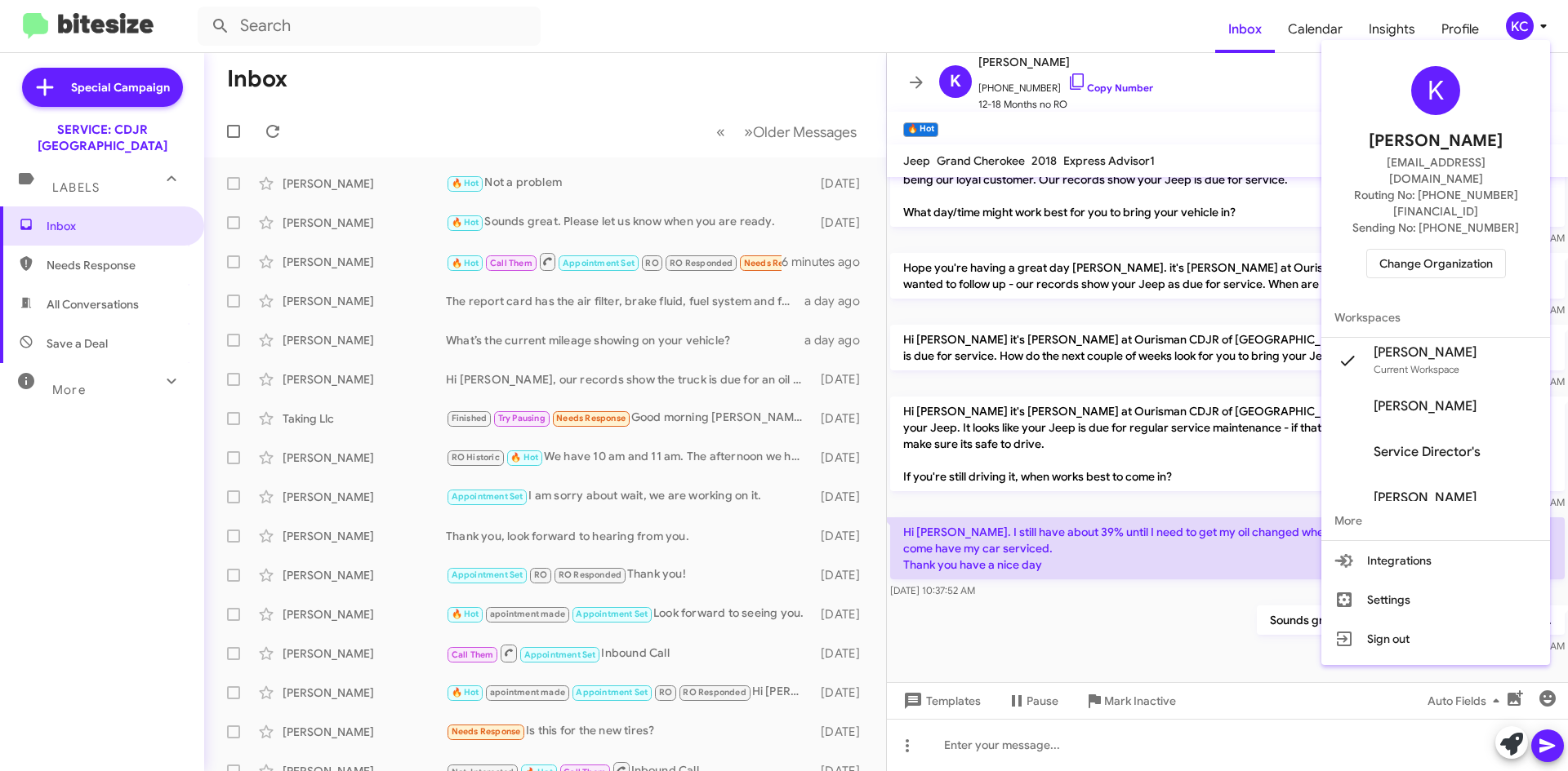
click at [1466, 250] on span "Change Organization" at bounding box center [1436, 264] width 114 height 28
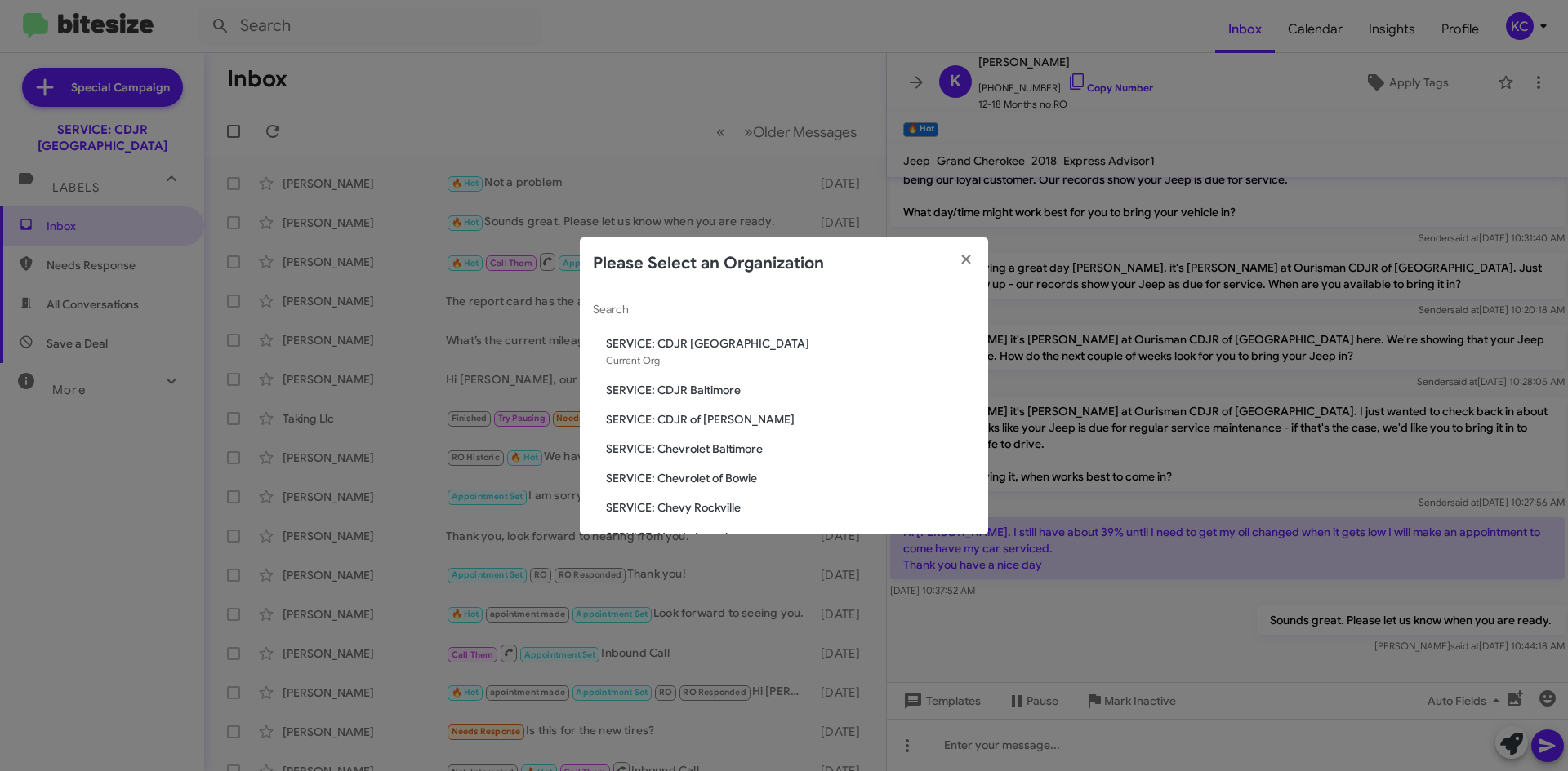
click at [700, 454] on span "SERVICE: Chevrolet Baltimore" at bounding box center [790, 449] width 369 height 17
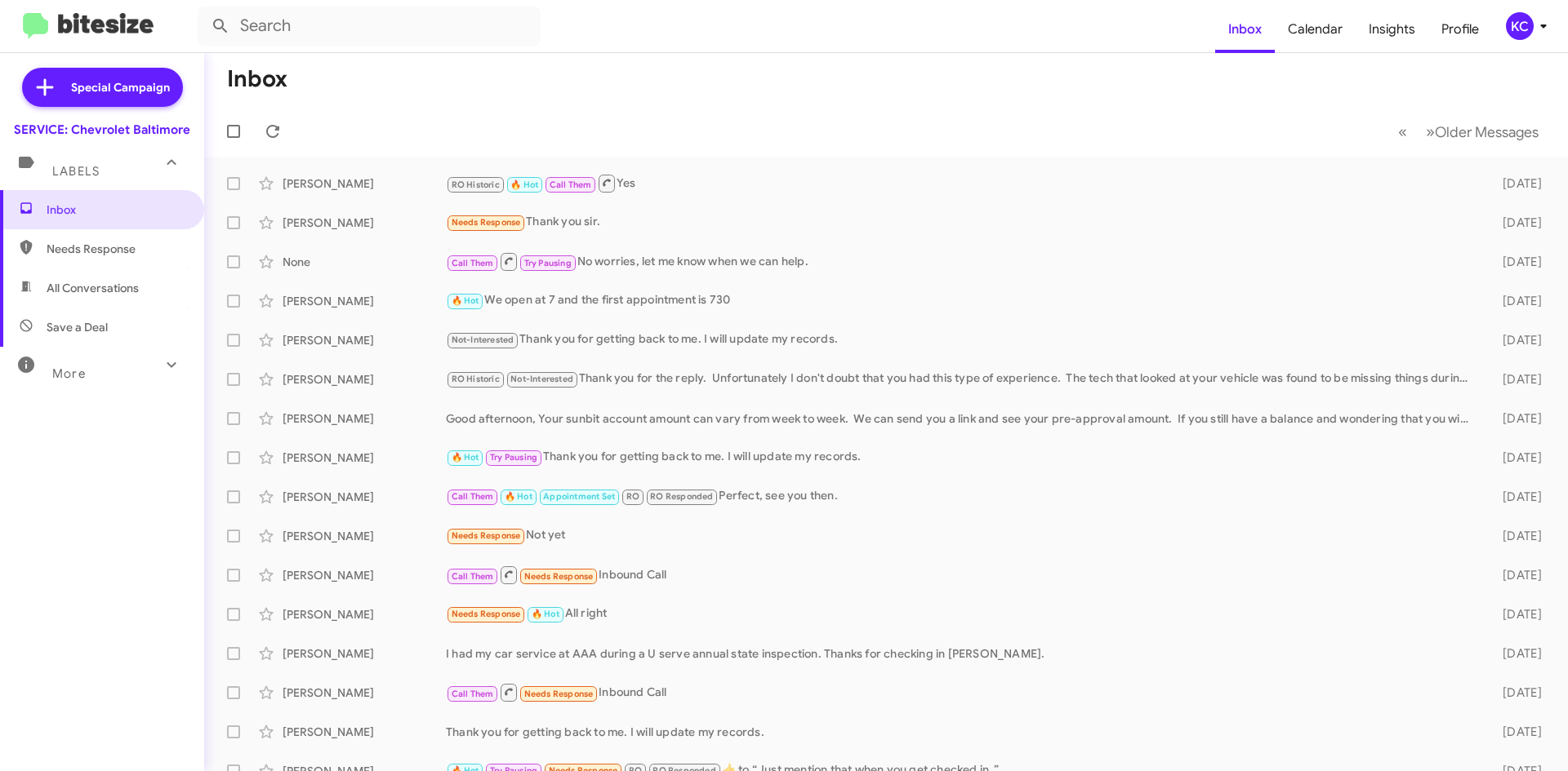
click at [1524, 26] on div "KC" at bounding box center [1520, 26] width 28 height 28
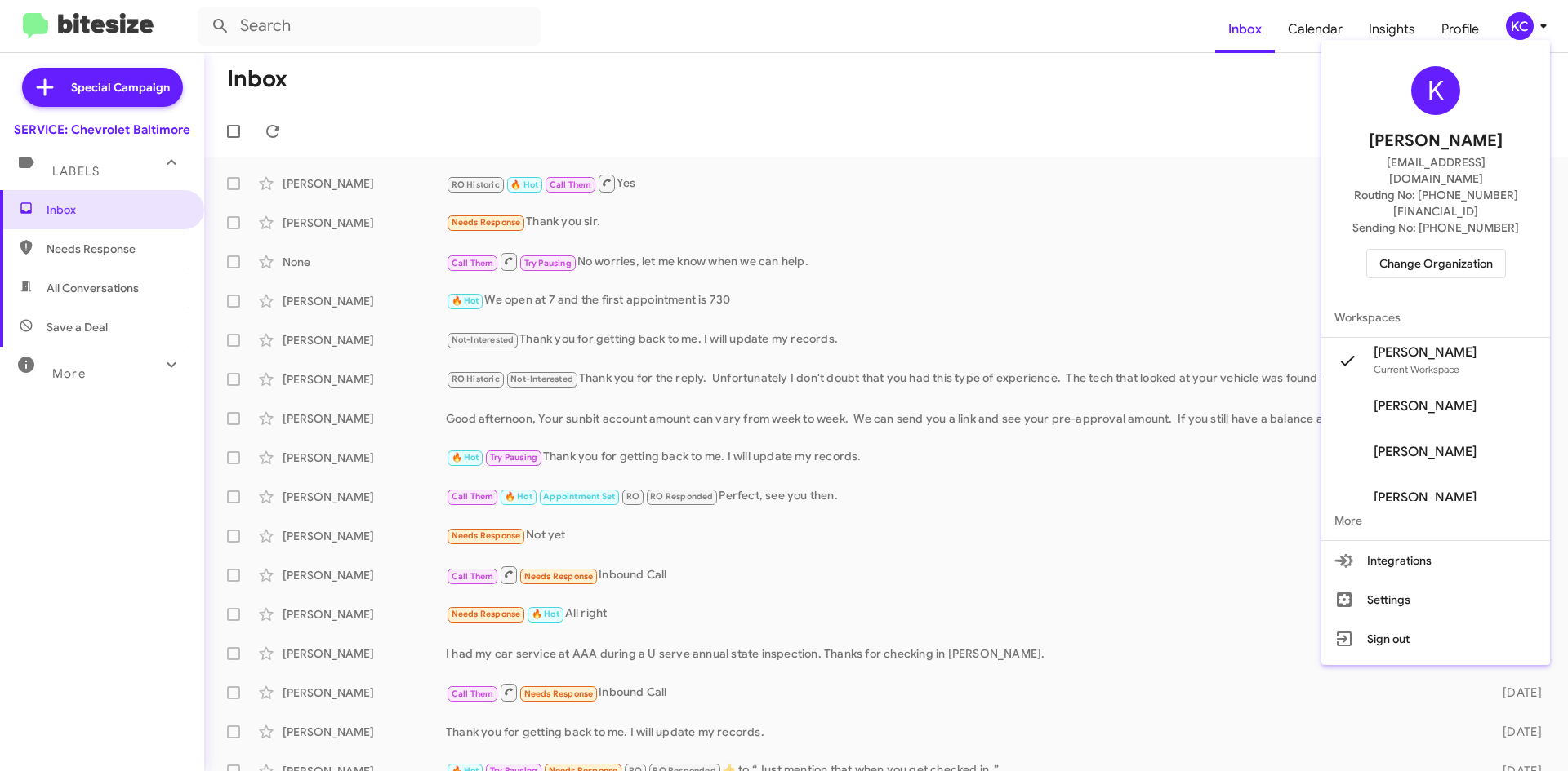
click at [1439, 250] on span "Change Organization" at bounding box center [1436, 264] width 114 height 28
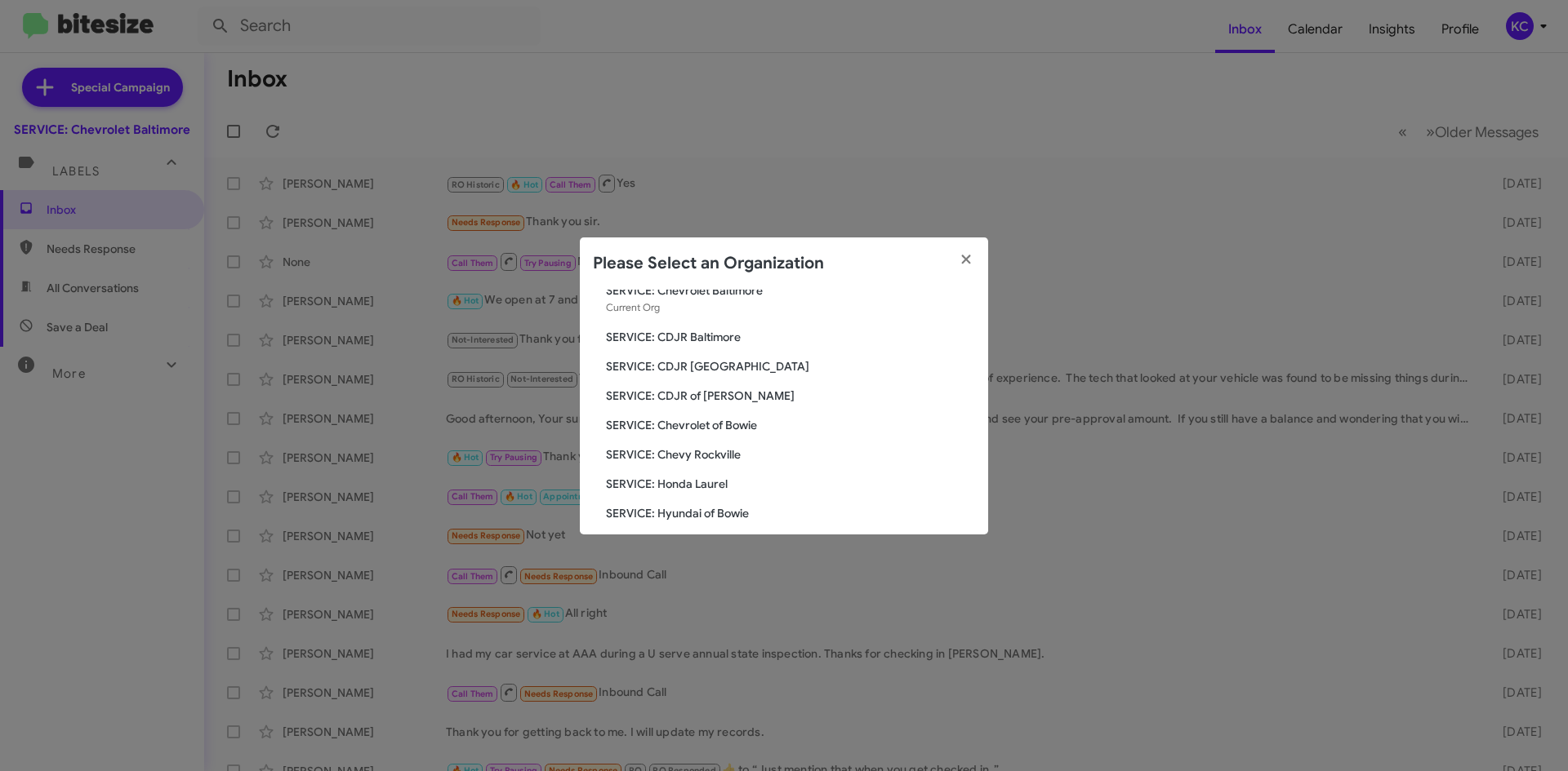
scroll to position [82, 0]
click at [693, 393] on span "SERVICE: Chevrolet of Bowie" at bounding box center [790, 396] width 369 height 17
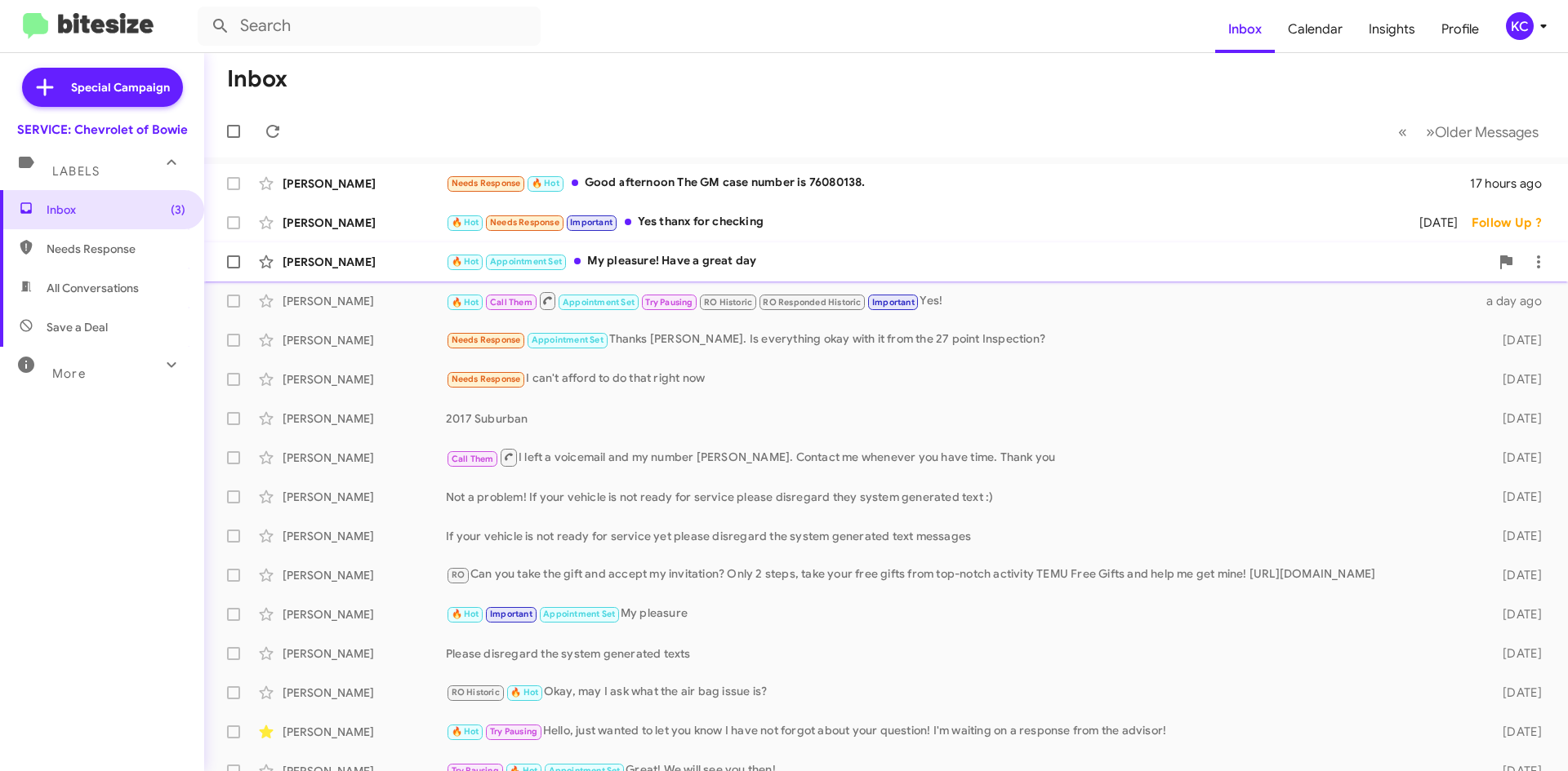
click at [809, 271] on div "🔥 Hot Appointment Set My pleasure! Have a great day" at bounding box center [967, 261] width 1043 height 19
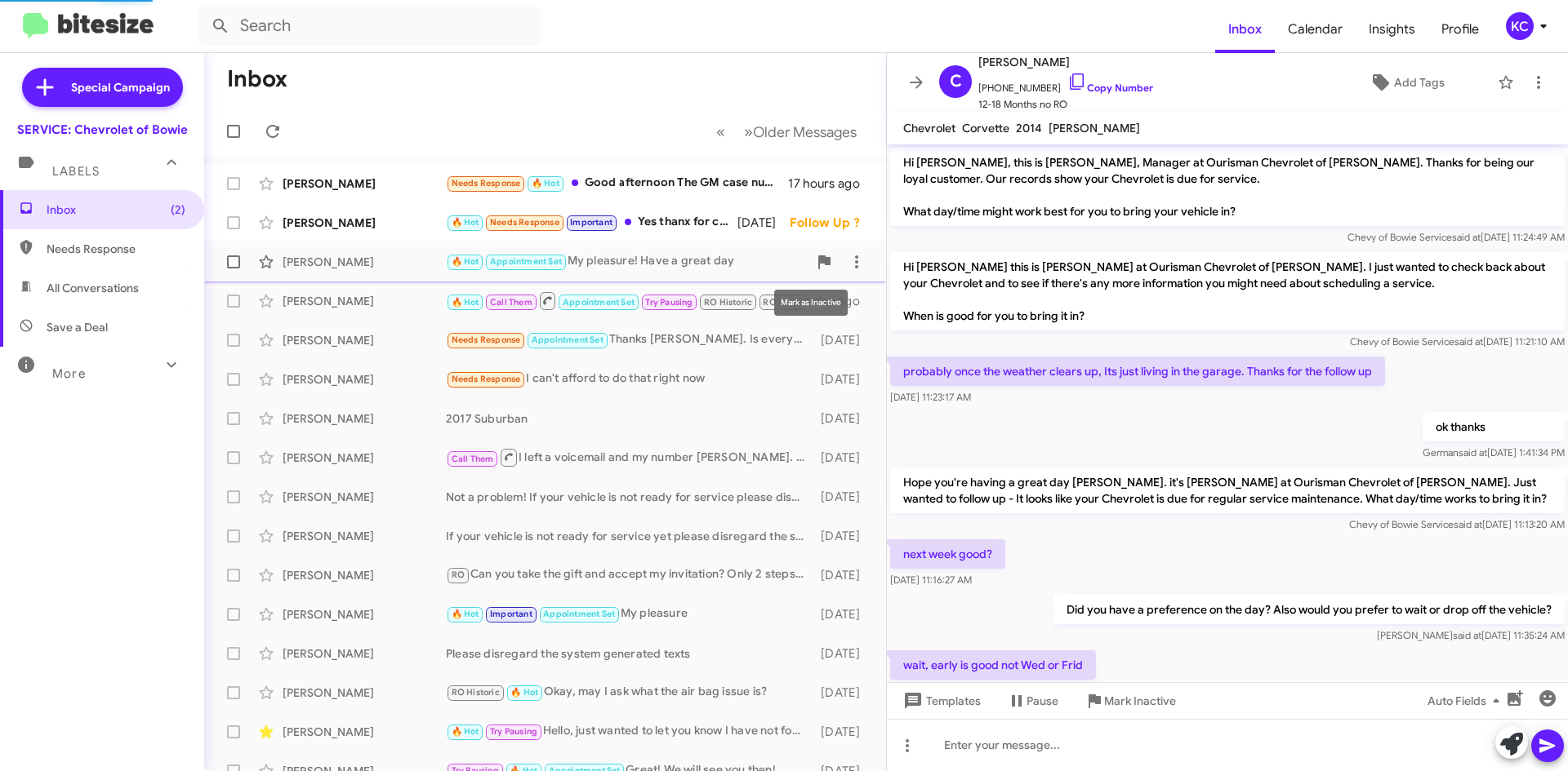
scroll to position [326, 0]
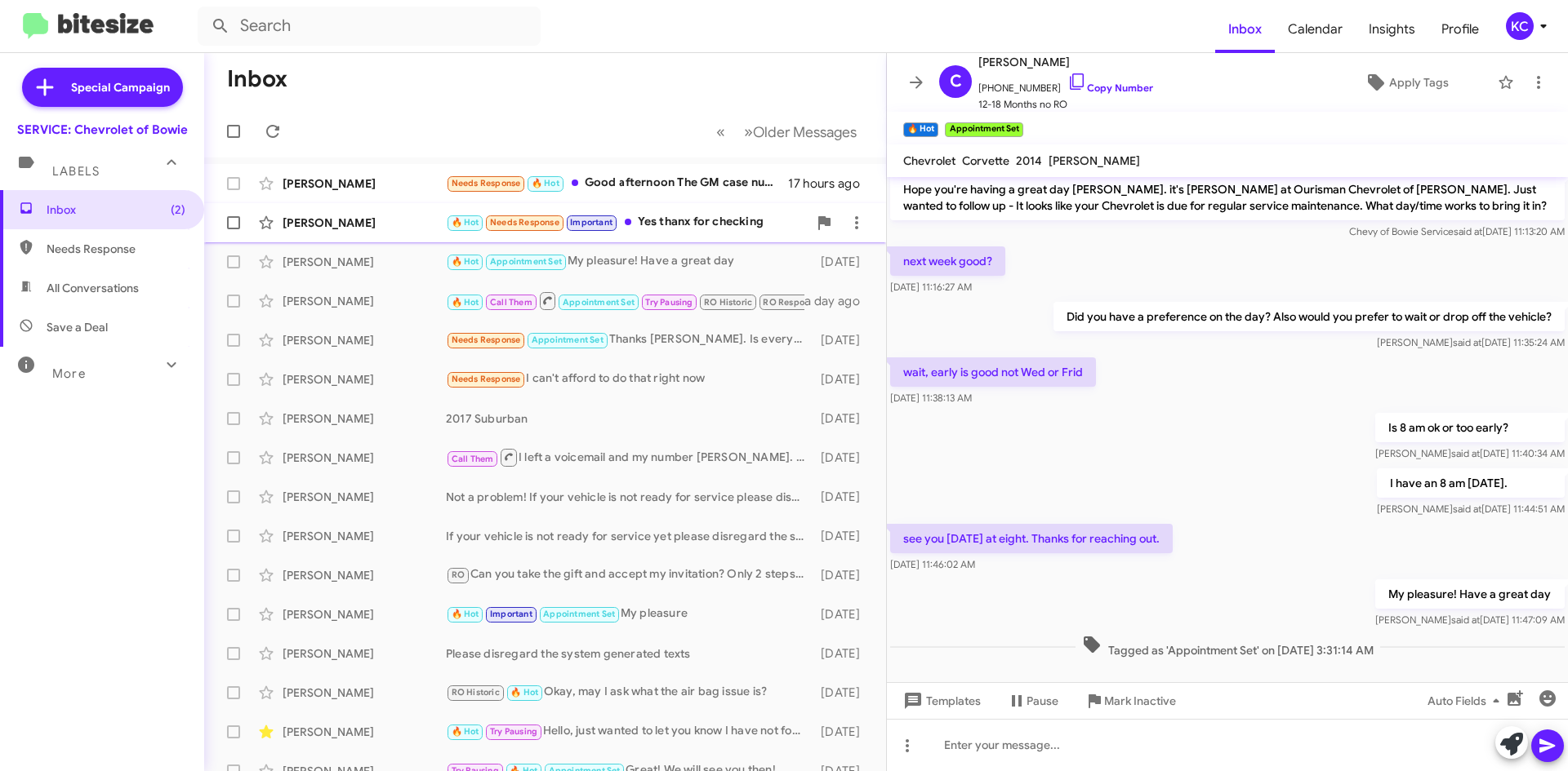
click at [709, 232] on div "[PERSON_NAME] 🔥 Hot Needs Response Important Yes thanx for checking [DATE] Foll…" at bounding box center [545, 222] width 655 height 33
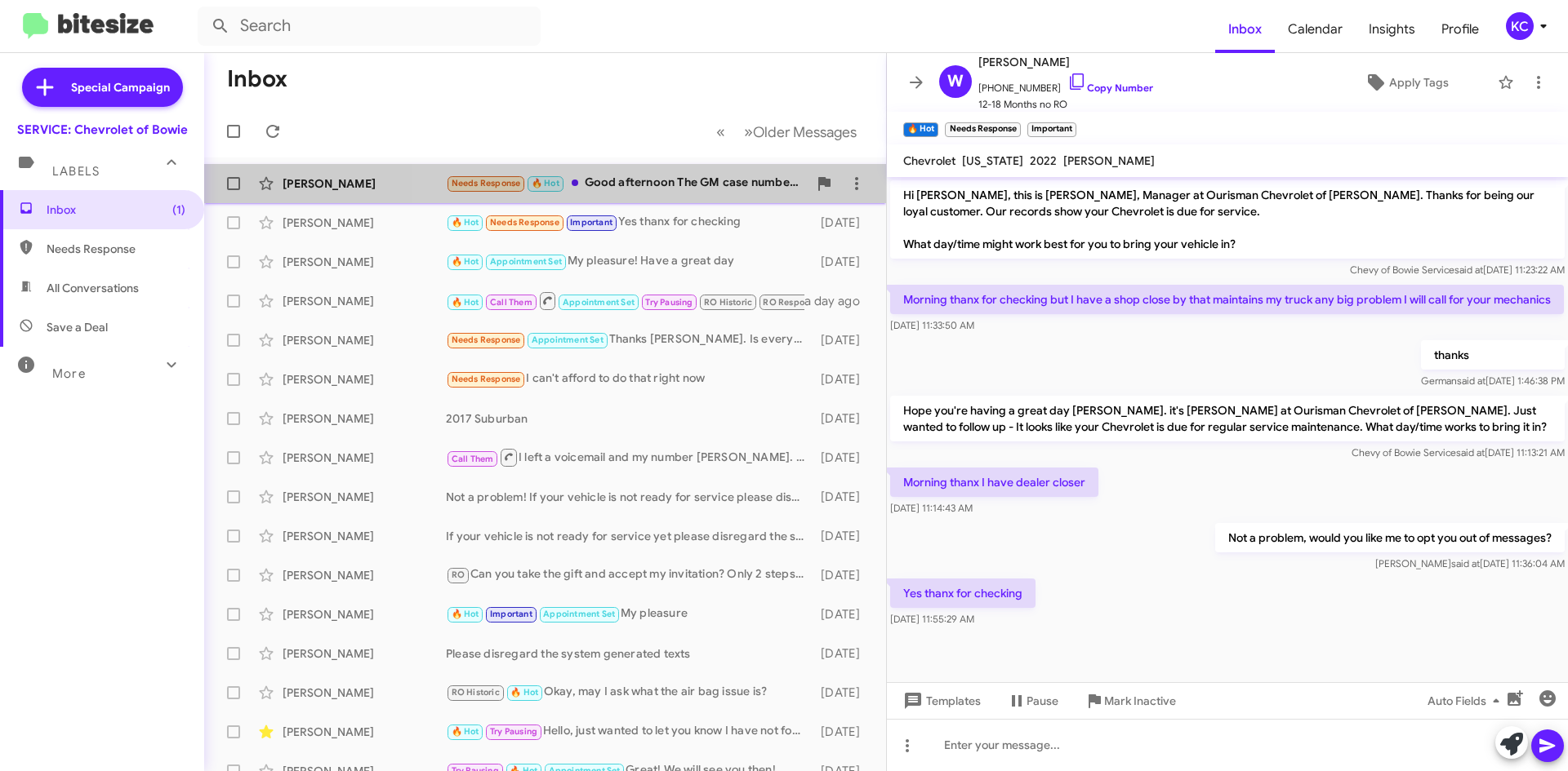
click at [657, 190] on div "Needs Response 🔥 Hot Good afternoon The GM case number is 76080138." at bounding box center [627, 183] width 362 height 19
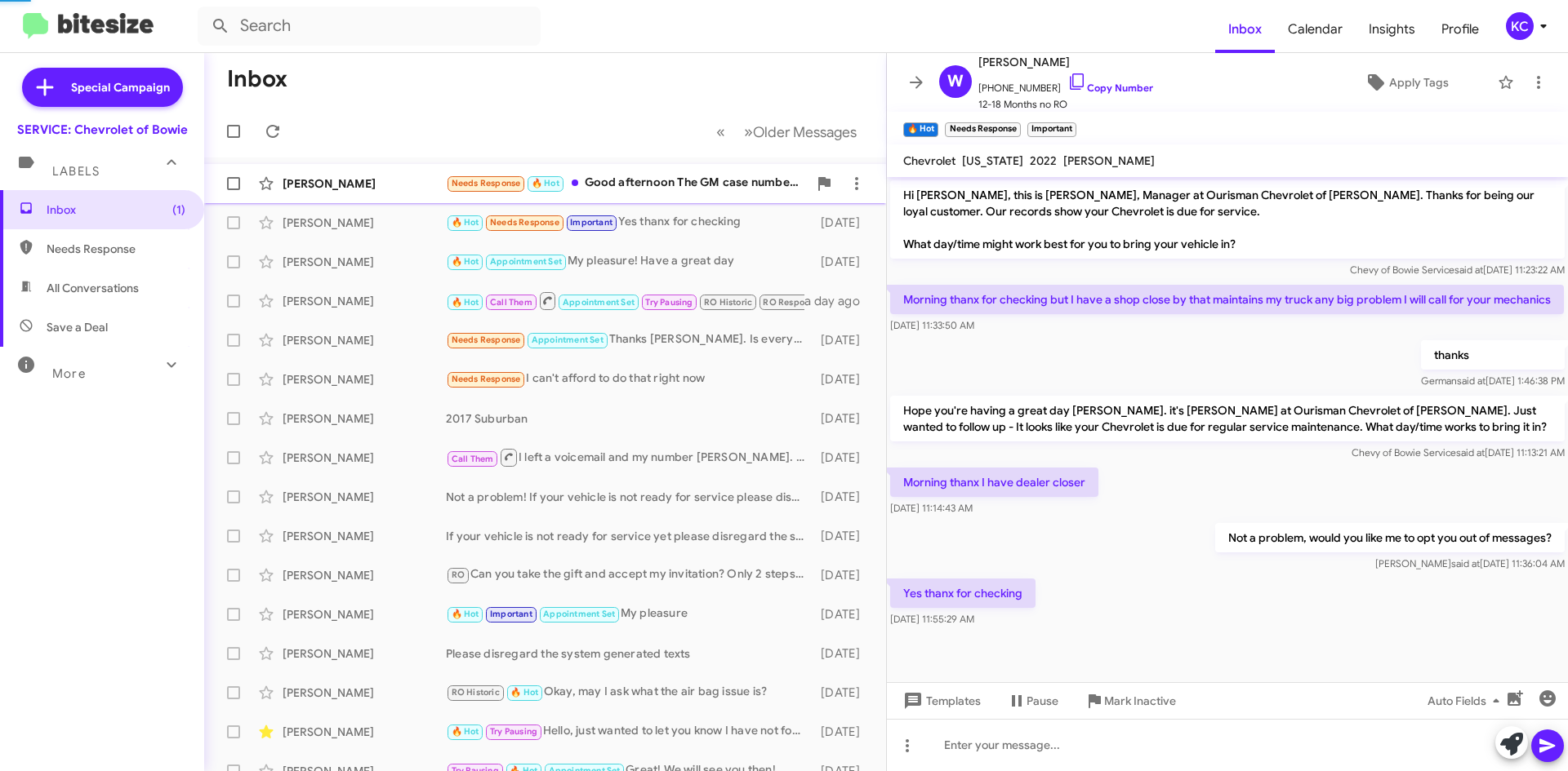
scroll to position [834, 0]
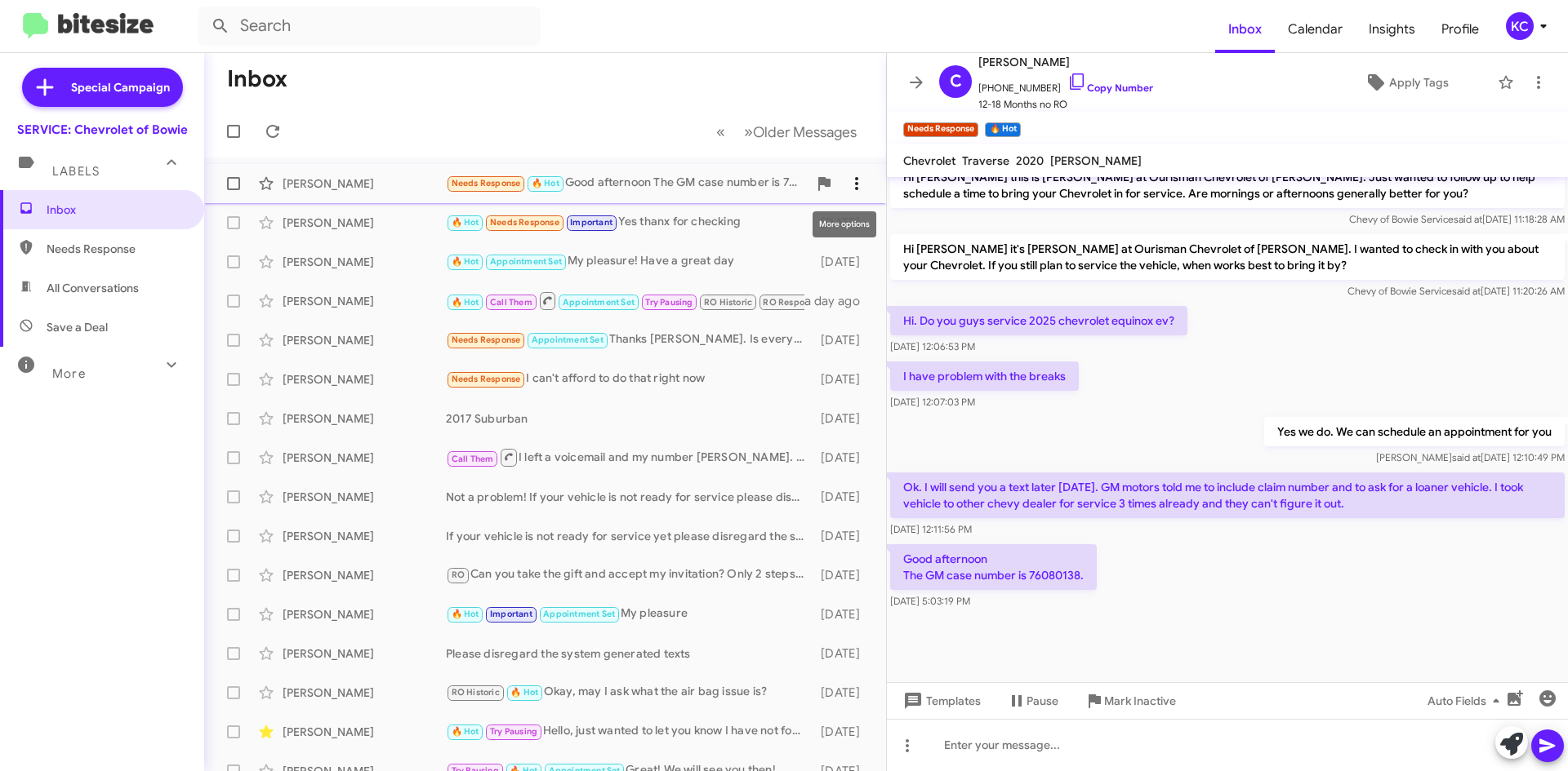
click at [846, 184] on icon at bounding box center [856, 184] width 20 height 20
click at [762, 232] on span "Mark as unread" at bounding box center [721, 226] width 82 height 40
click at [1515, 31] on div "KC" at bounding box center [1520, 26] width 28 height 28
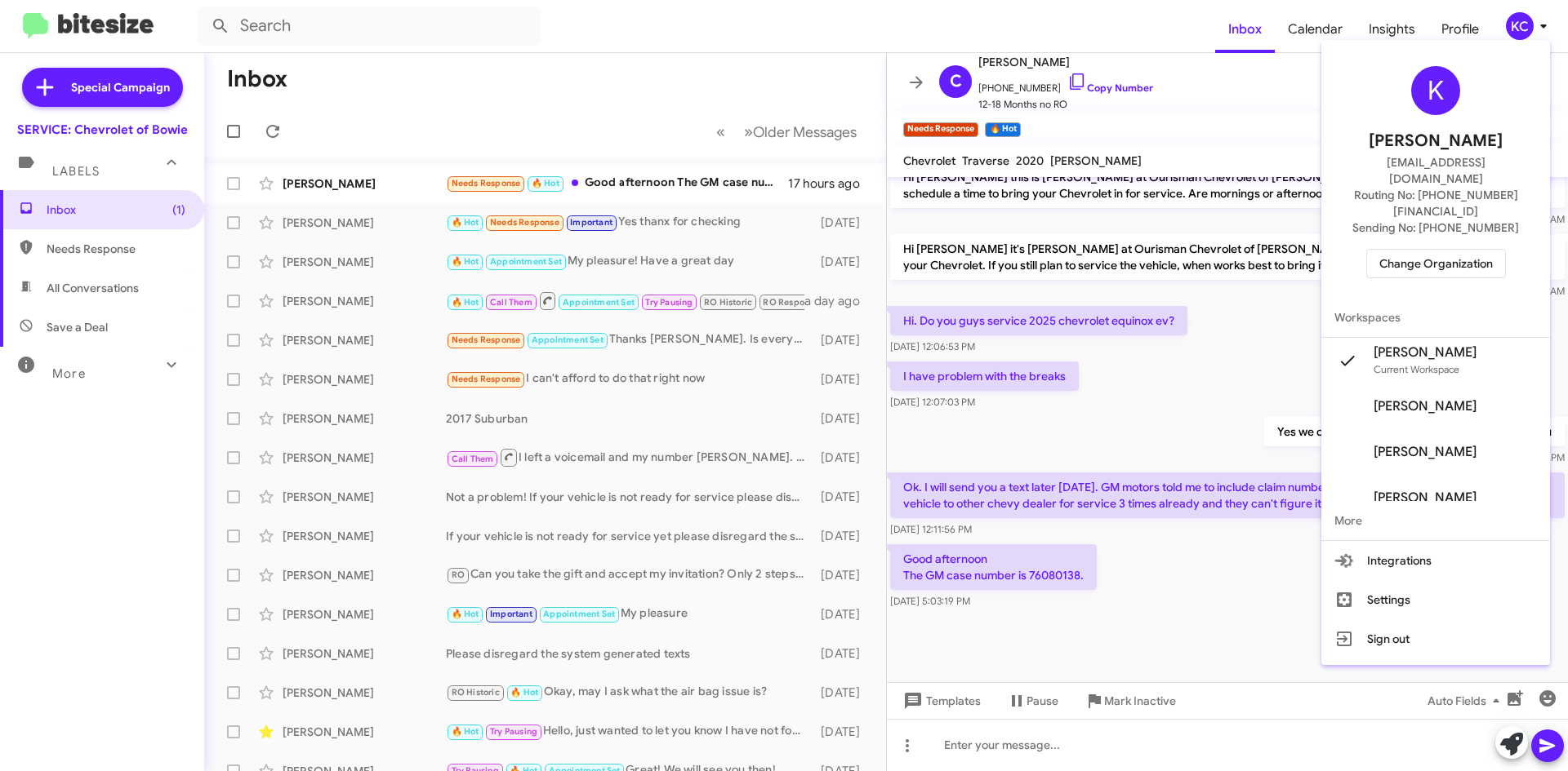
click at [1436, 250] on span "Change Organization" at bounding box center [1436, 264] width 114 height 28
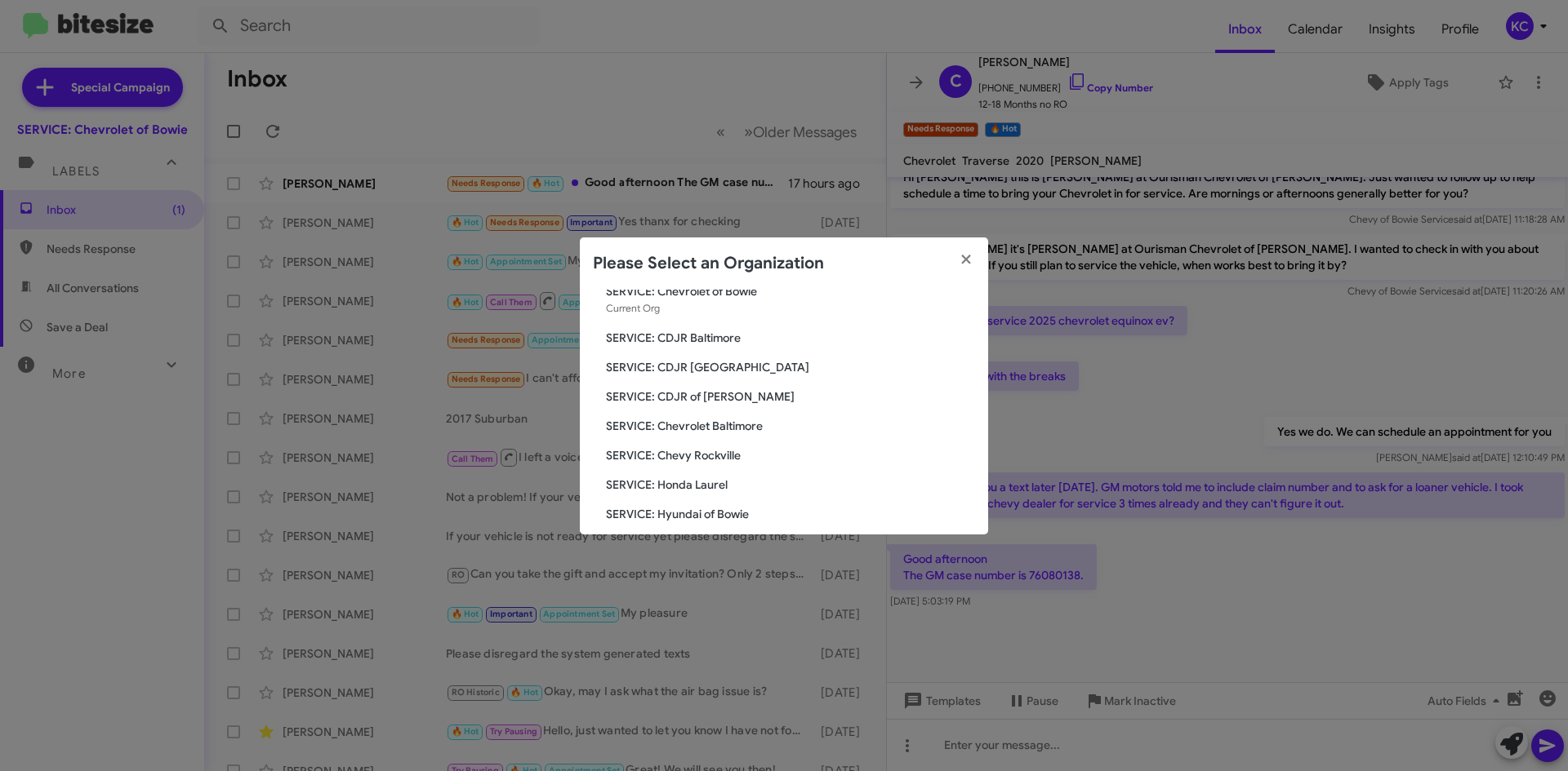
scroll to position [82, 0]
click at [725, 426] on span "SERVICE: Chevy Rockville" at bounding box center [790, 426] width 369 height 17
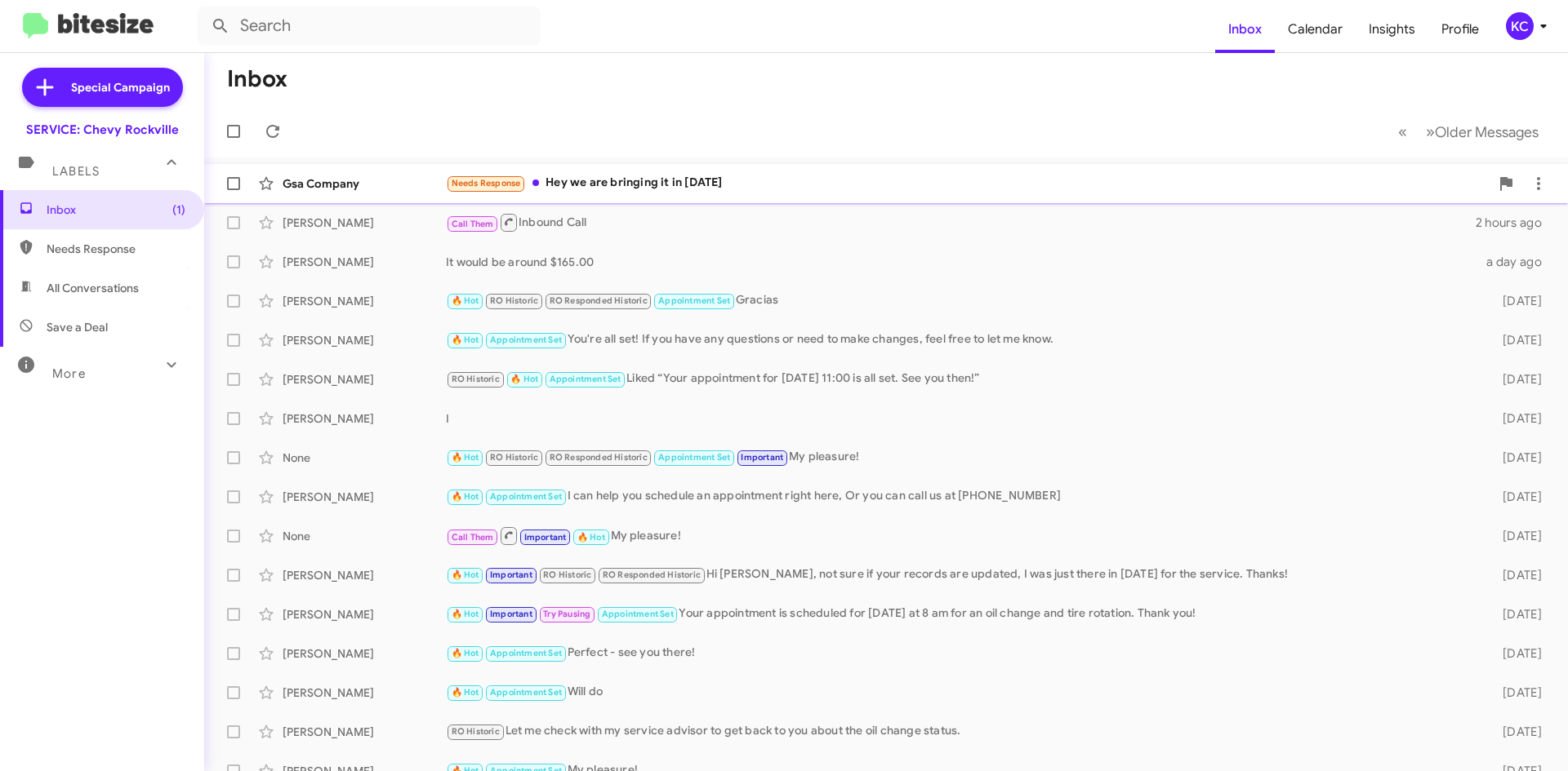
click at [724, 186] on div "Needs Response Hey we are bringing it in today" at bounding box center [967, 183] width 1043 height 19
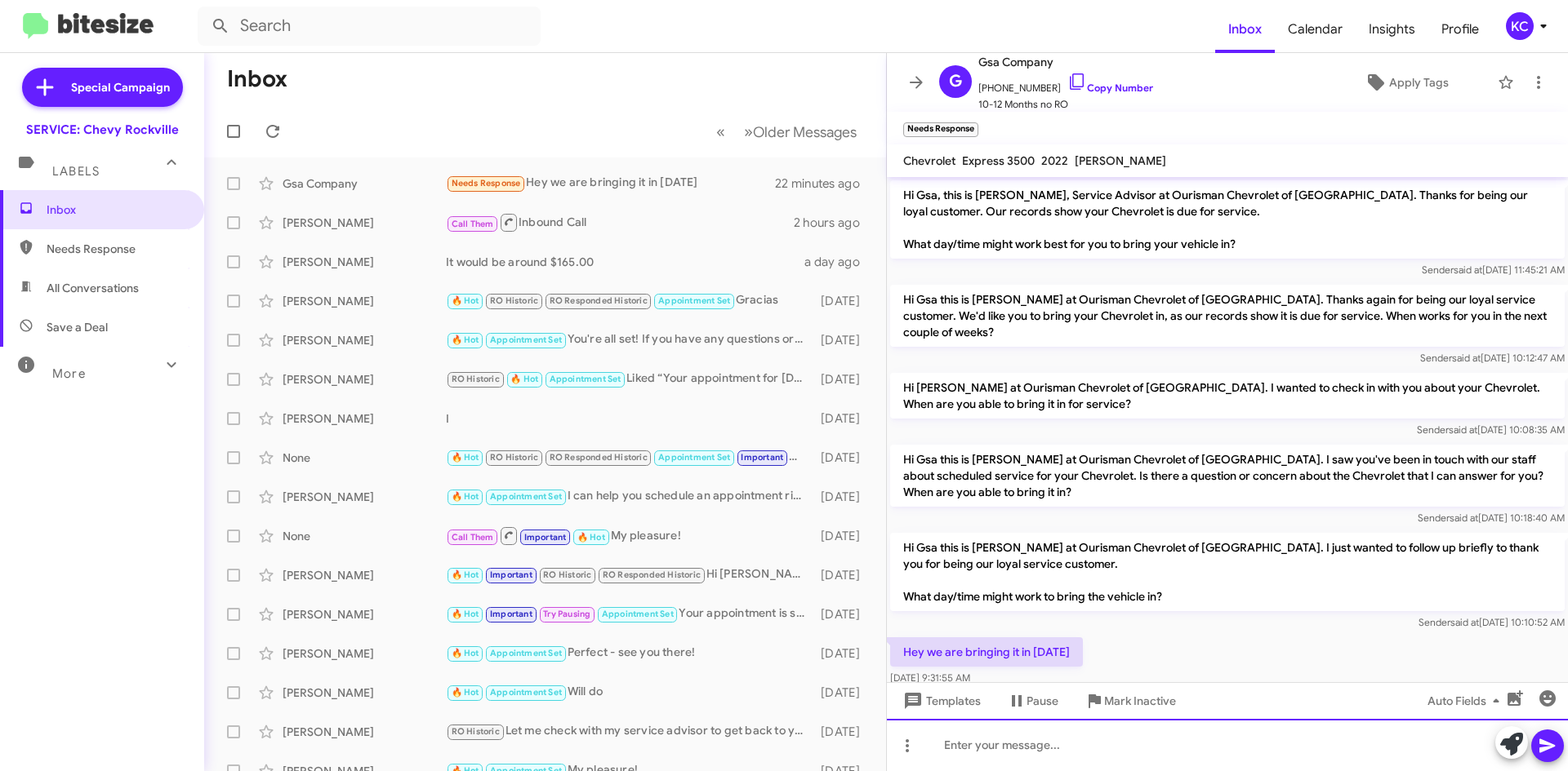
click at [1016, 744] on div at bounding box center [1227, 745] width 681 height 52
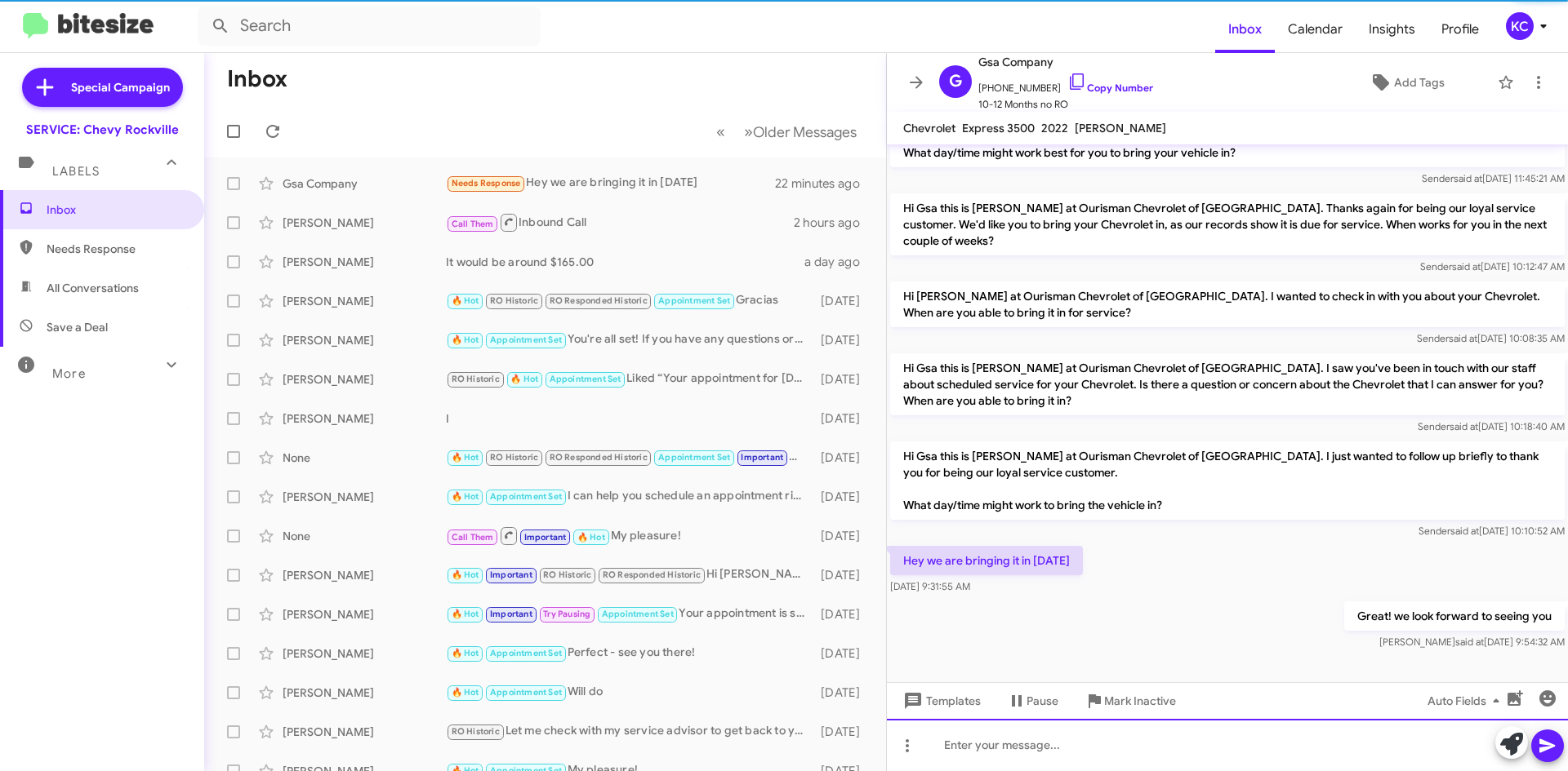
scroll to position [43, 0]
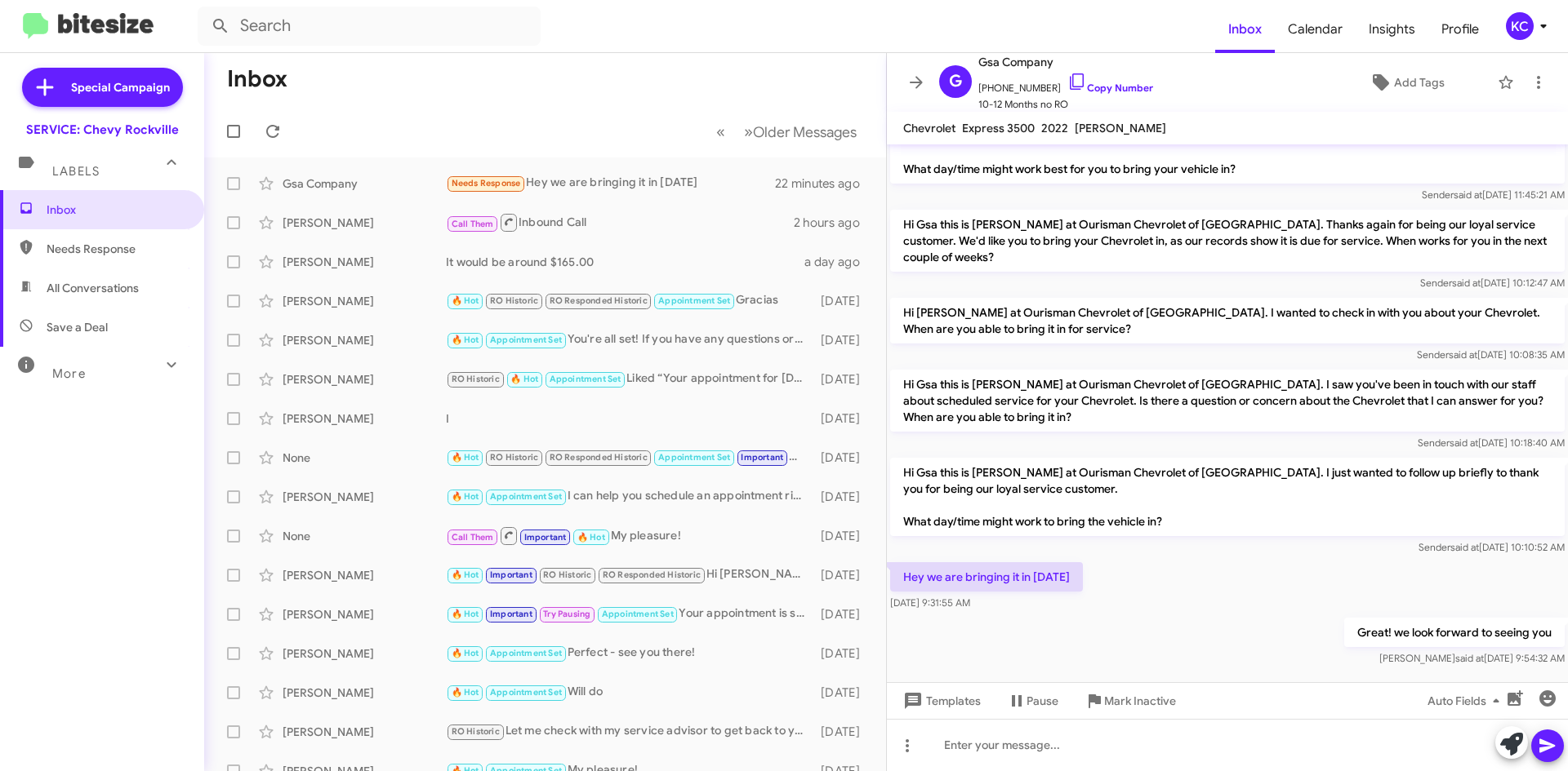
click at [1517, 19] on div "KC" at bounding box center [1520, 26] width 28 height 28
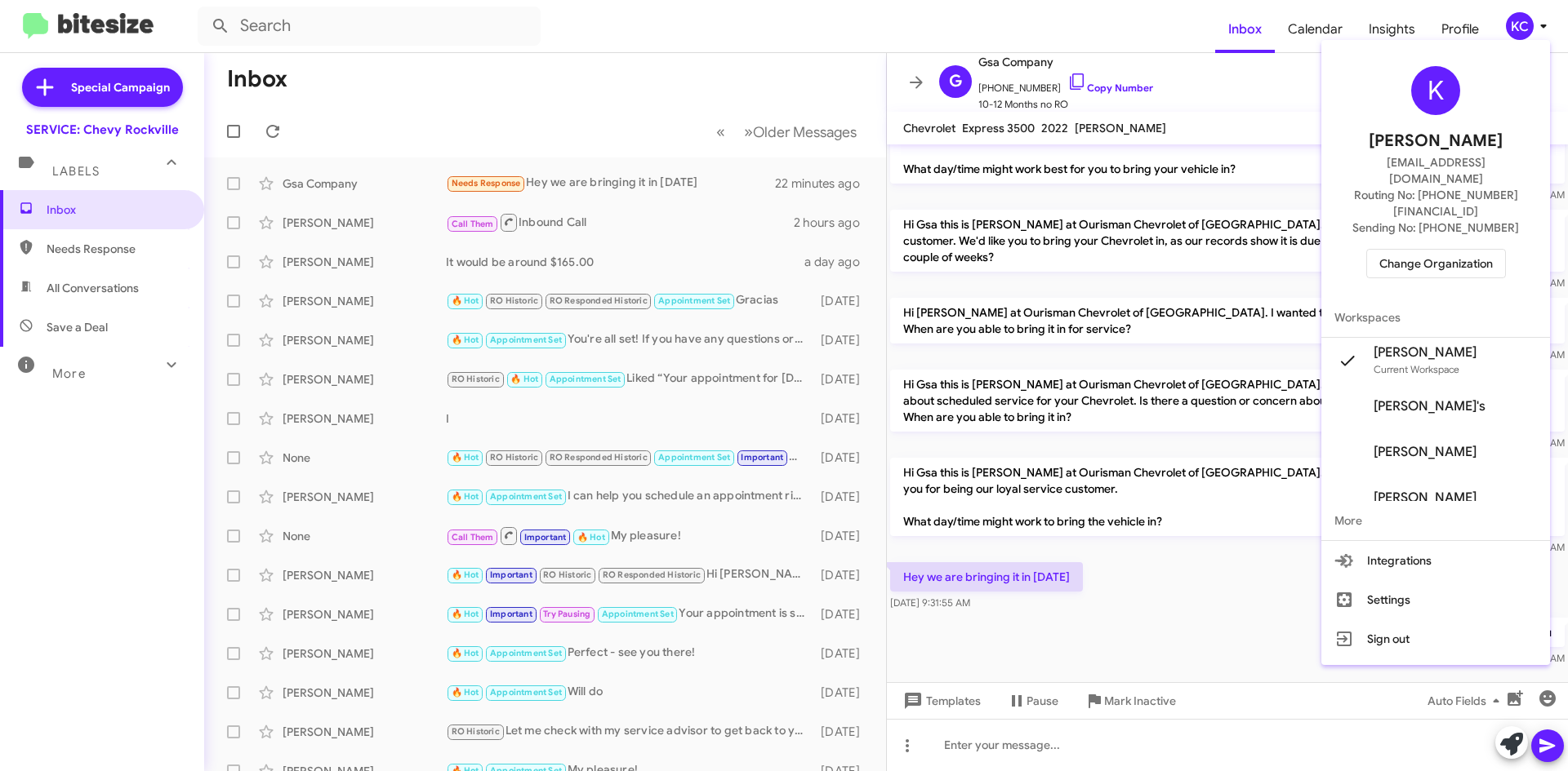
click at [1446, 250] on span "Change Organization" at bounding box center [1436, 264] width 114 height 28
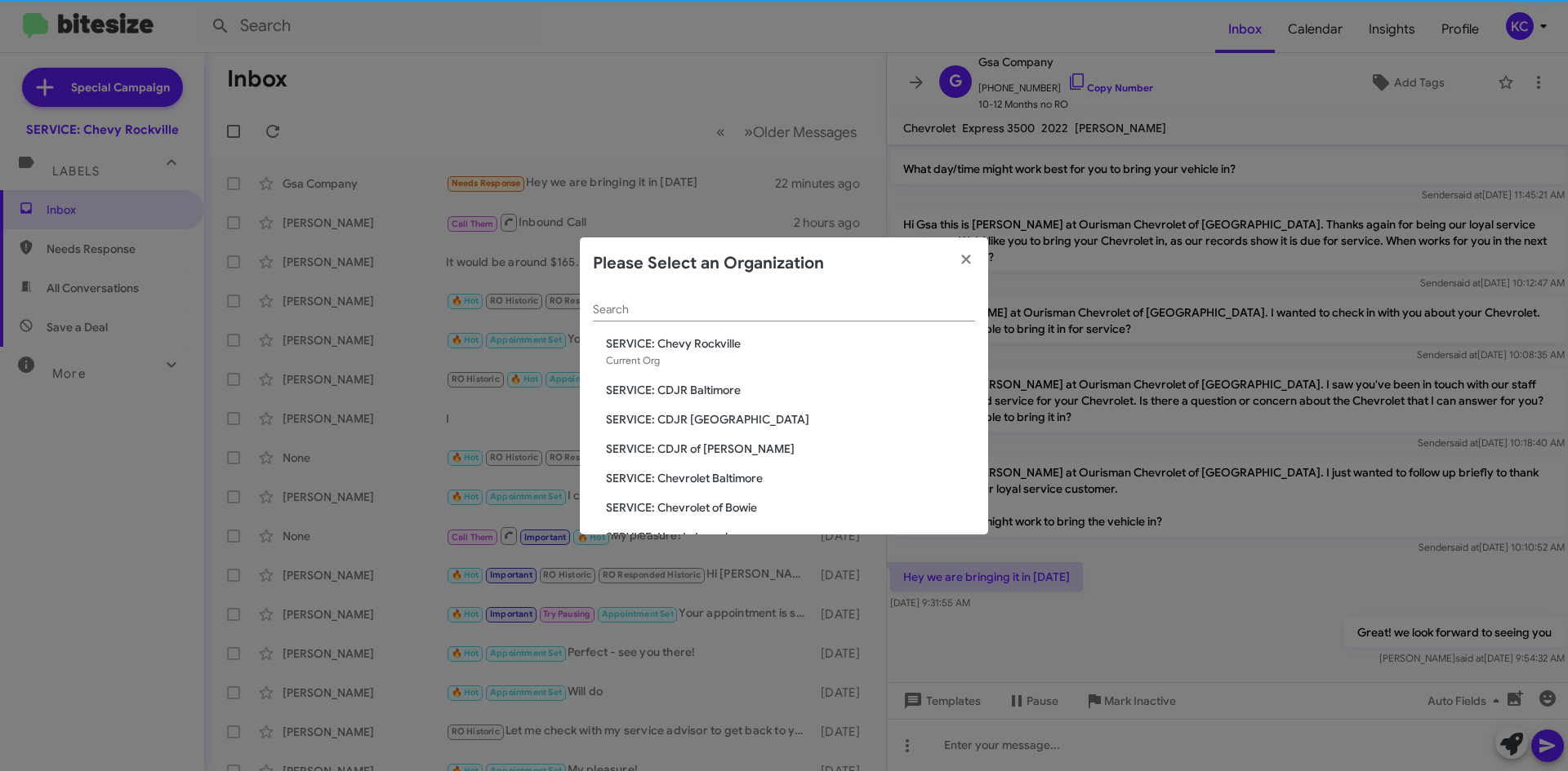
scroll to position [163, 0]
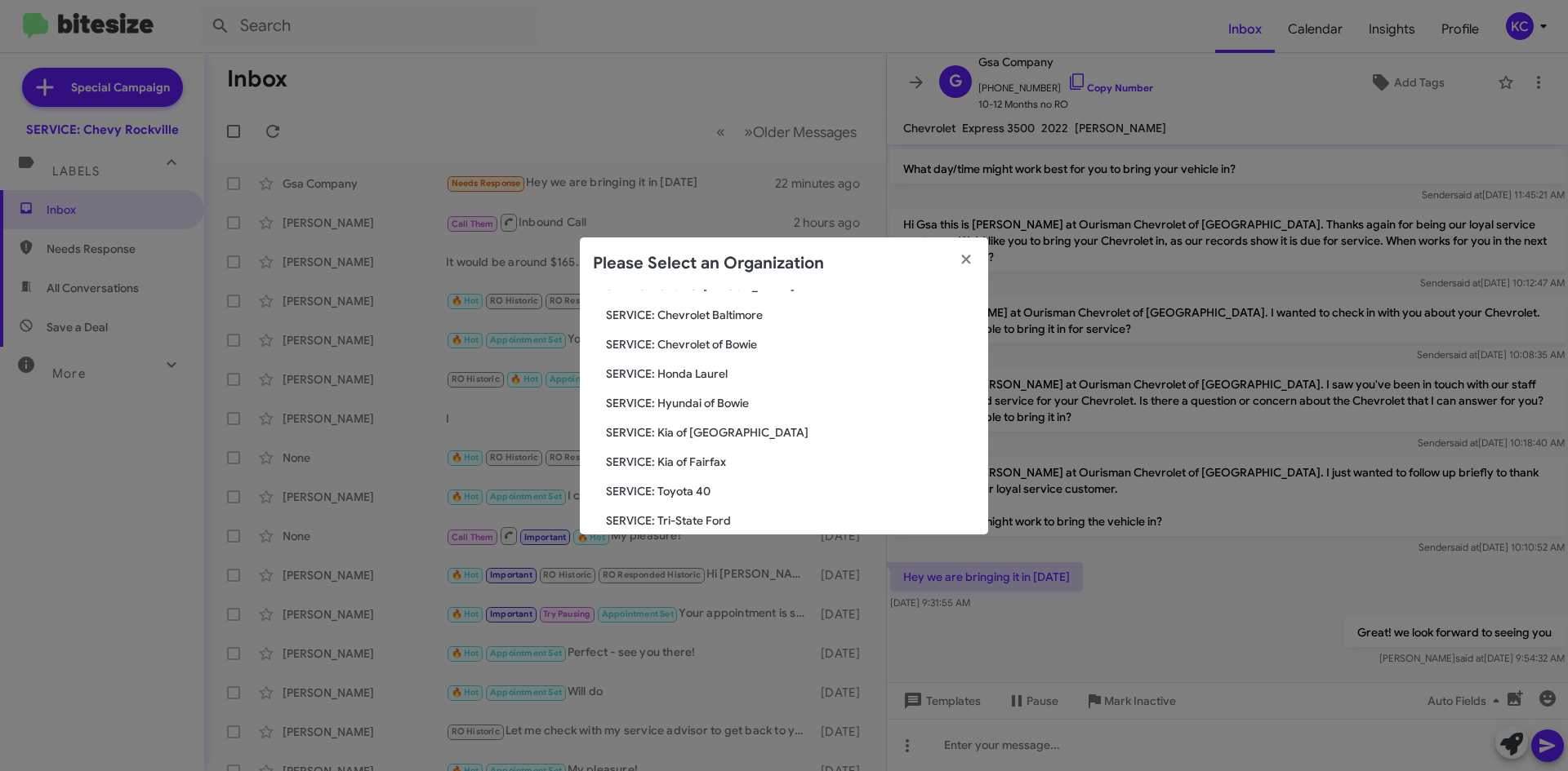
click at [725, 380] on span "SERVICE: Honda Laurel" at bounding box center [790, 374] width 369 height 17
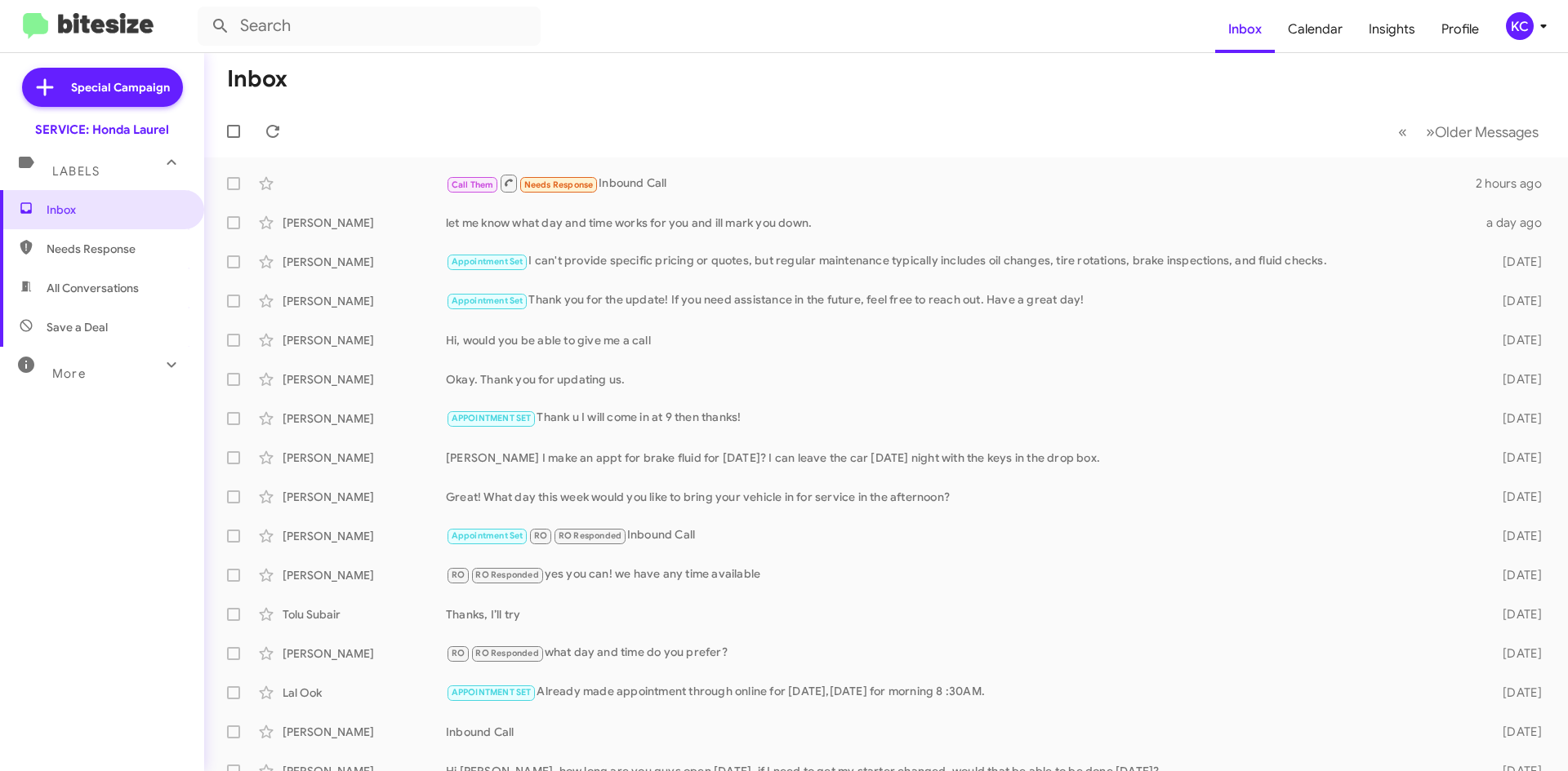
click at [1513, 22] on div "KC" at bounding box center [1520, 26] width 28 height 28
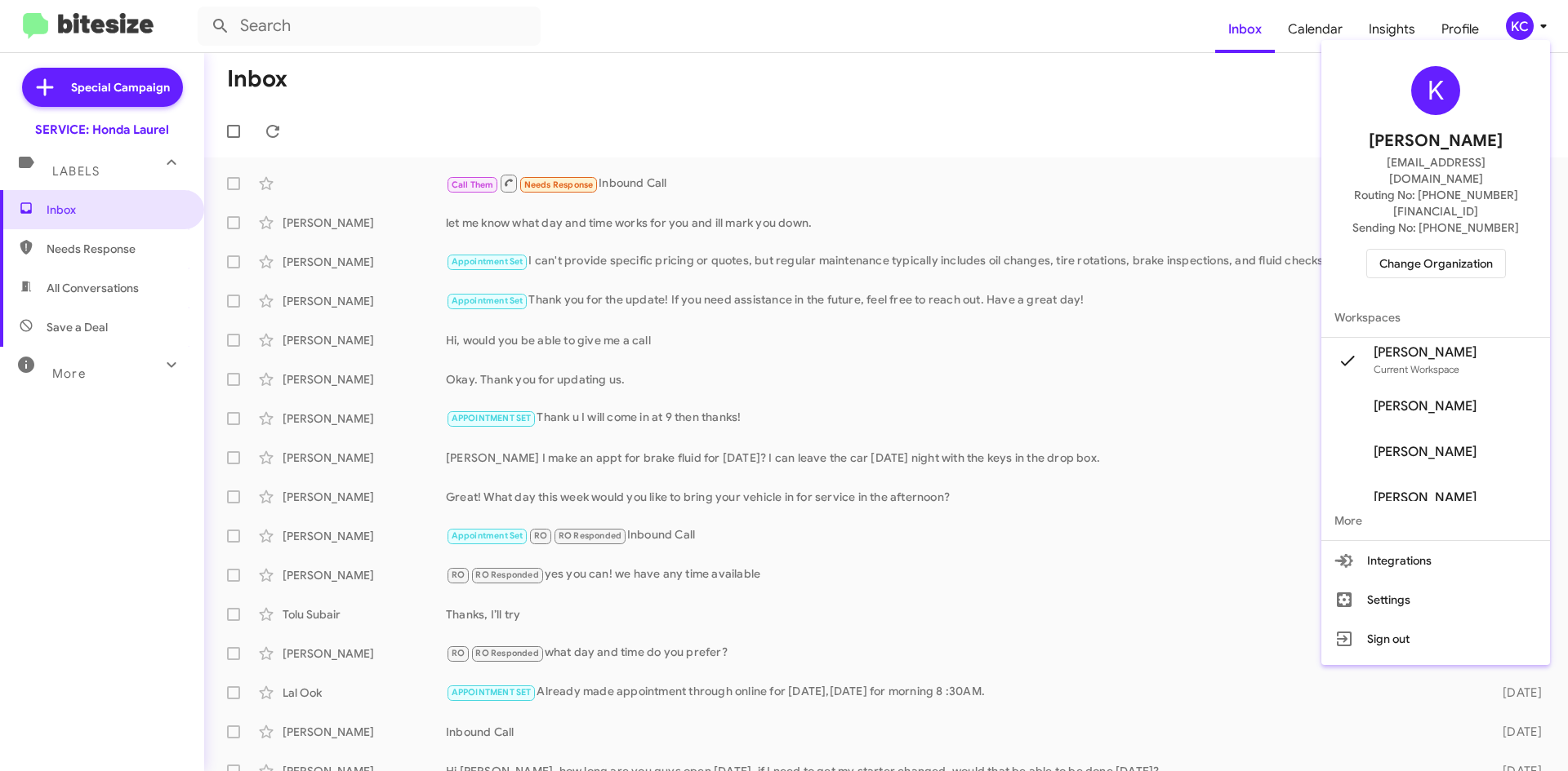
click at [1439, 250] on span "Change Organization" at bounding box center [1436, 264] width 114 height 28
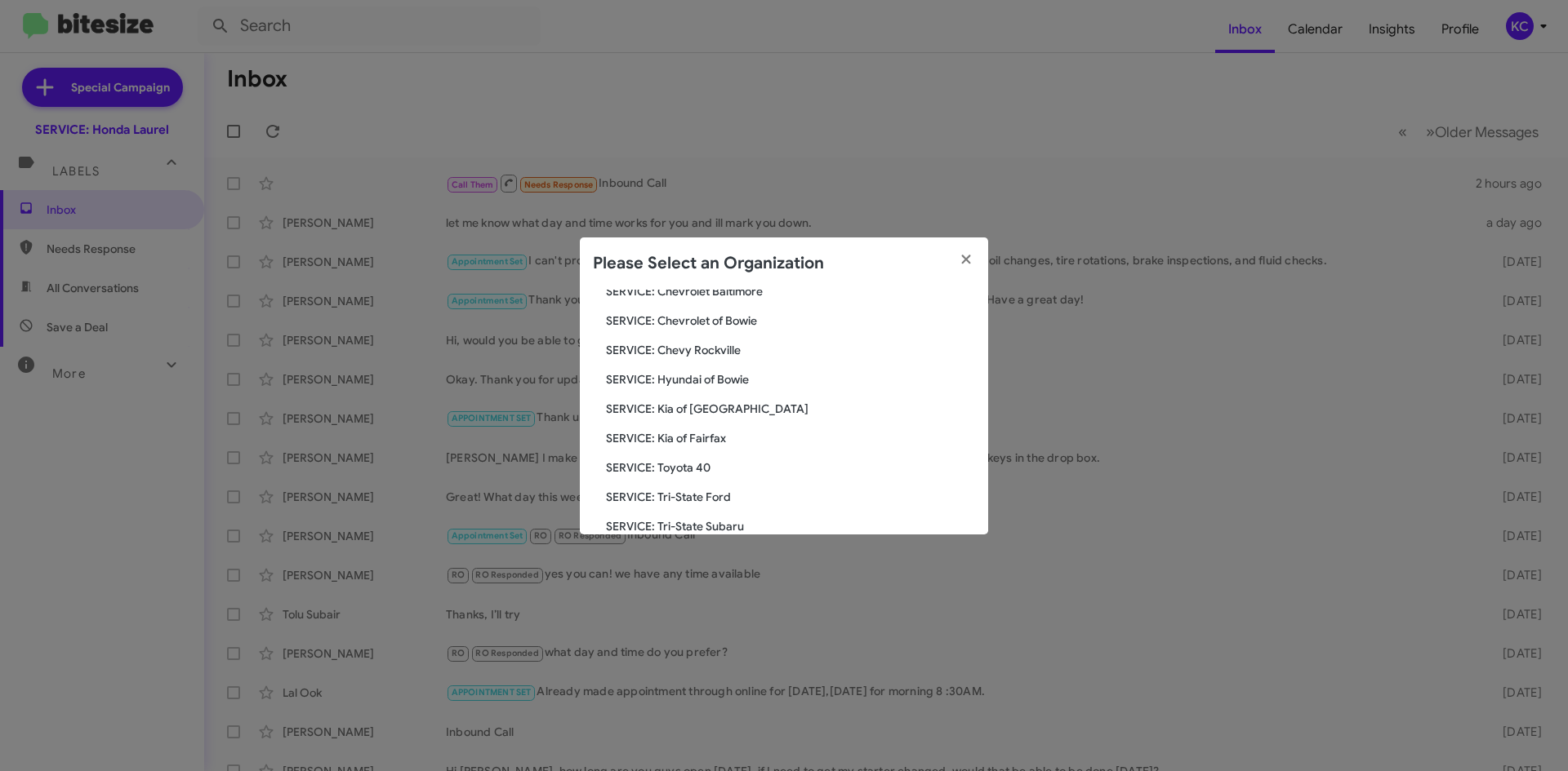
scroll to position [245, 0]
click at [713, 320] on span "SERVICE: Hyundai of Bowie" at bounding box center [790, 321] width 369 height 17
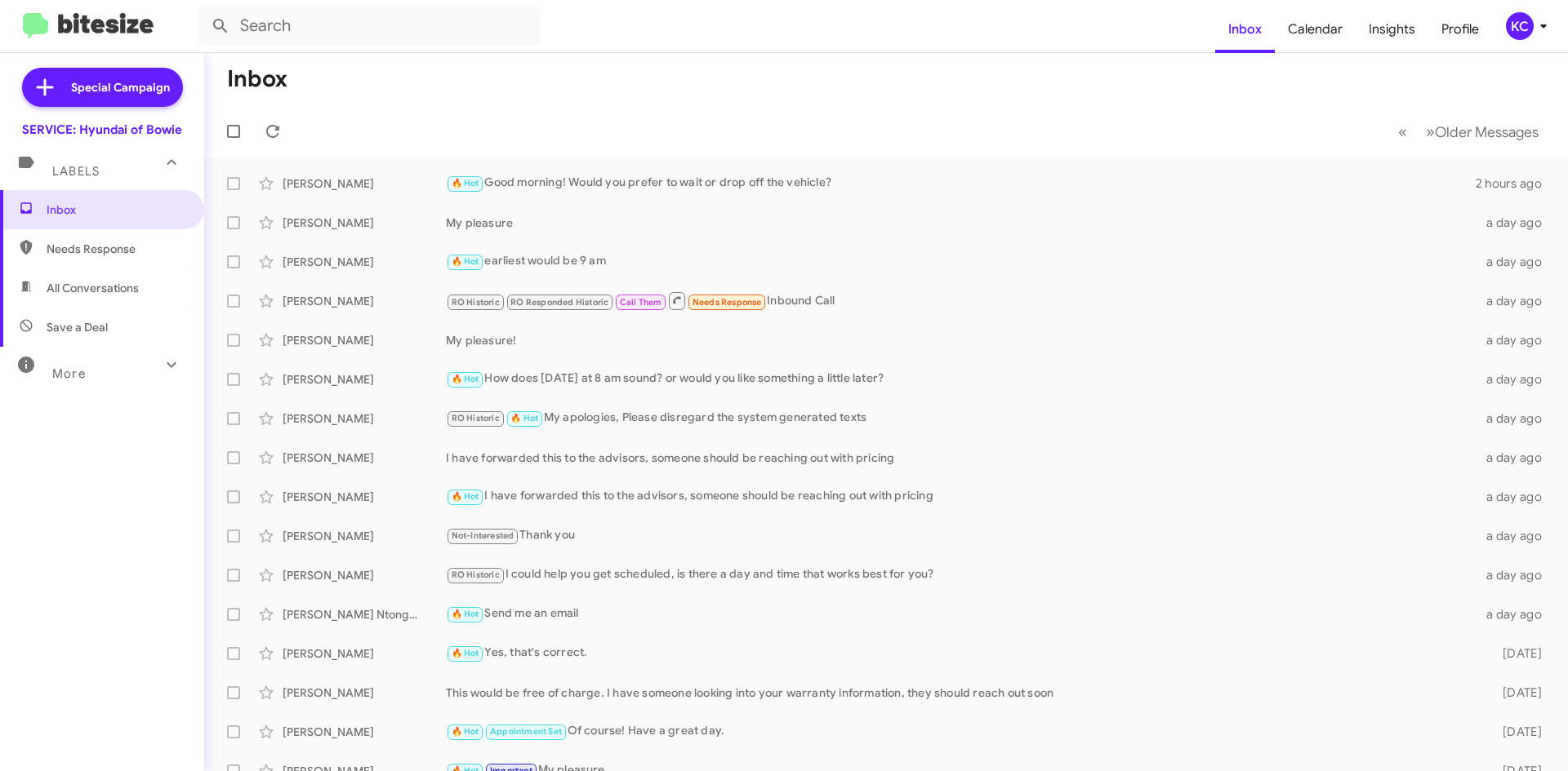
click at [1517, 38] on div "KC" at bounding box center [1520, 26] width 28 height 28
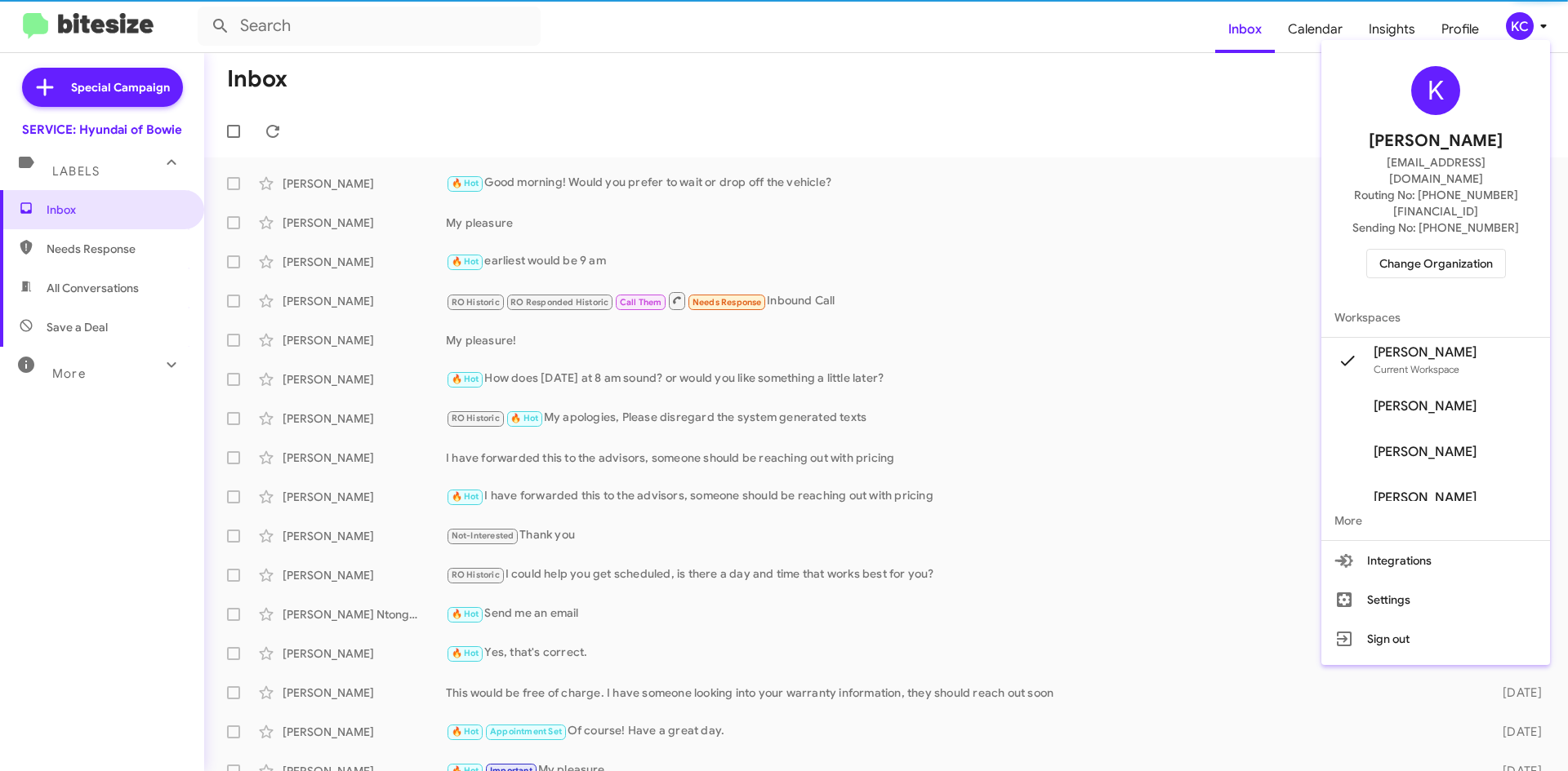
click at [1434, 250] on span "Change Organization" at bounding box center [1436, 264] width 114 height 28
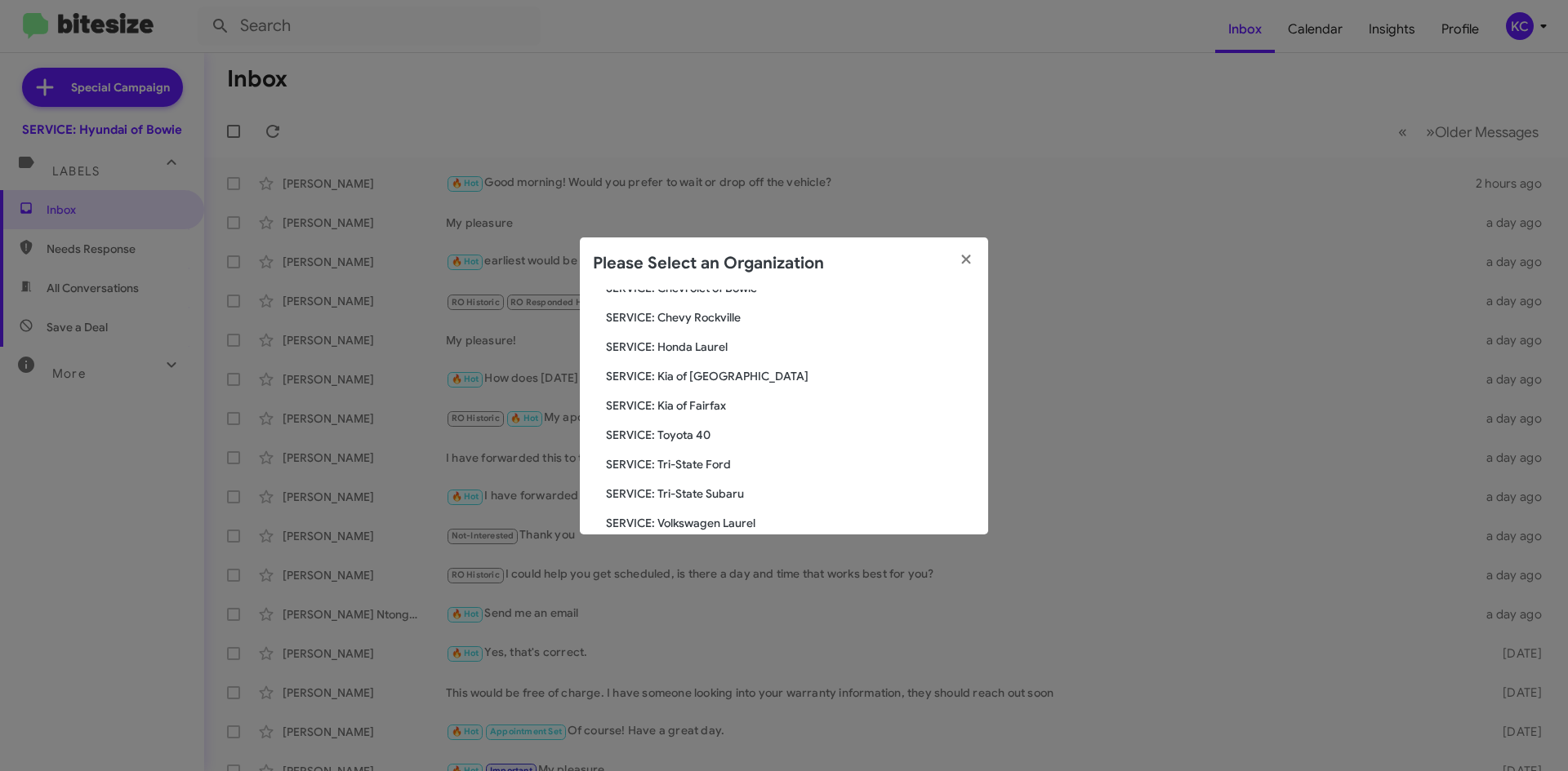
scroll to position [245, 0]
click at [700, 351] on span "SERVICE: Kia of [GEOGRAPHIC_DATA]" at bounding box center [790, 351] width 369 height 17
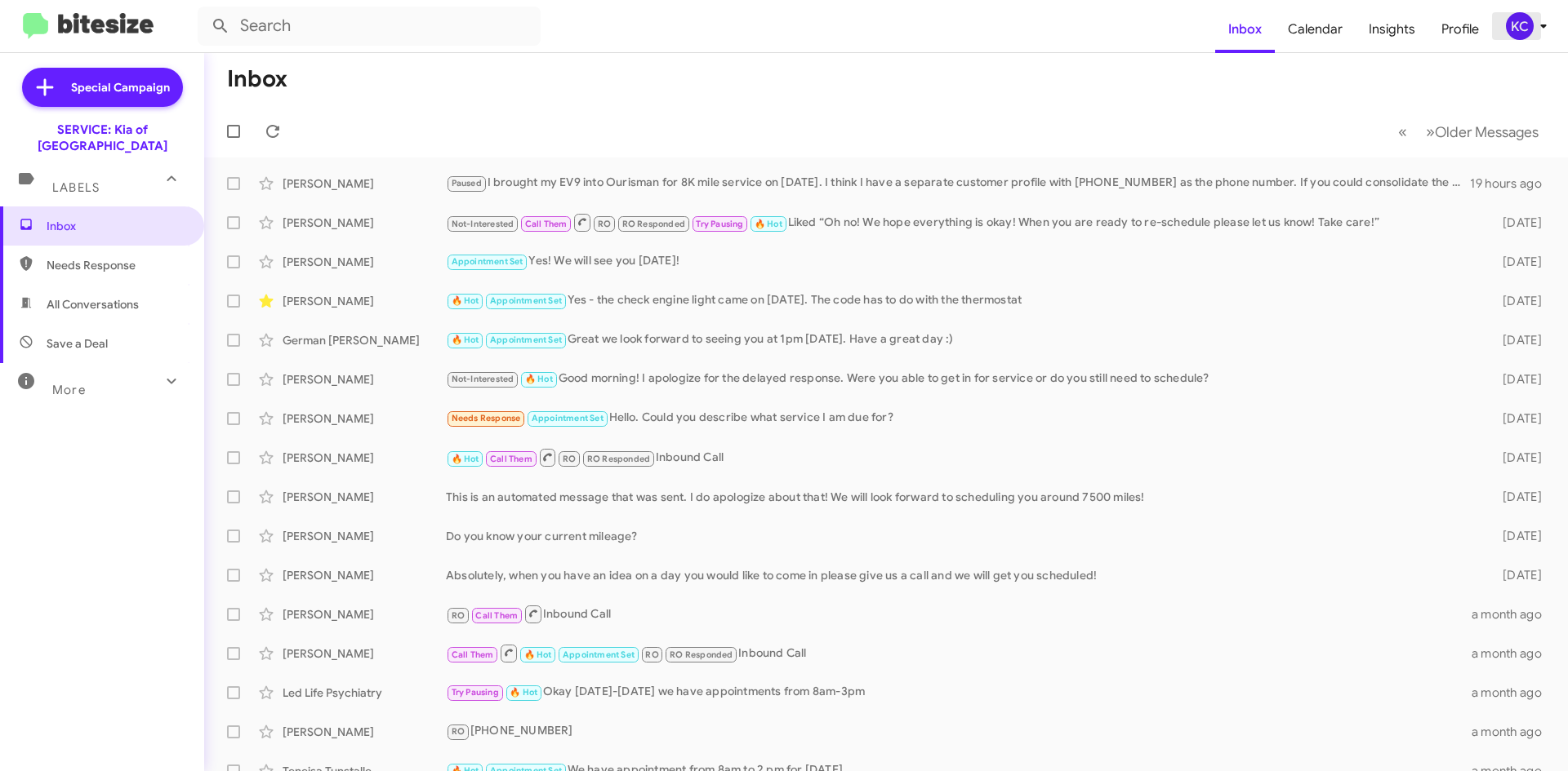
click at [1521, 20] on div "KC" at bounding box center [1520, 26] width 28 height 28
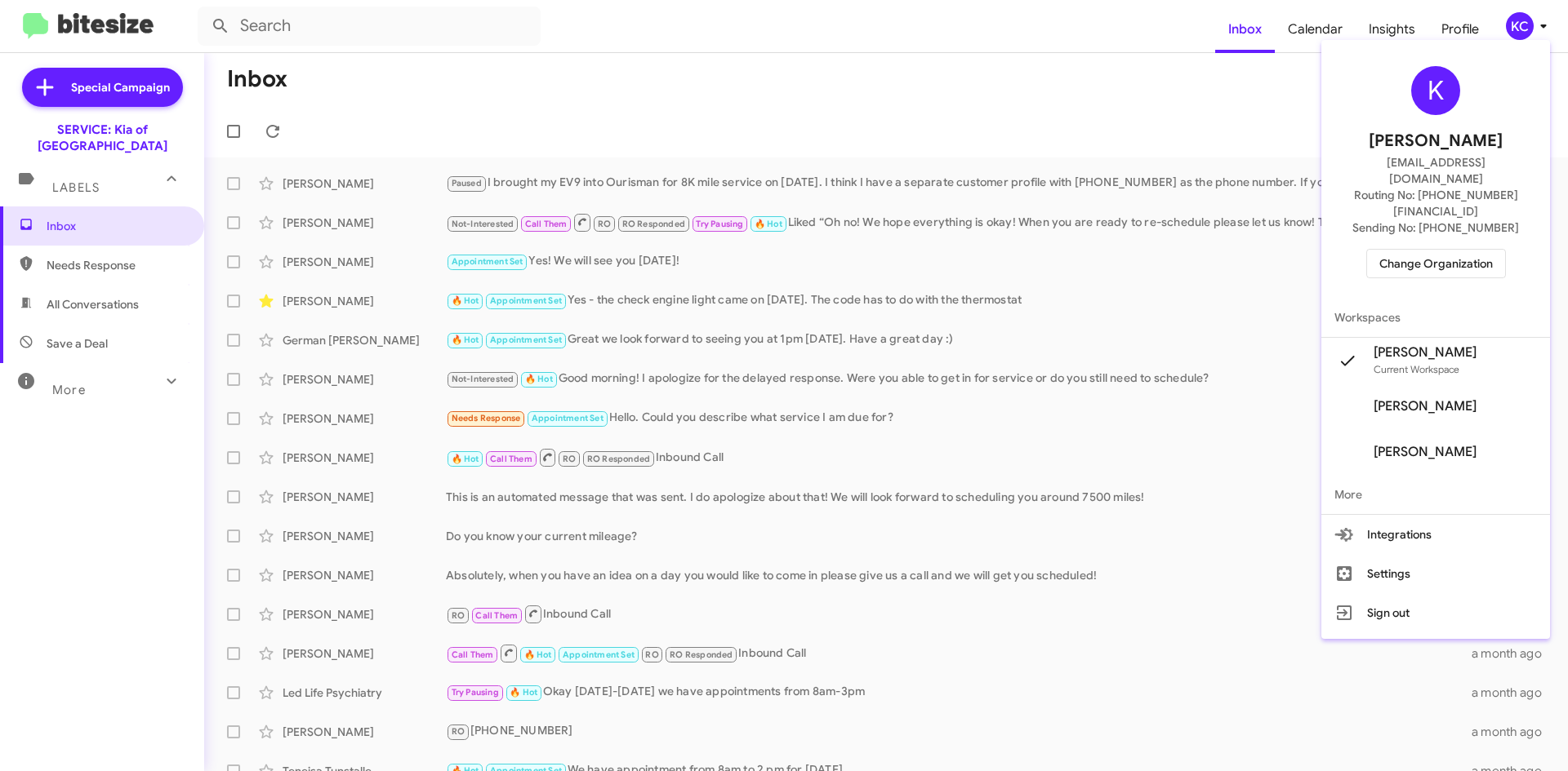
click at [1465, 250] on span "Change Organization" at bounding box center [1436, 264] width 114 height 28
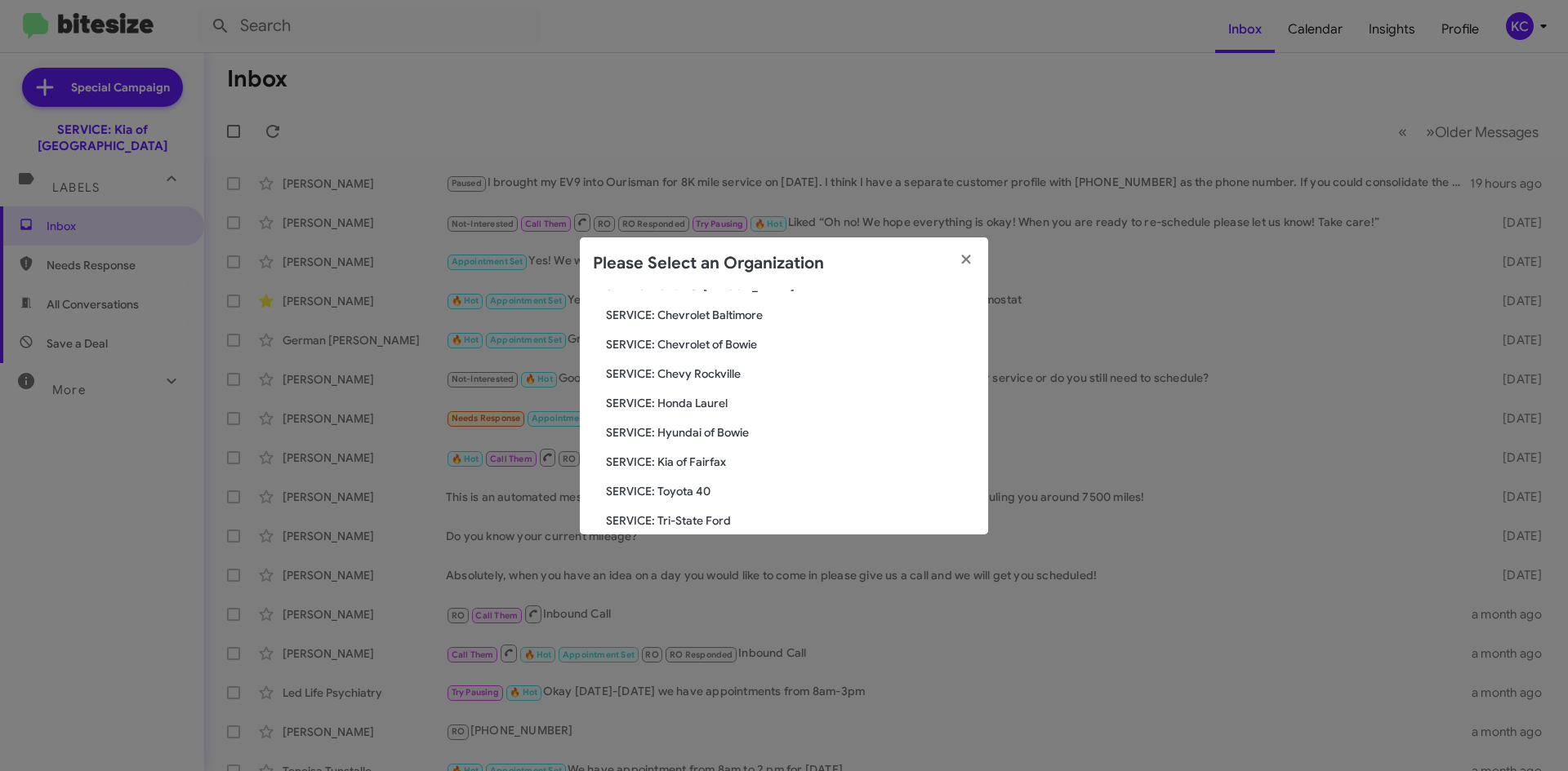
scroll to position [245, 0]
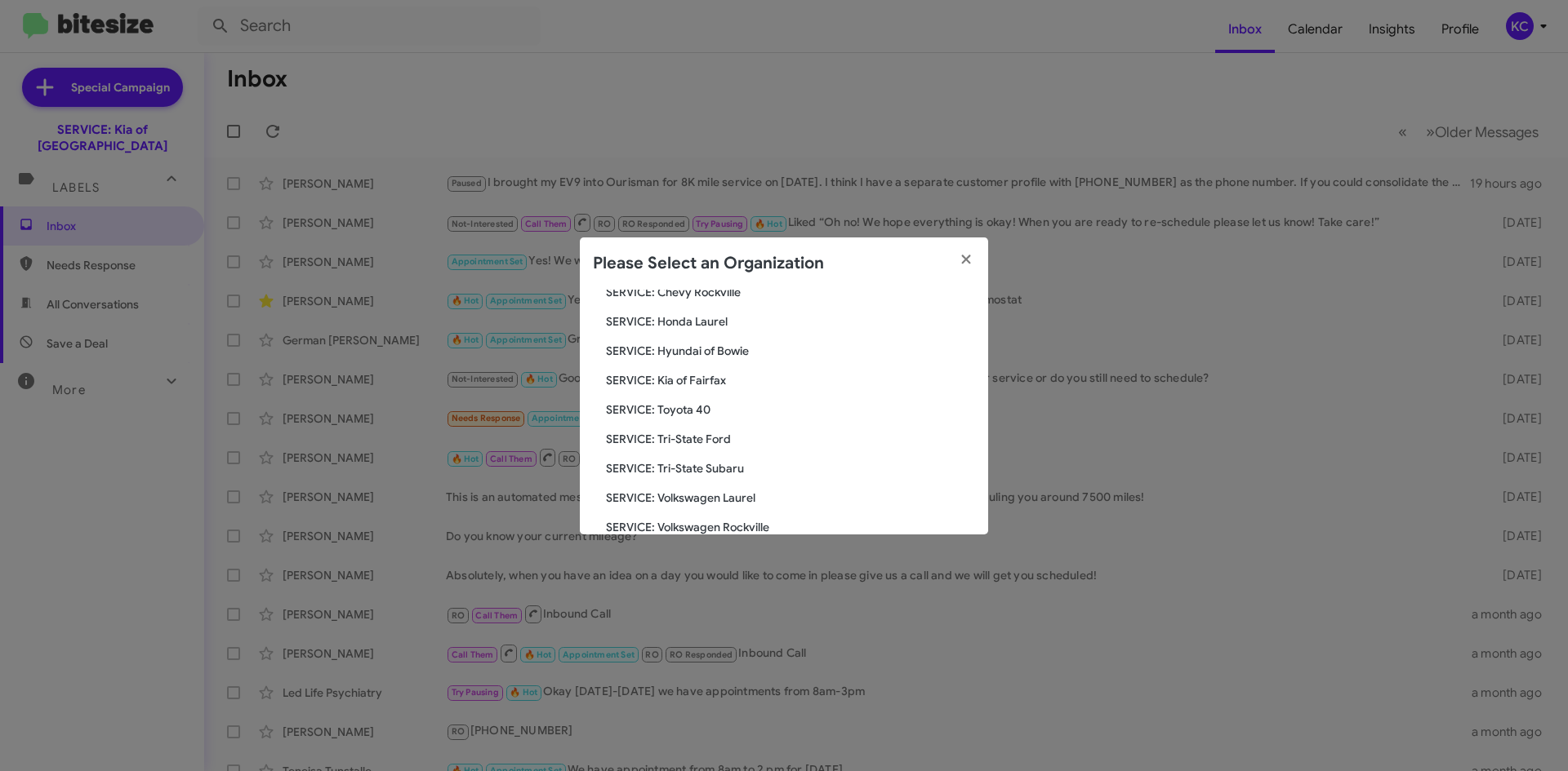
click at [717, 379] on span "SERVICE: Kia of Fairfax" at bounding box center [790, 381] width 369 height 17
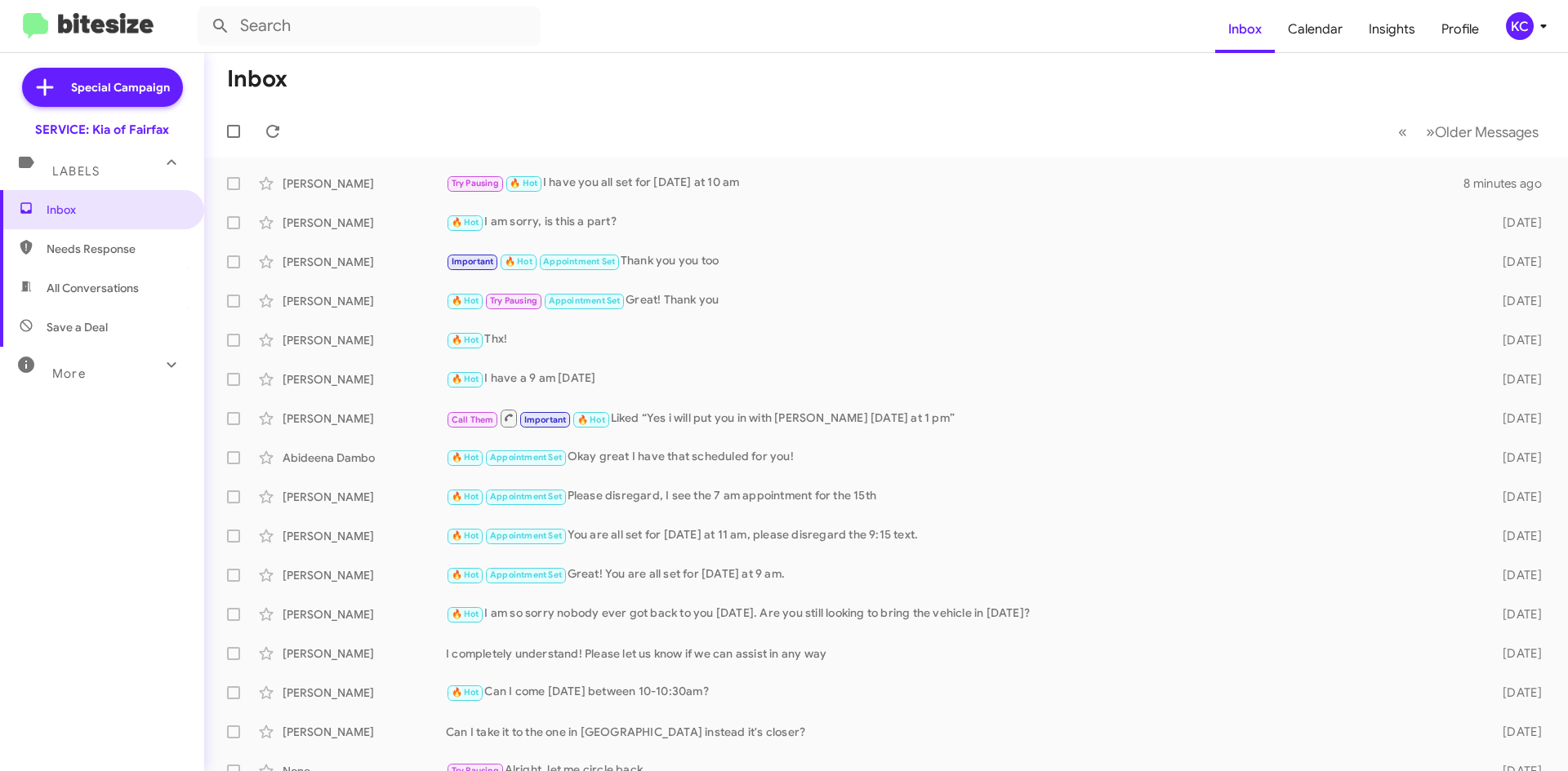
click at [1514, 18] on div "KC" at bounding box center [1520, 26] width 28 height 28
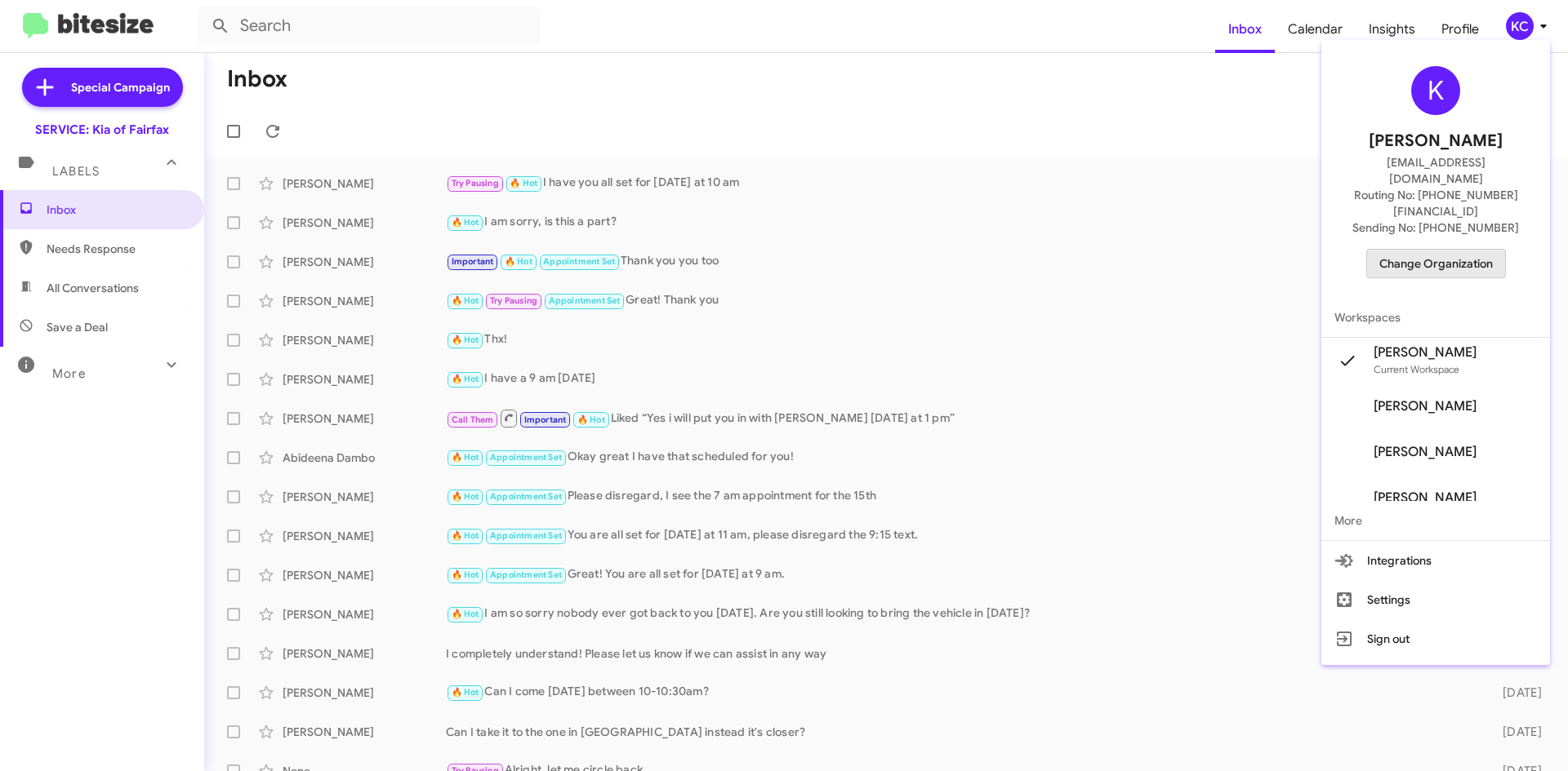
click at [1433, 250] on span "Change Organization" at bounding box center [1436, 264] width 114 height 28
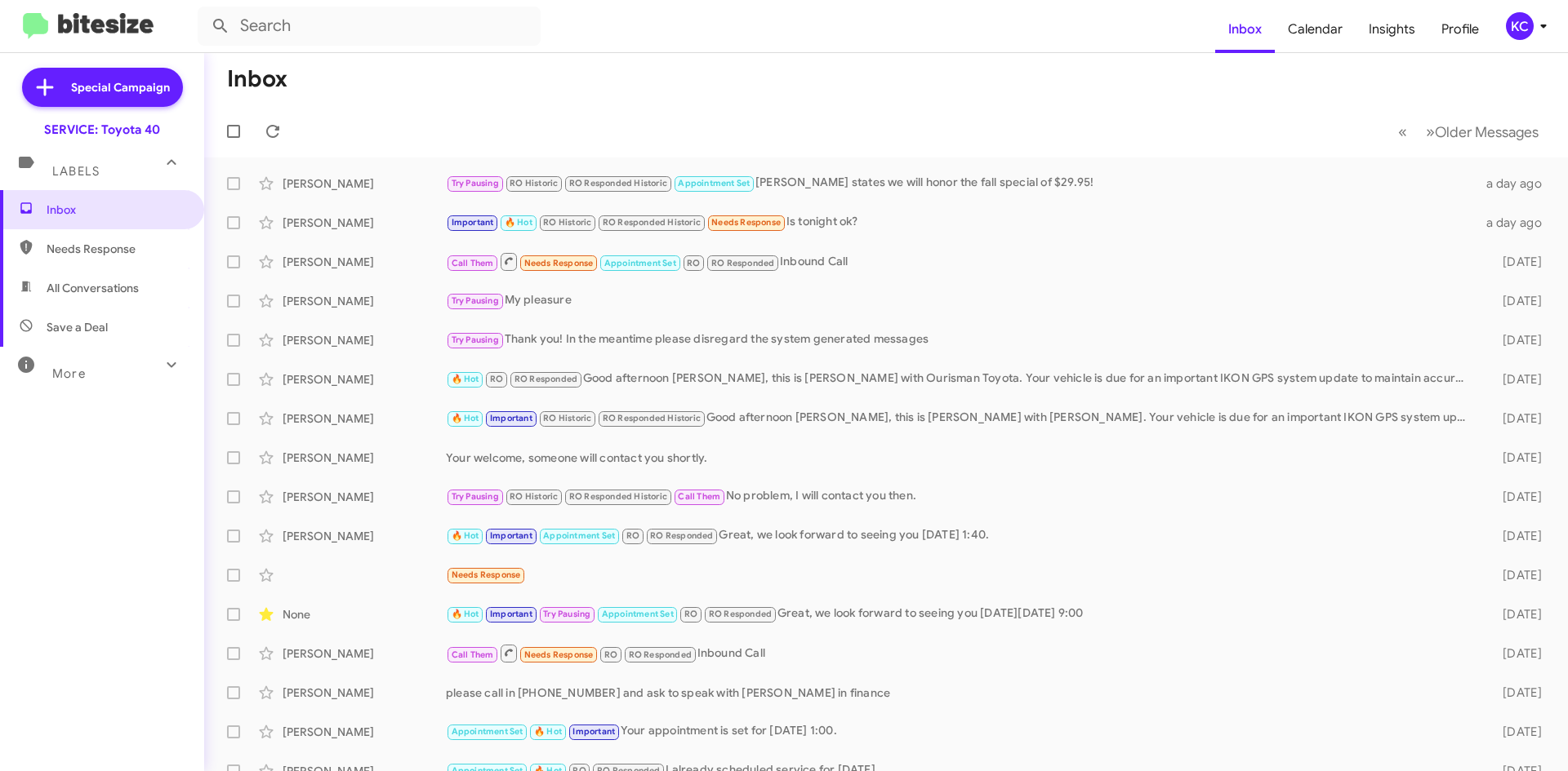
click at [1510, 26] on div "KC" at bounding box center [1520, 26] width 28 height 28
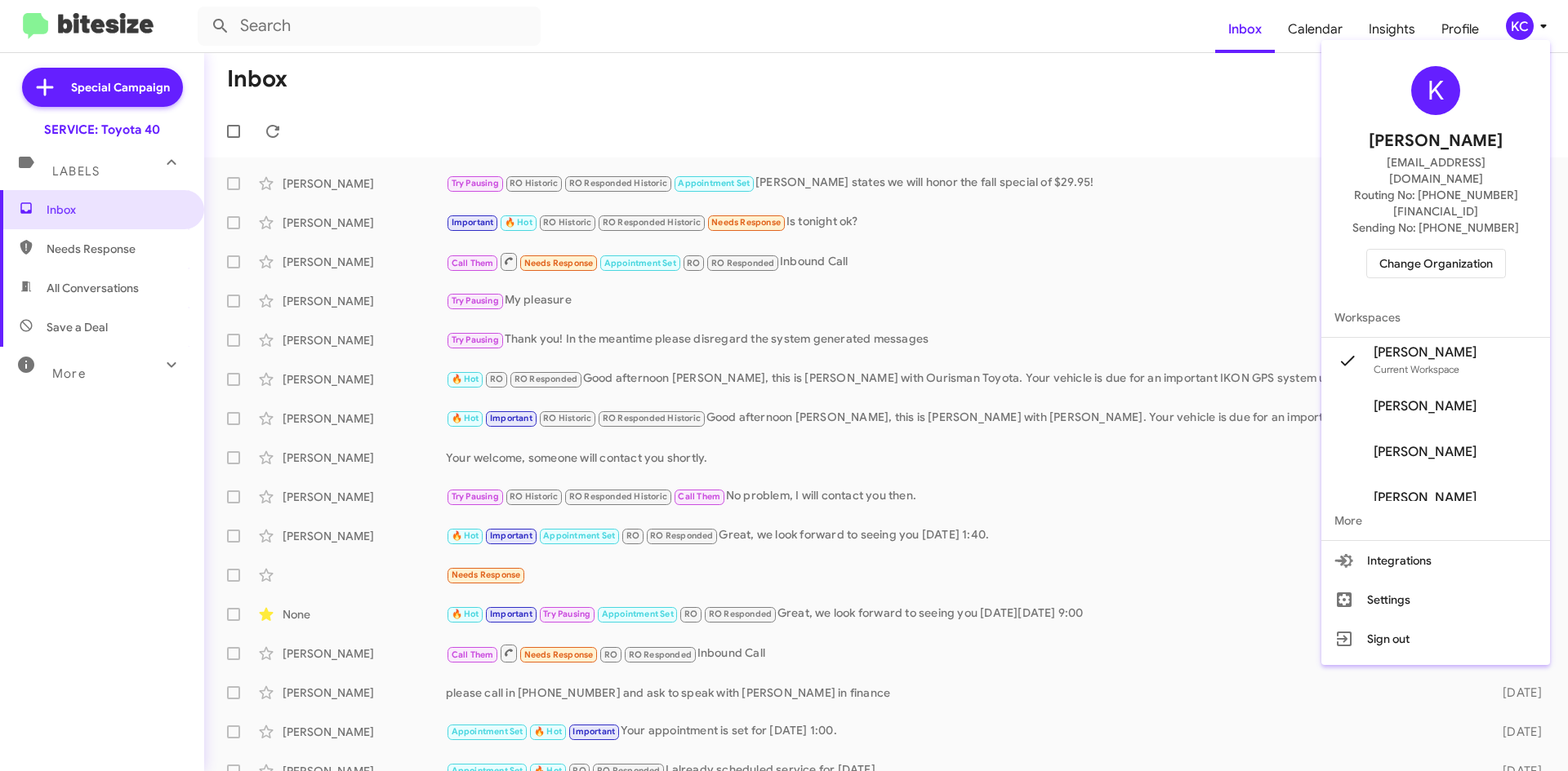
click at [1474, 212] on div "K [PERSON_NAME] [EMAIL_ADDRESS][DOMAIN_NAME] Routing No: [PHONE_NUMBER][FINANCI…" at bounding box center [1435, 172] width 228 height 251
click at [1473, 250] on span "Change Organization" at bounding box center [1436, 264] width 114 height 28
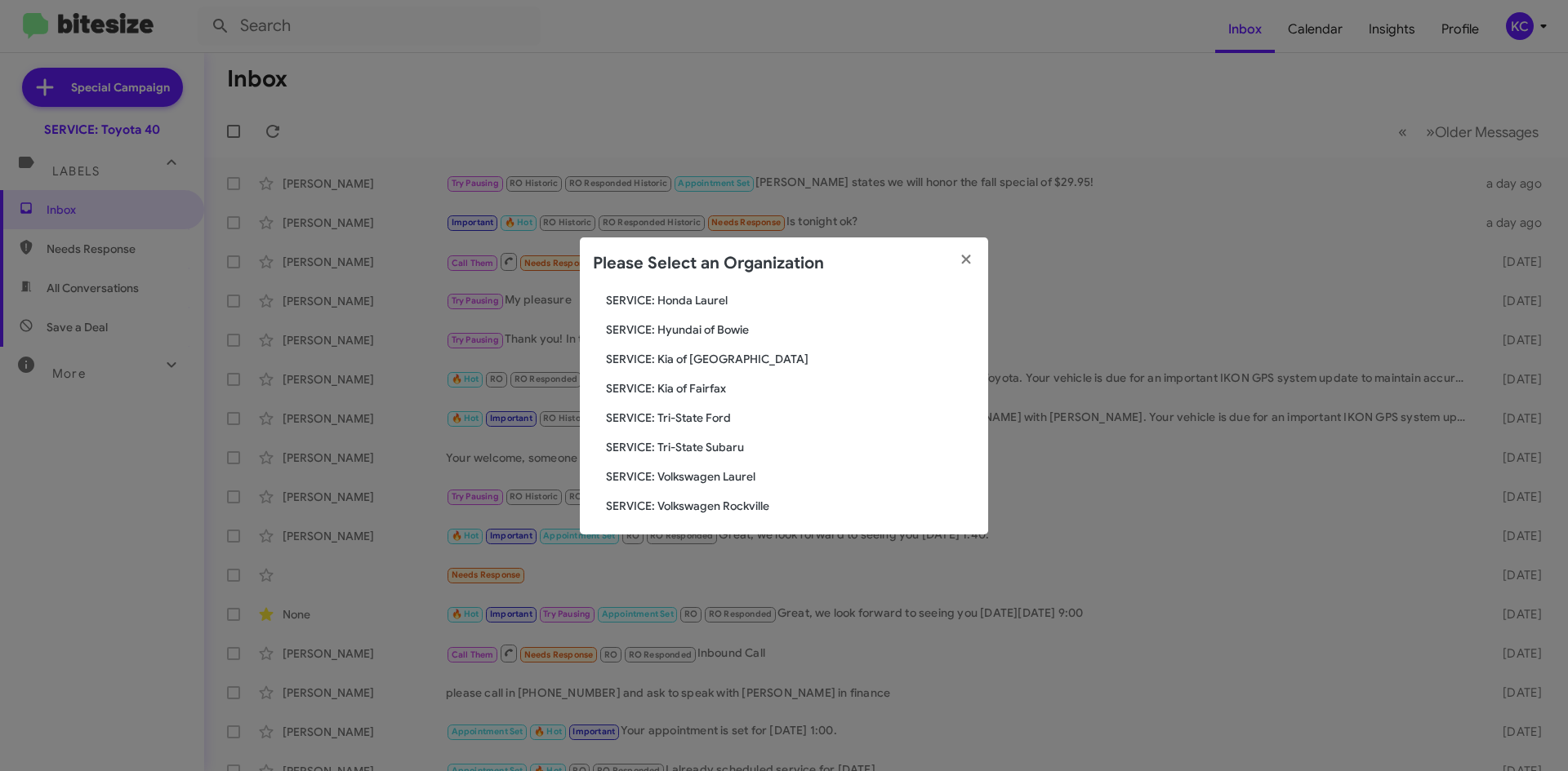
scroll to position [272, 0]
click at [704, 411] on span "SERVICE: Tri-State Ford" at bounding box center [790, 412] width 369 height 17
